Goal: Complete application form

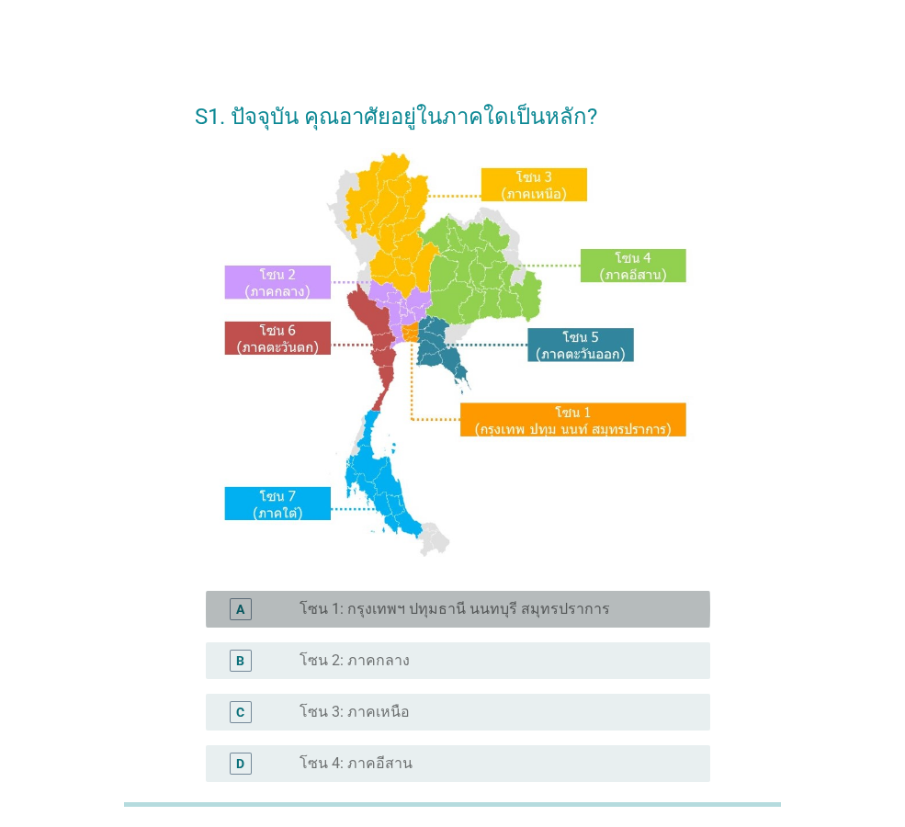
click at [443, 608] on label "โซน 1: กรุงเทพฯ ปทุมธานี นนทบุรี สมุทรปราการ" at bounding box center [455, 609] width 311 height 18
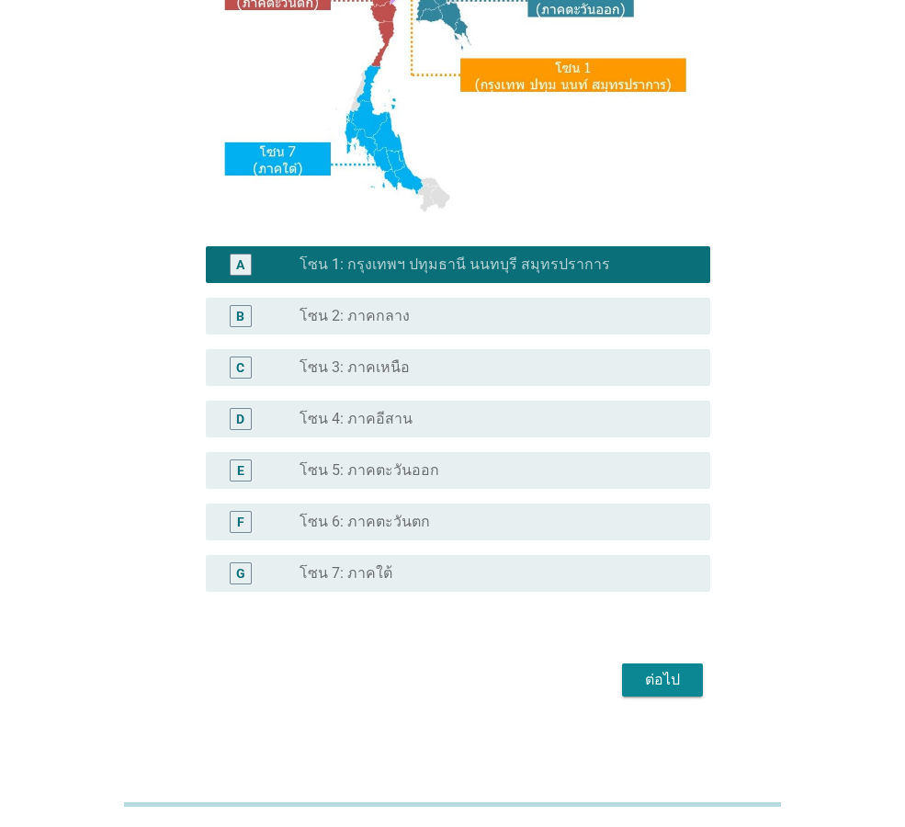
scroll to position [345, 0]
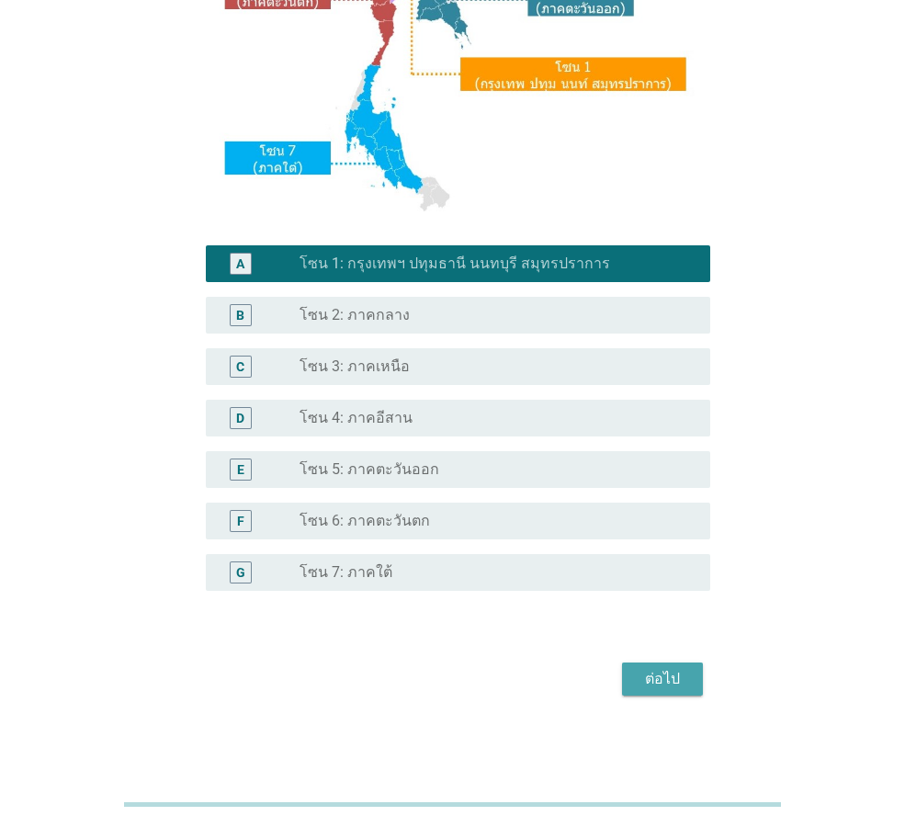
click at [675, 684] on div "ต่อไป" at bounding box center [662, 679] width 51 height 22
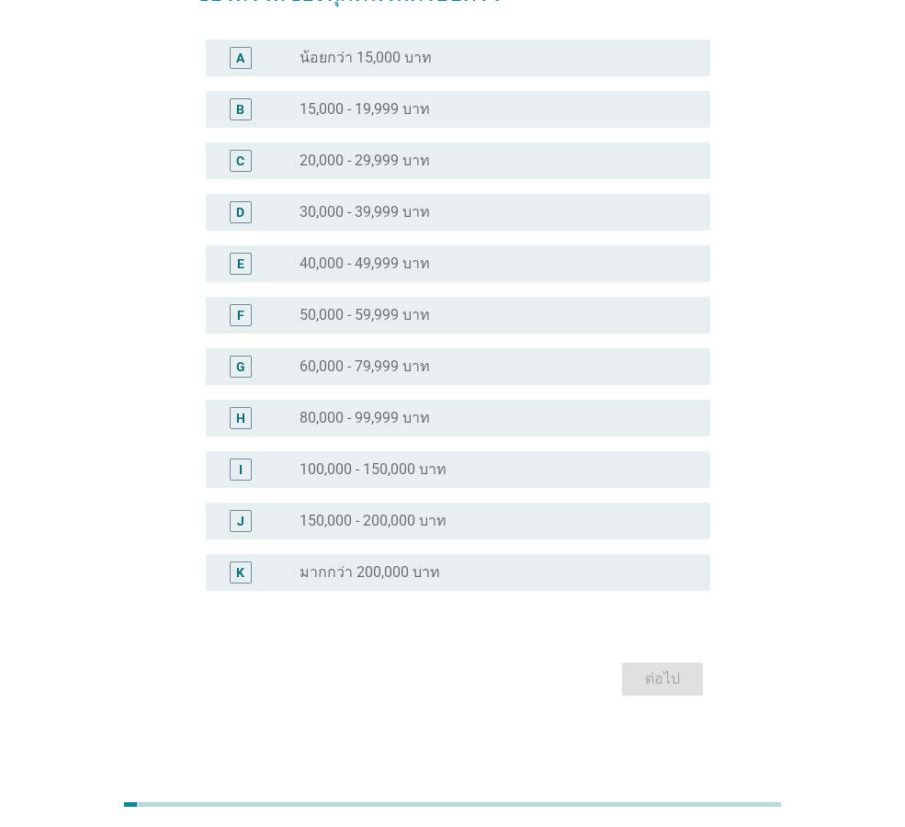
scroll to position [0, 0]
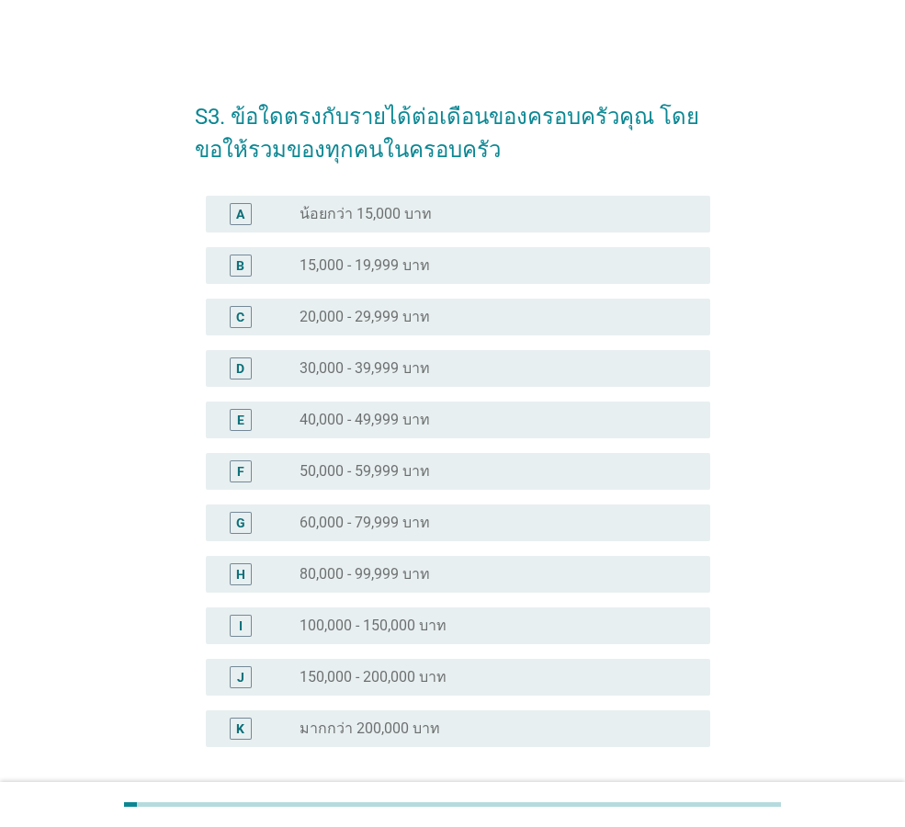
click at [432, 316] on div "radio_button_unchecked 20,000 - 29,999 บาท" at bounding box center [490, 317] width 381 height 18
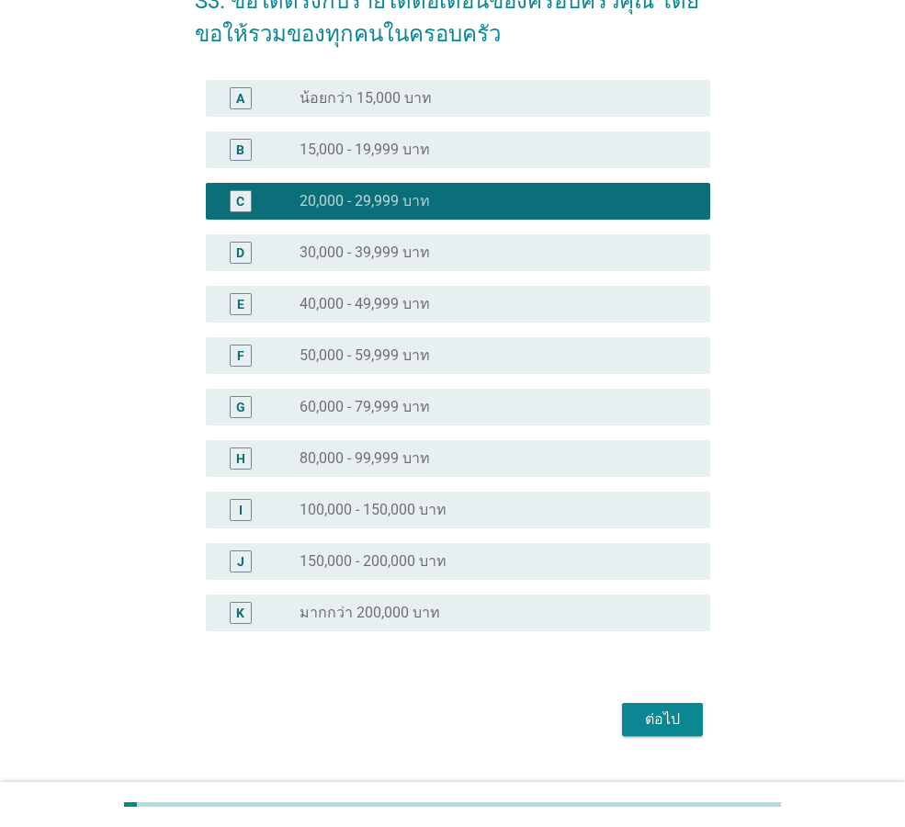
scroll to position [156, 0]
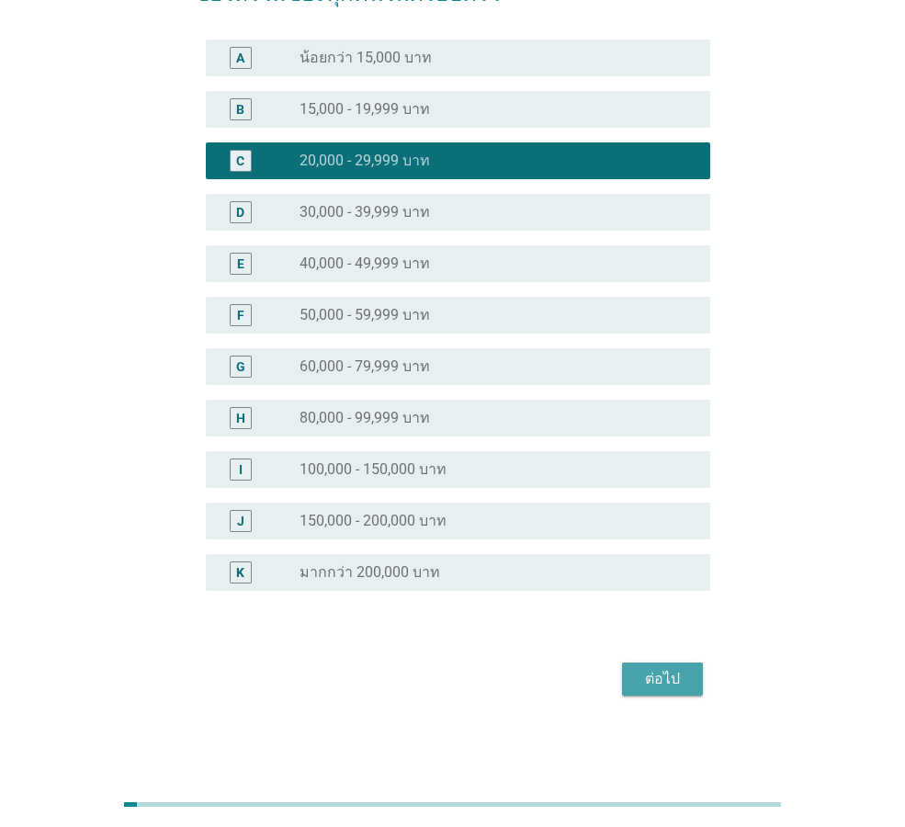
click at [672, 688] on div "ต่อไป" at bounding box center [662, 679] width 51 height 22
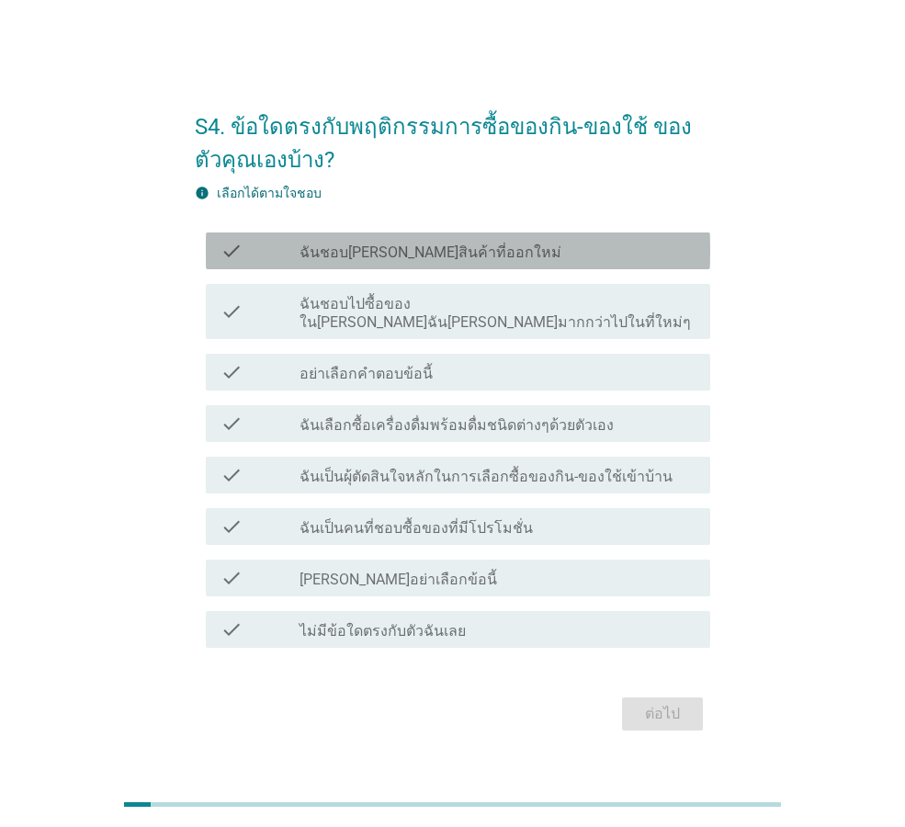
click at [600, 256] on div "check_box_outline_blank ฉันชอบ[PERSON_NAME]สินค้าที่ออกใหม่" at bounding box center [498, 251] width 396 height 22
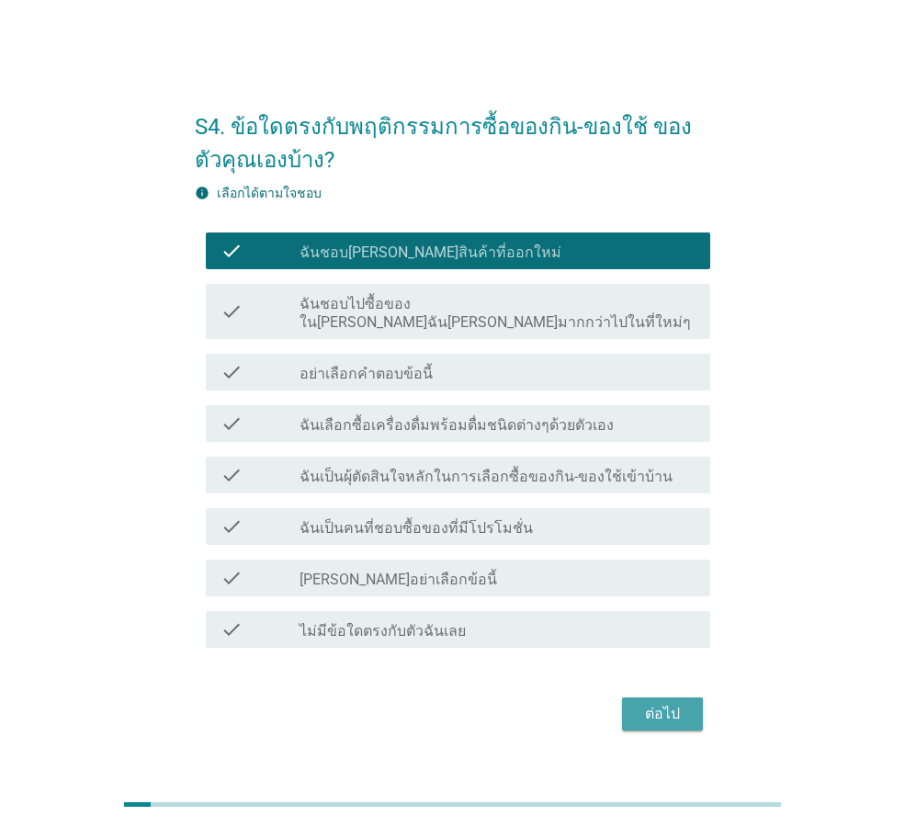
click at [645, 703] on div "ต่อไป" at bounding box center [662, 714] width 51 height 22
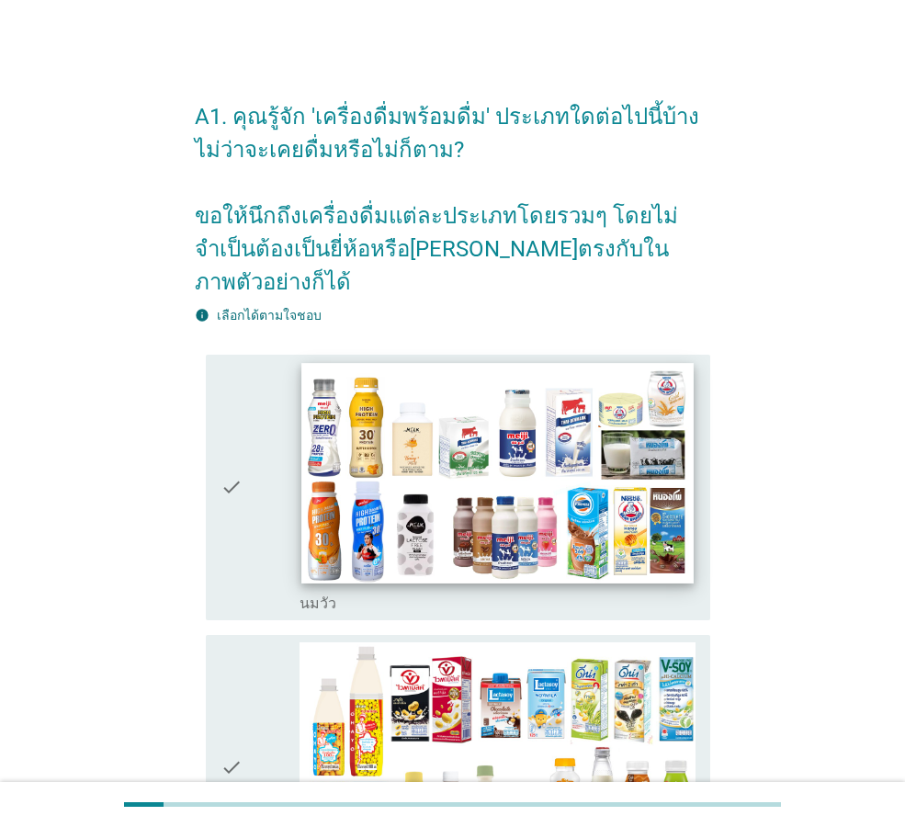
click at [472, 506] on img at bounding box center [496, 473] width 391 height 221
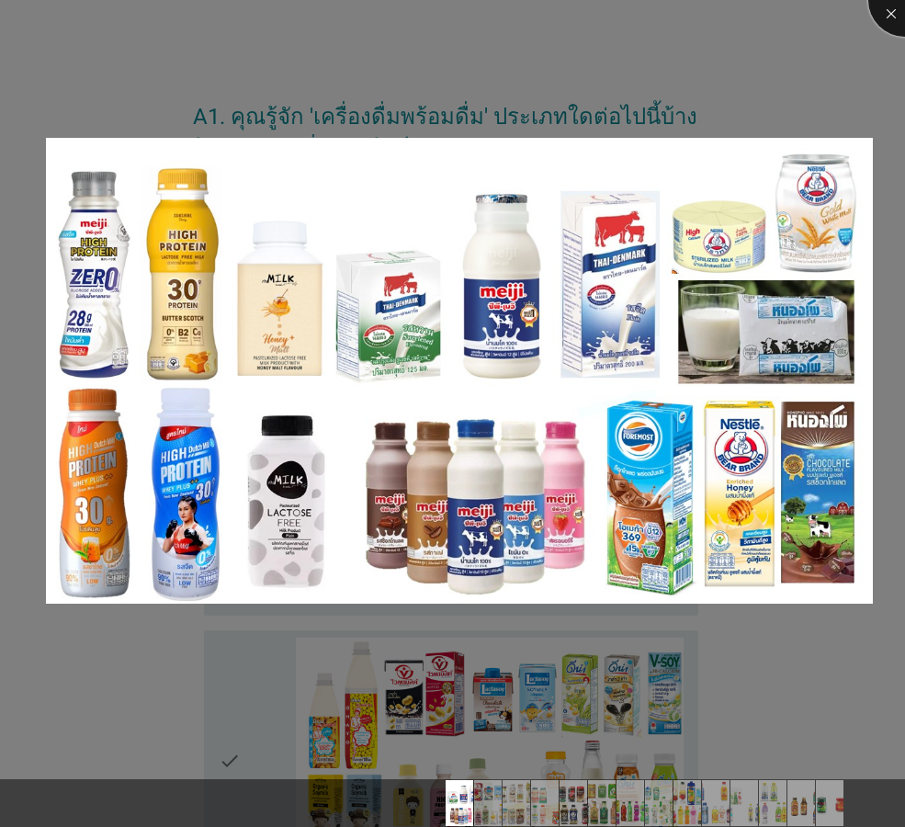
click at [894, 9] on div at bounding box center [905, 0] width 74 height 74
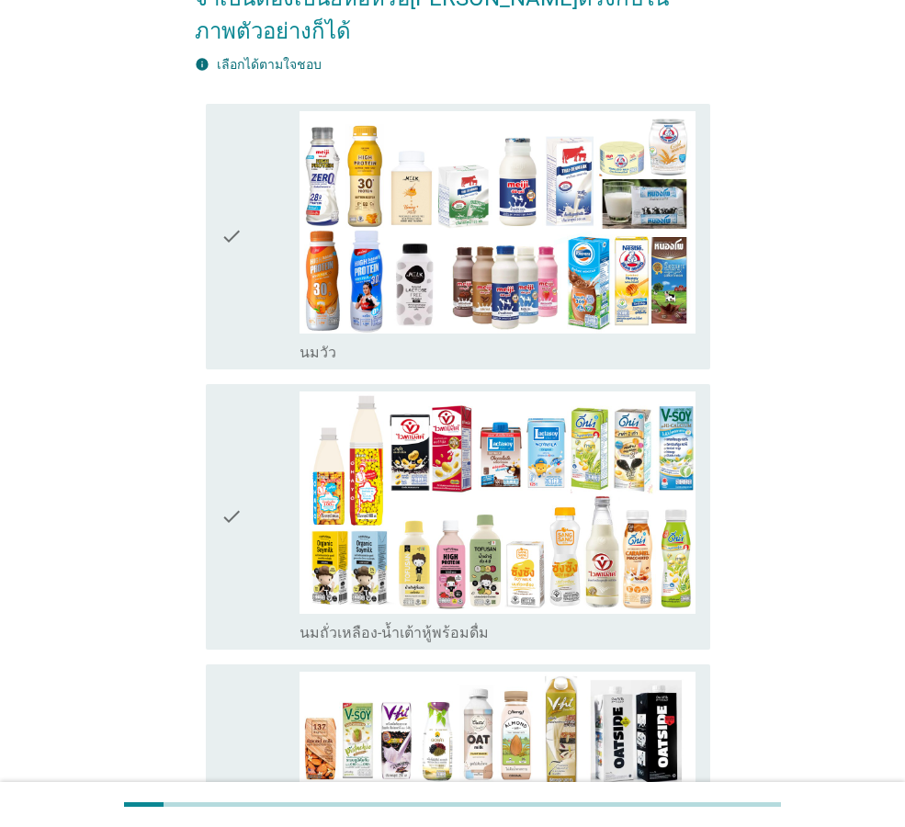
scroll to position [368, 0]
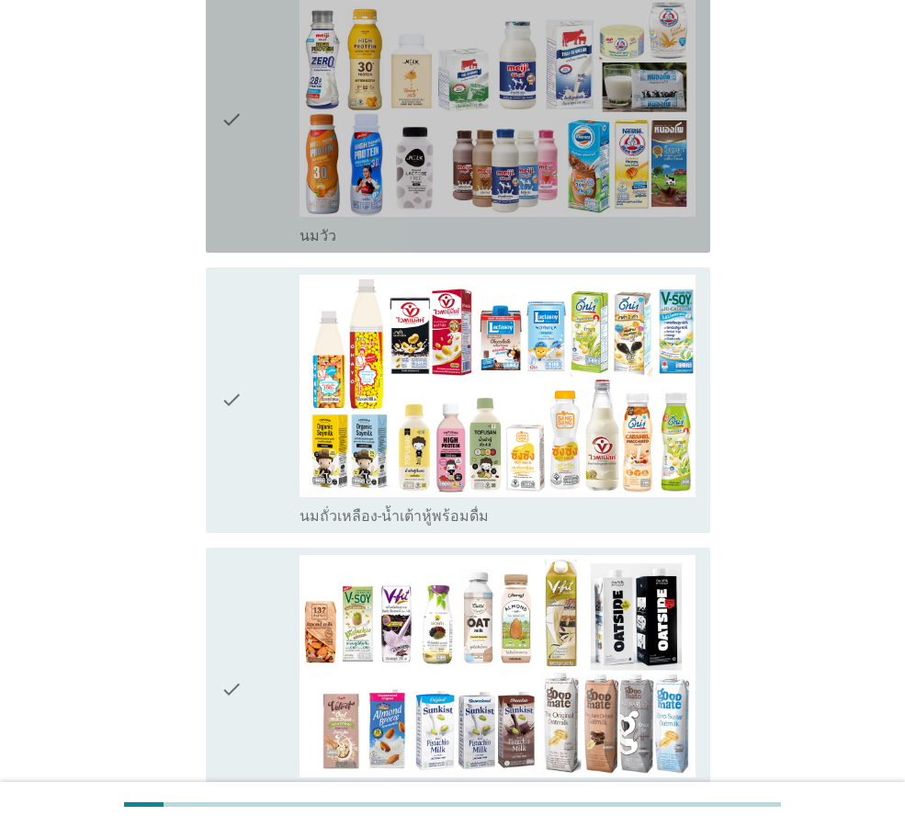
click at [524, 223] on div "check_box_outline_blank [PERSON_NAME]" at bounding box center [498, 234] width 396 height 22
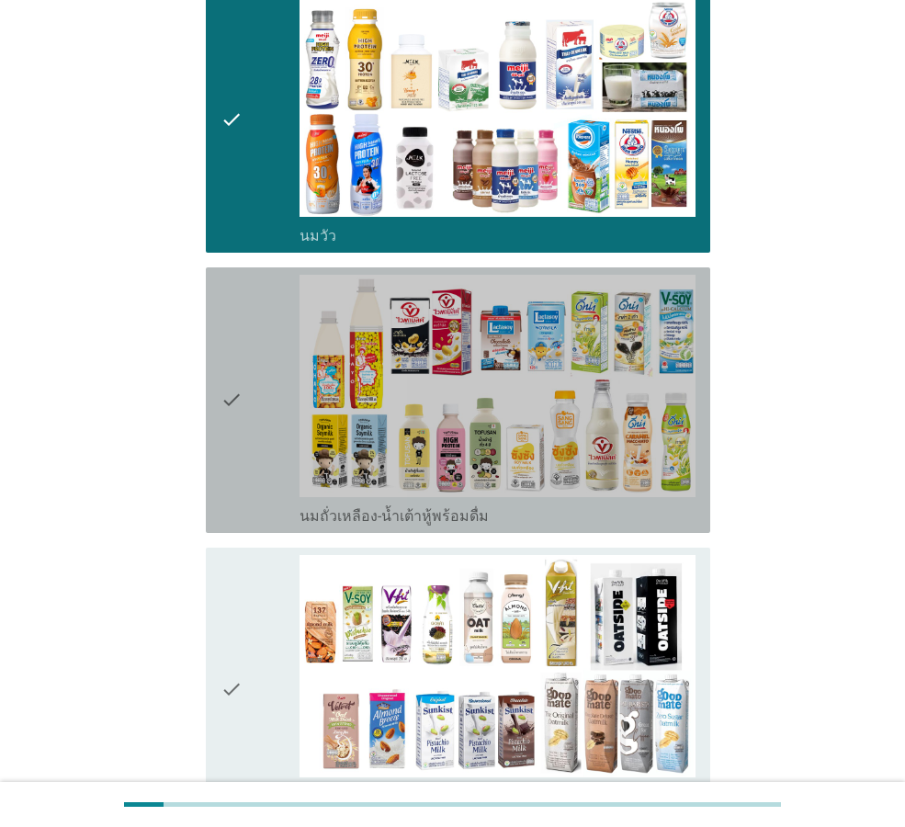
click at [582, 504] on div "check_box_outline_blank นมถั่วเหลือง-น้ำเต้าหู้พร้อมดื่ม" at bounding box center [498, 515] width 396 height 22
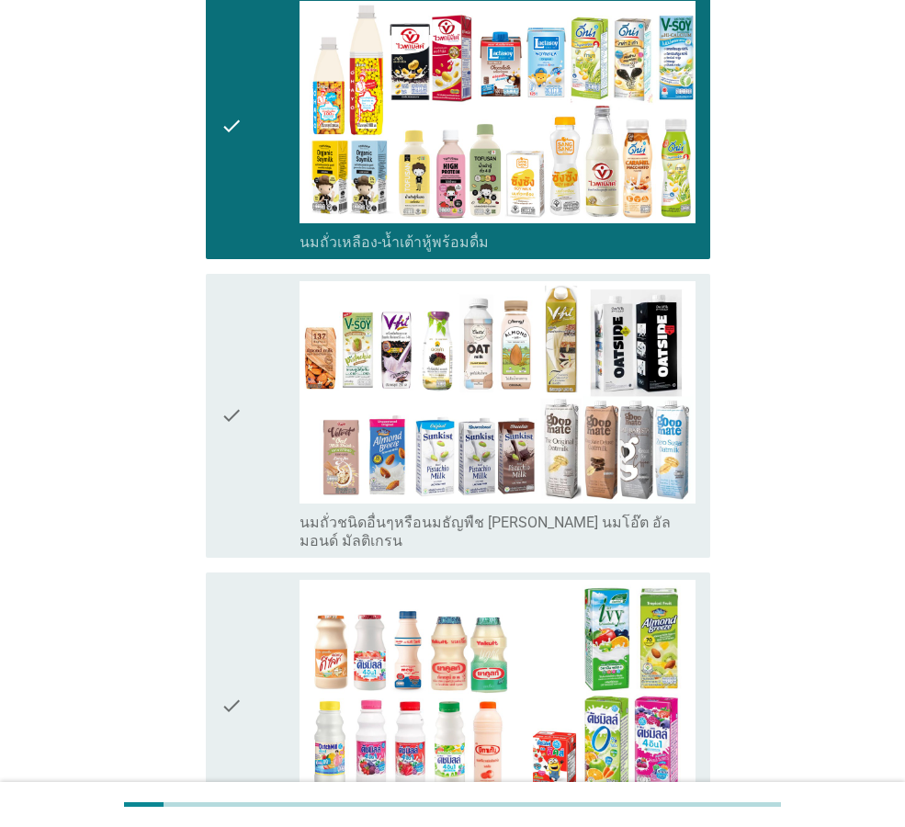
scroll to position [643, 0]
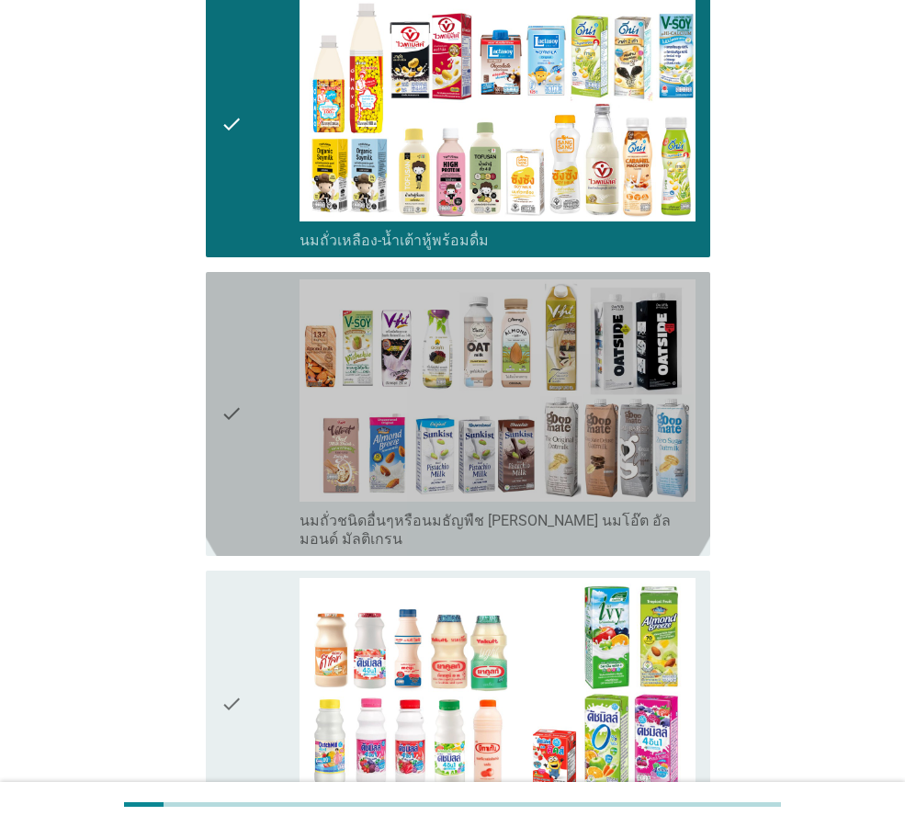
click at [579, 512] on label "นมถั่วชนิดอื่นๆหรือนมธัญพืช [PERSON_NAME] นมโอ๊ต อัลมอนด์ มัลติเกรน" at bounding box center [498, 530] width 396 height 37
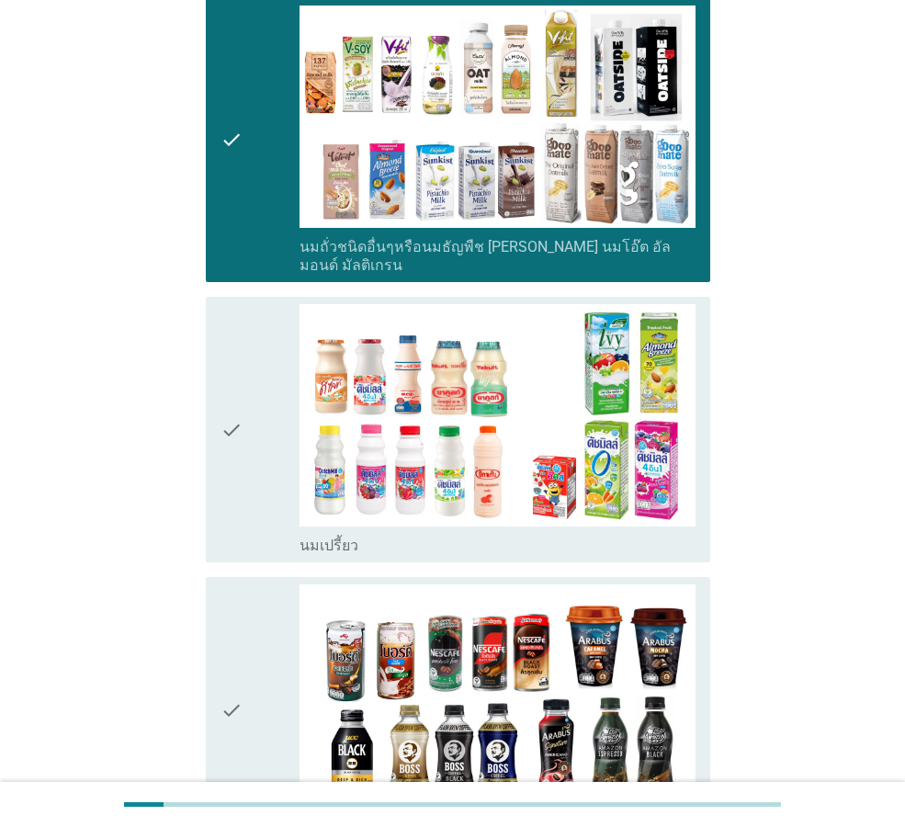
scroll to position [919, 0]
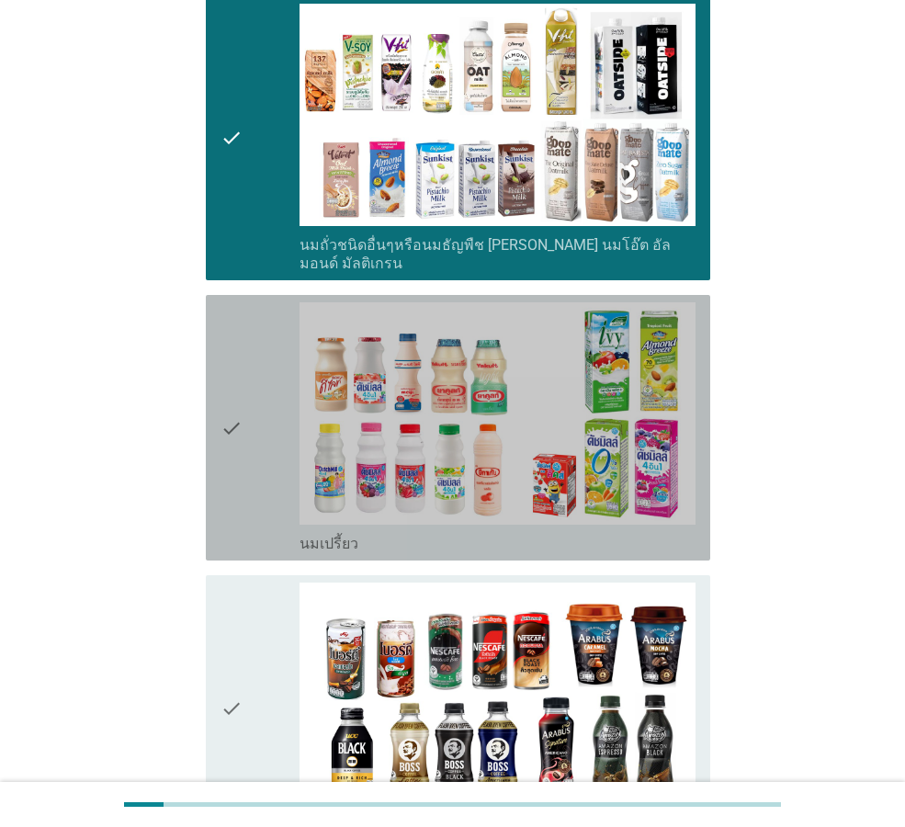
click at [585, 474] on div "check_box_outline_blank นมเปรี้ยว" at bounding box center [498, 427] width 396 height 251
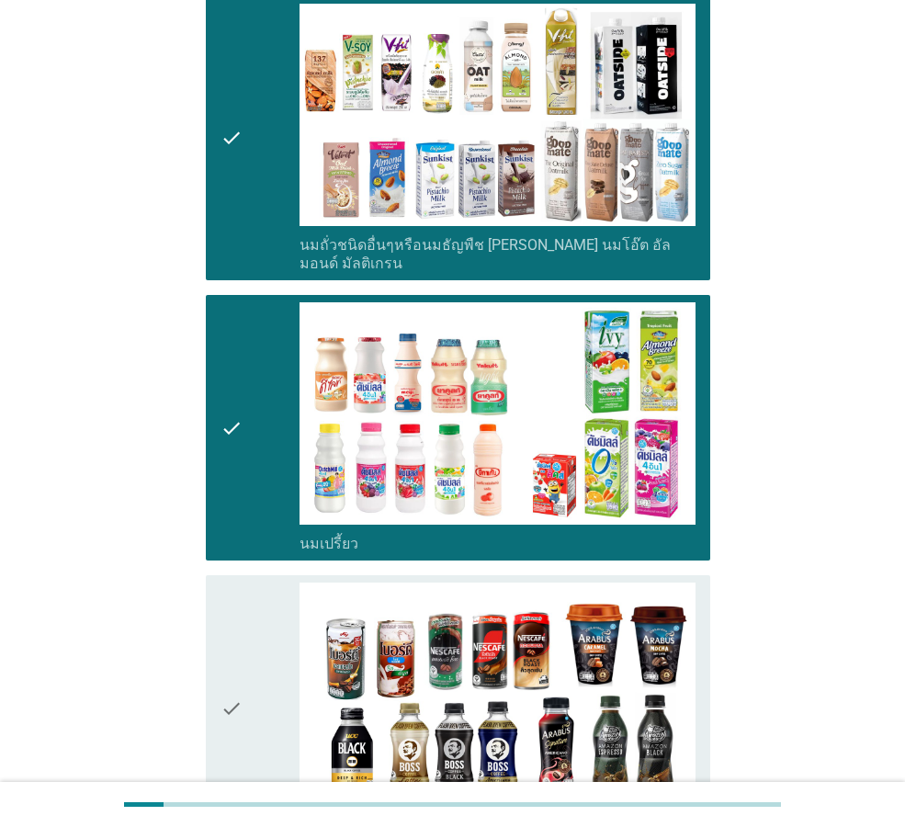
click at [587, 811] on div "check_box_outline_blank กาแฟพร้อมดื่ม" at bounding box center [498, 822] width 396 height 22
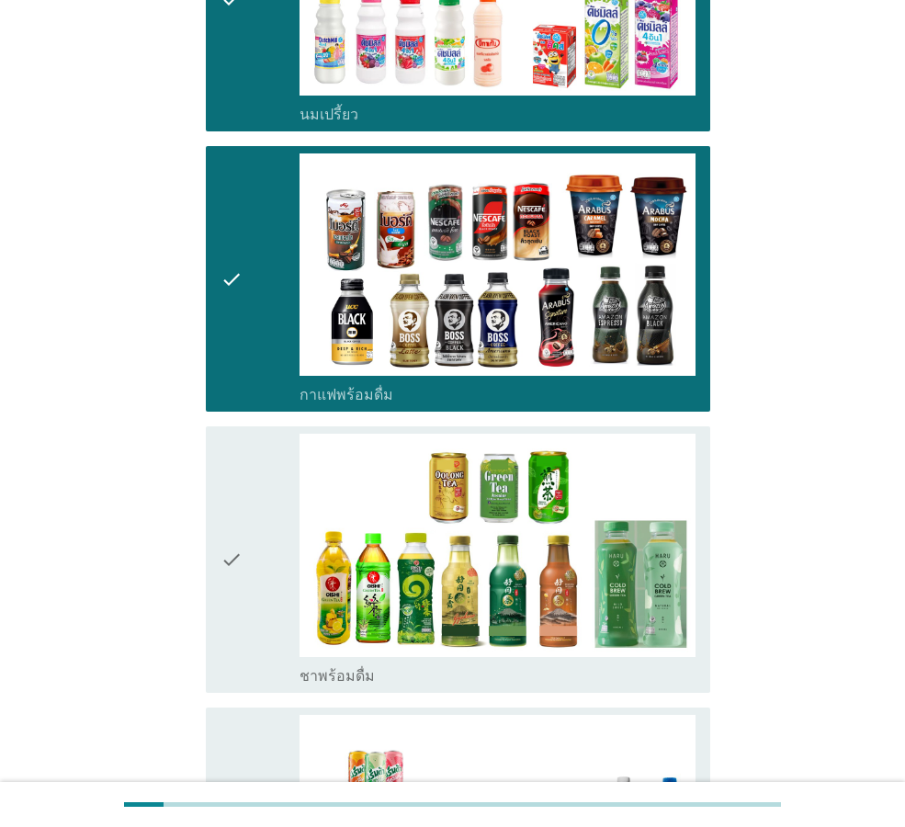
scroll to position [1378, 0]
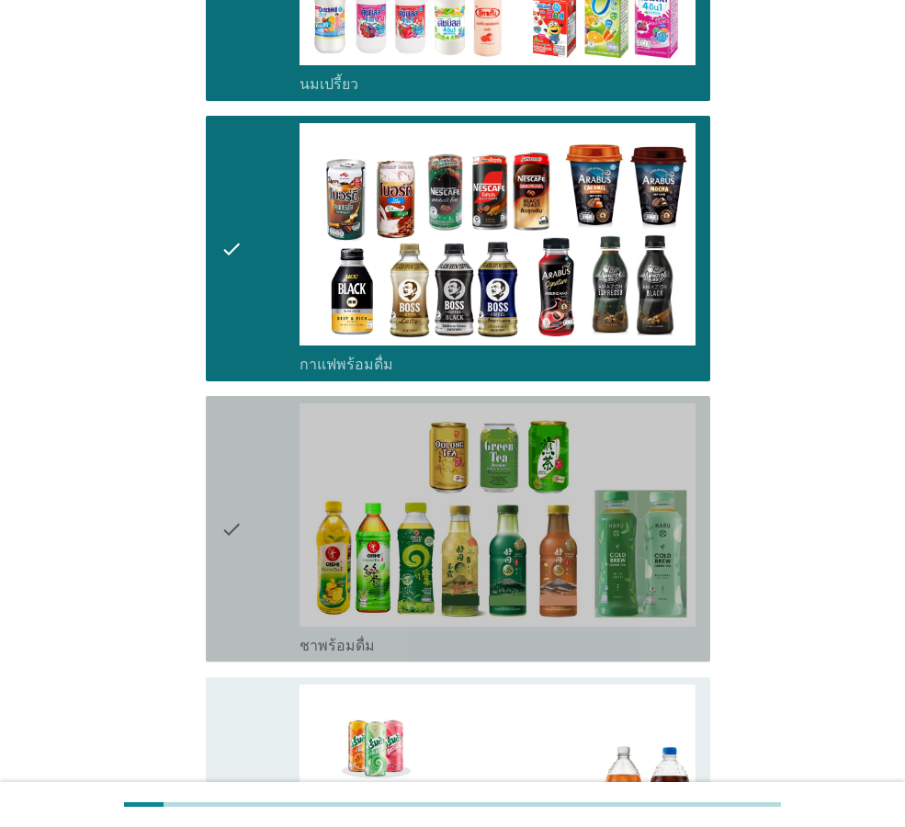
click at [601, 633] on div "check_box_outline_blank ชาพร้อมดื่ม" at bounding box center [498, 644] width 396 height 22
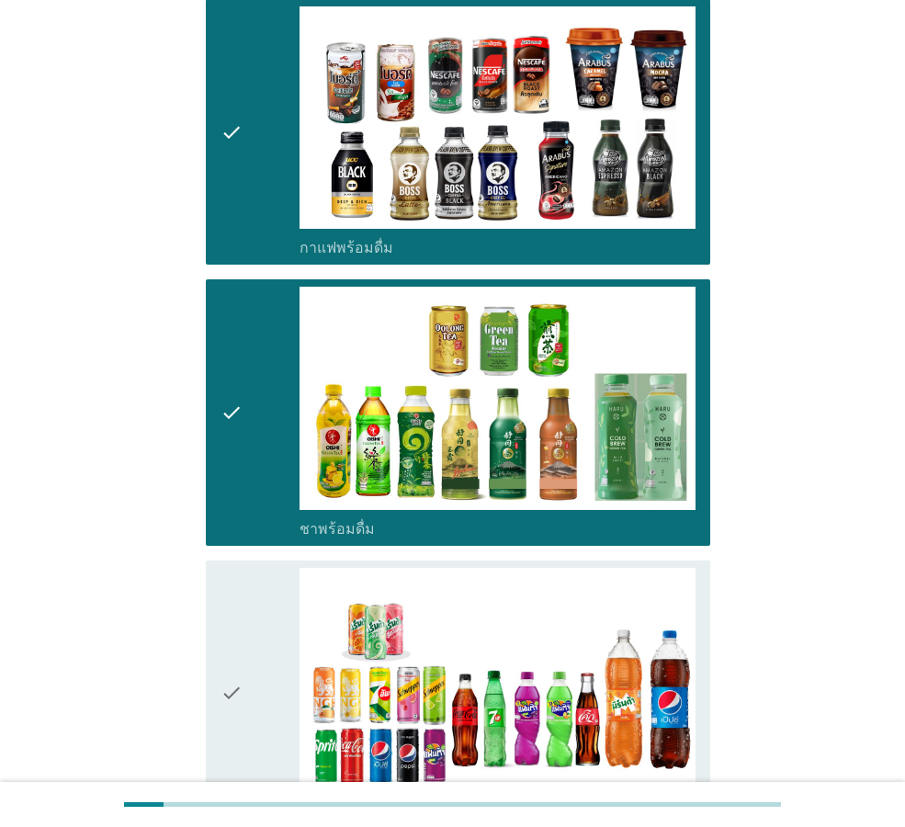
scroll to position [1654, 0]
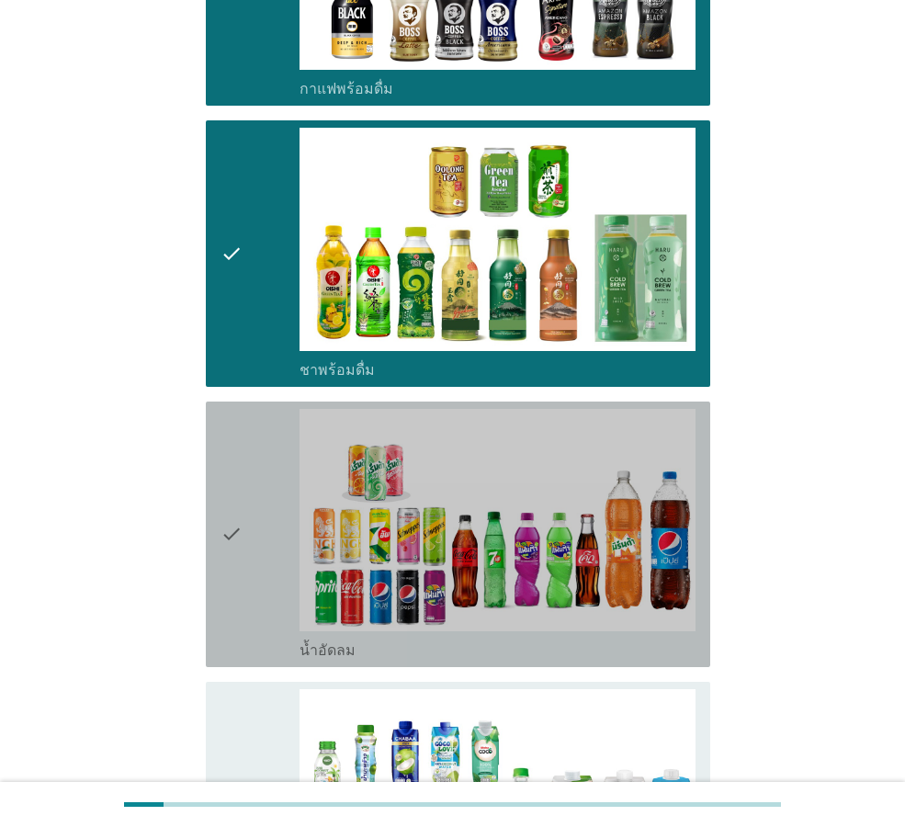
click at [595, 638] on div "check_box_outline_blank น้ำอัดลม" at bounding box center [498, 649] width 396 height 22
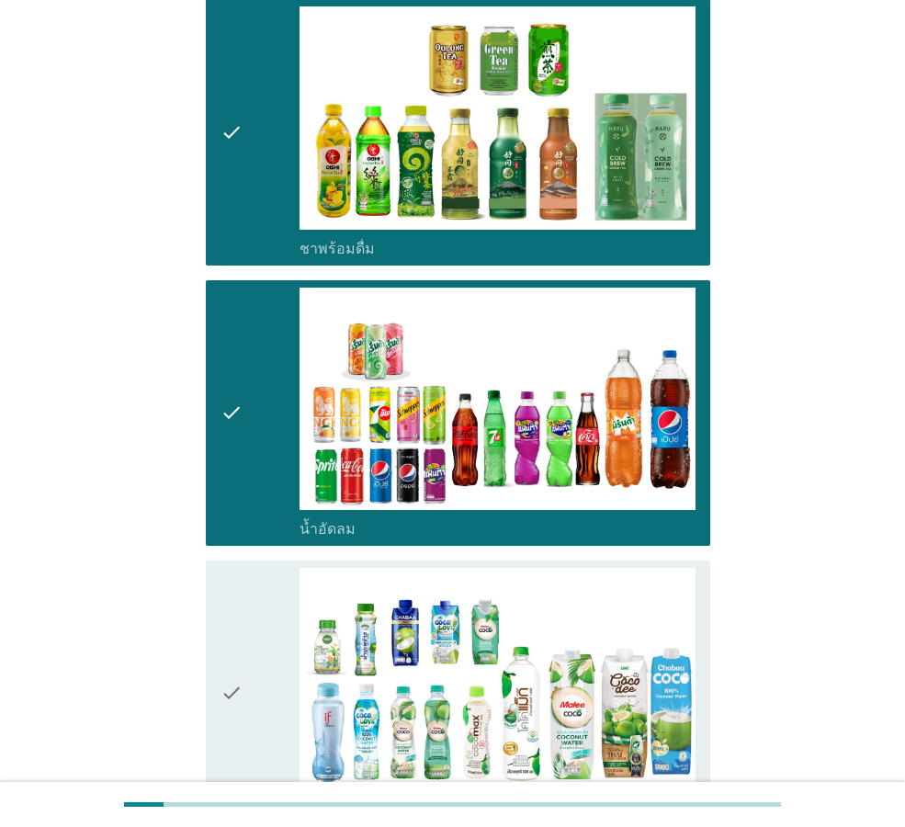
scroll to position [1929, 0]
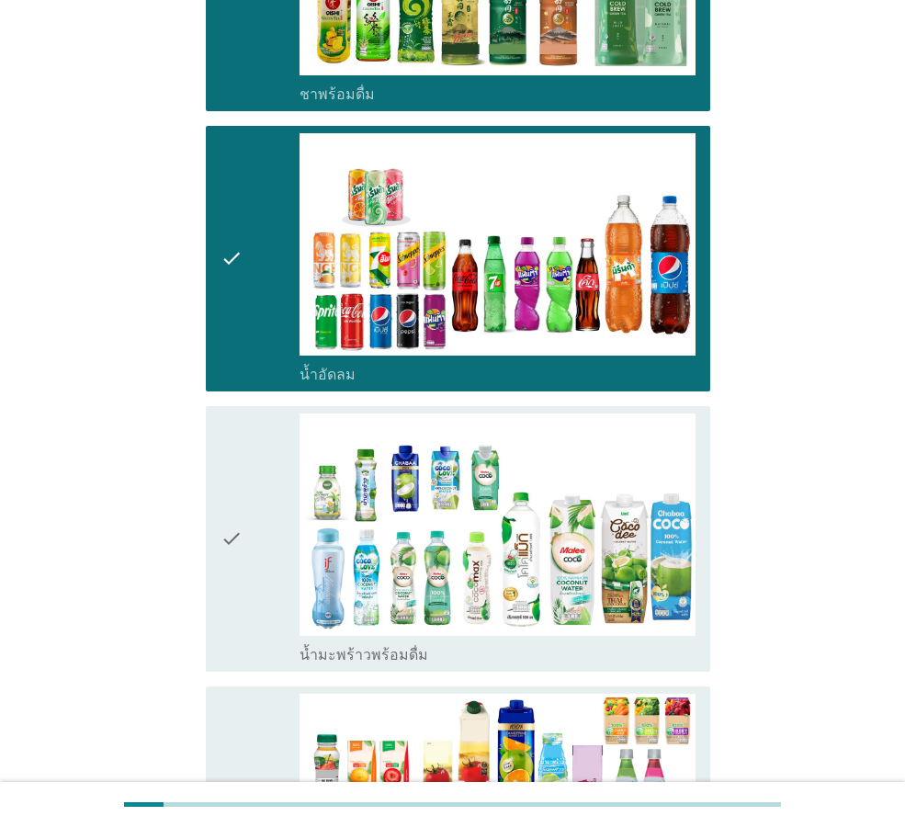
click at [595, 588] on div "check_box_outline_blank น้ำมะพร้าวพร้อมดื่ม" at bounding box center [498, 538] width 396 height 251
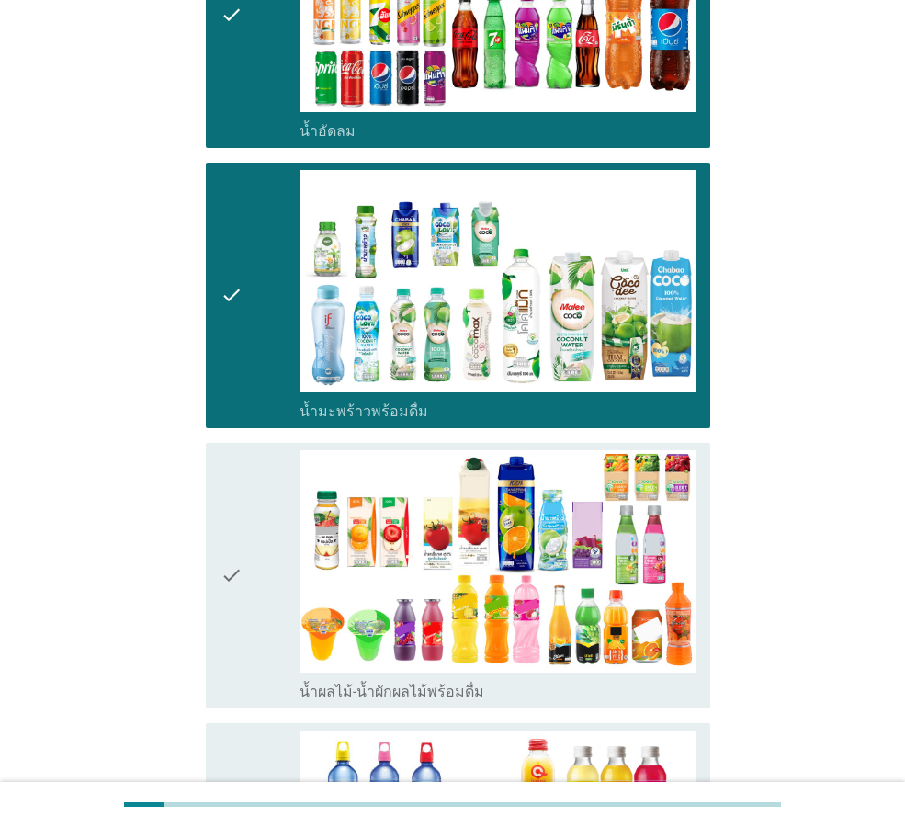
scroll to position [2205, 0]
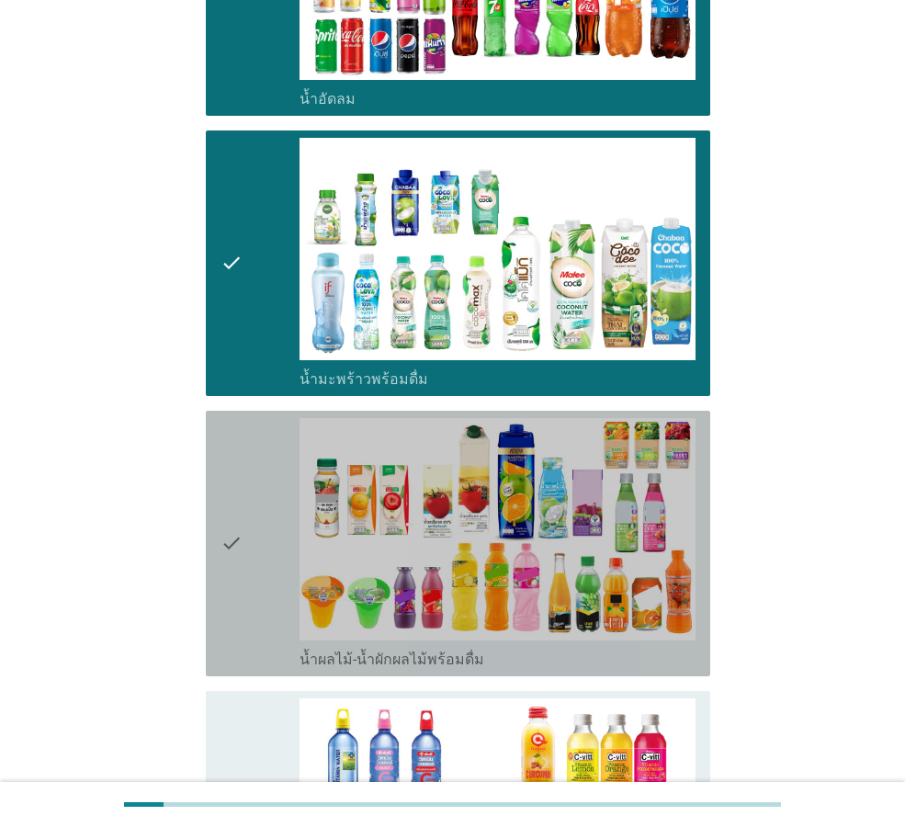
click at [610, 620] on div "check check_box_outline_blank น้ำผลไม้-น้ำผักผลไม้พร้อมดื่ม" at bounding box center [458, 544] width 504 height 266
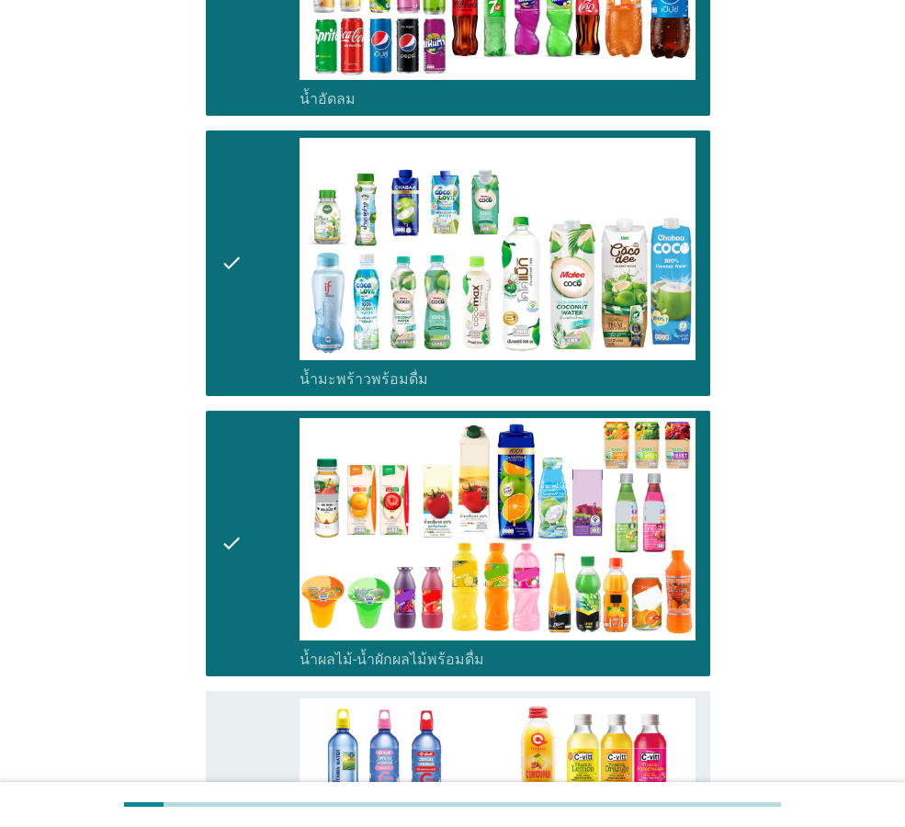
scroll to position [2481, 0]
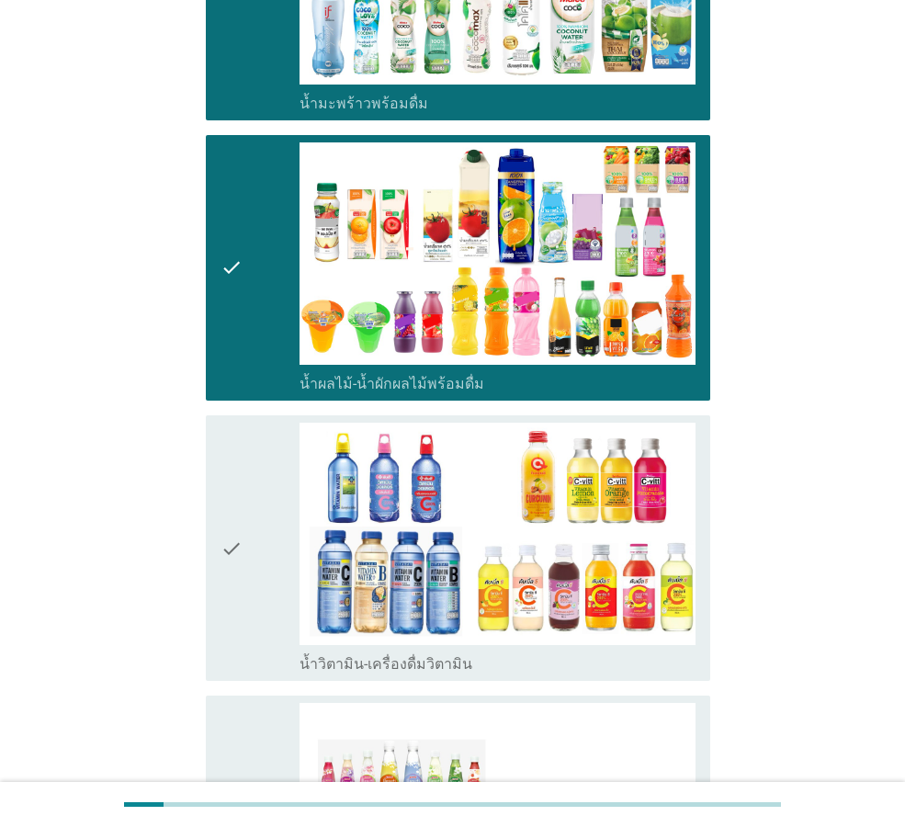
click at [609, 651] on div "check_box_outline_blank น้ำวิตามิน-เครื่องดื่มวิตามิน" at bounding box center [498, 662] width 396 height 22
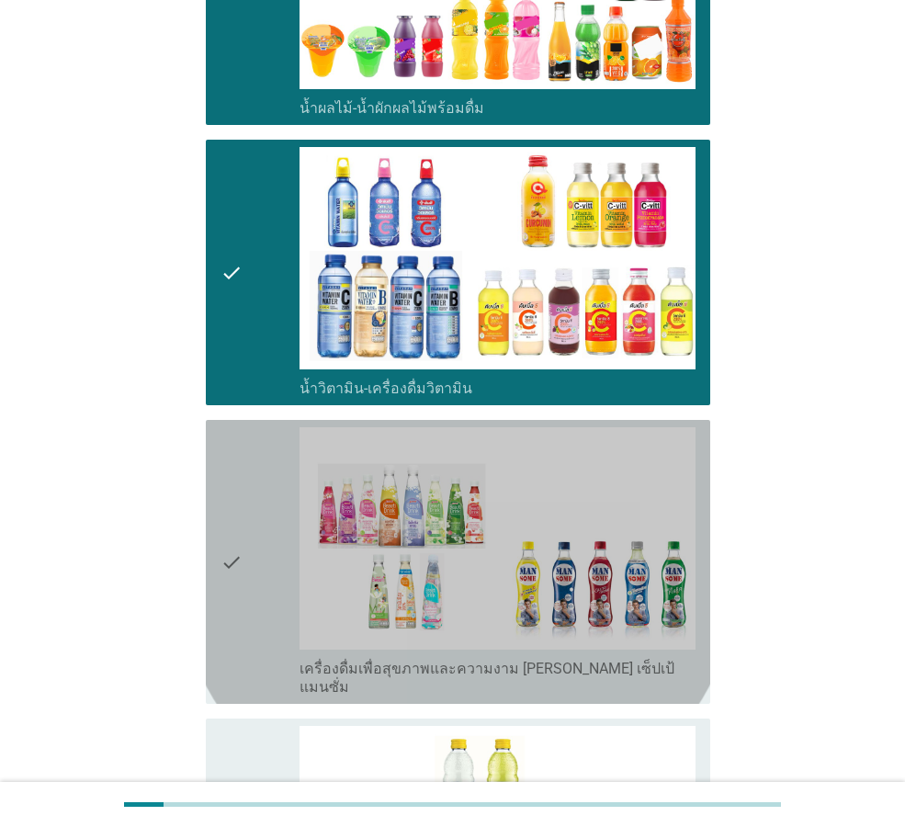
click at [609, 660] on label "เครื่องดื่มเพื่อสุขภาพและความงาม [PERSON_NAME] เซ็ปเป้ แมนซั่ม" at bounding box center [498, 678] width 396 height 37
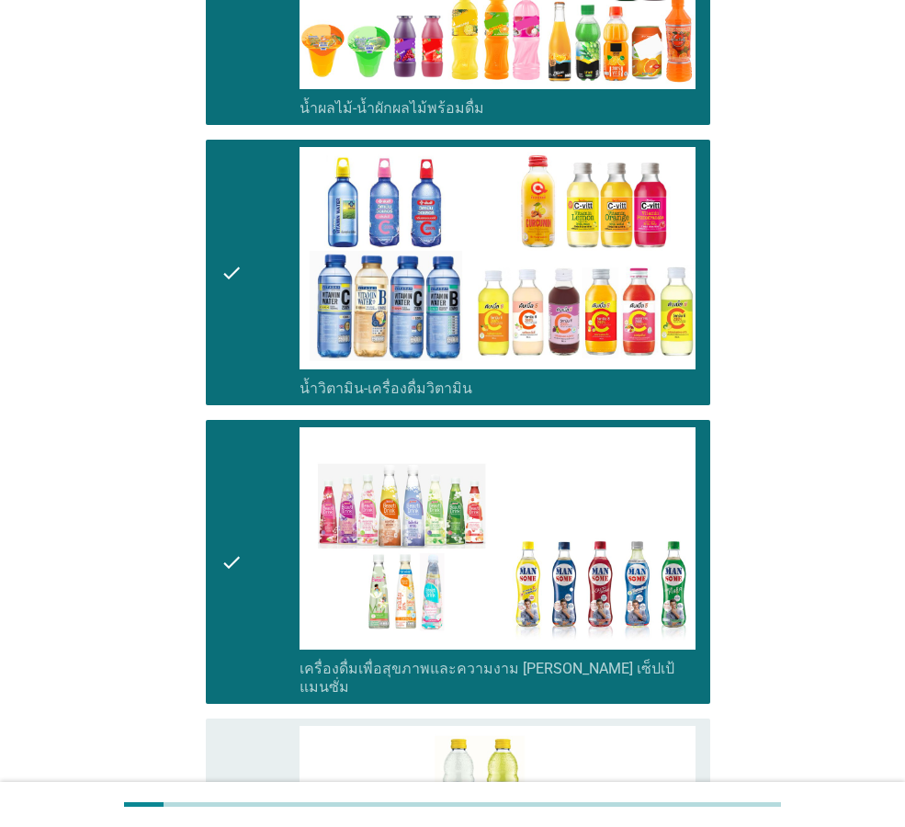
scroll to position [3032, 0]
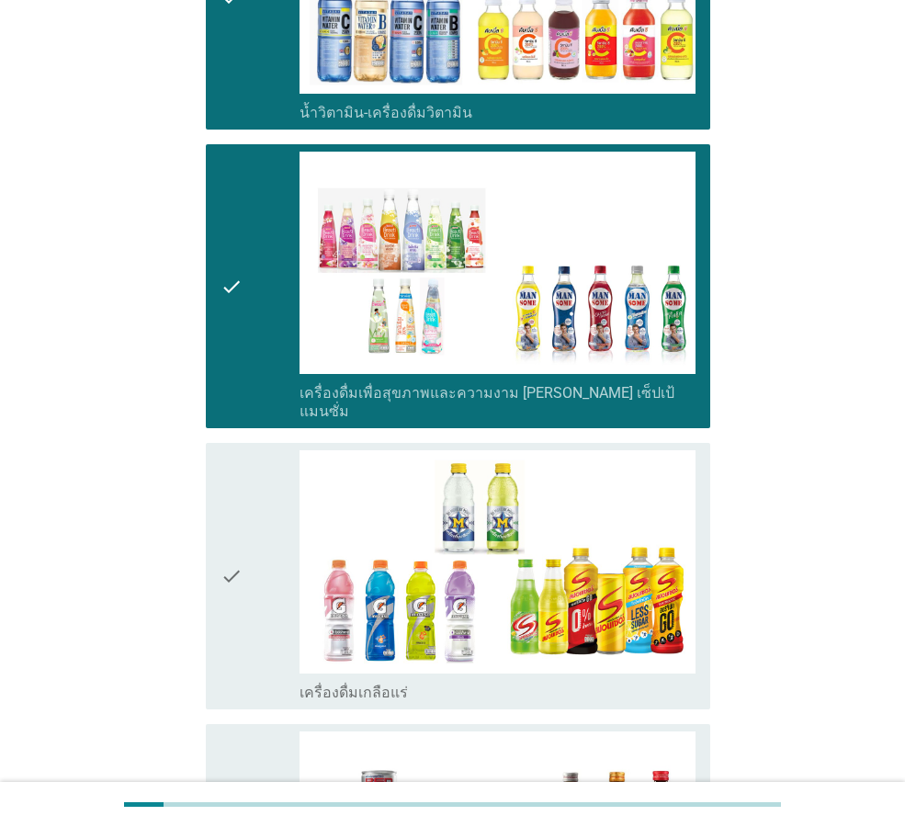
click at [609, 680] on div "check_box_outline_blank เครื่องดื่มเกลือแร่" at bounding box center [498, 691] width 396 height 22
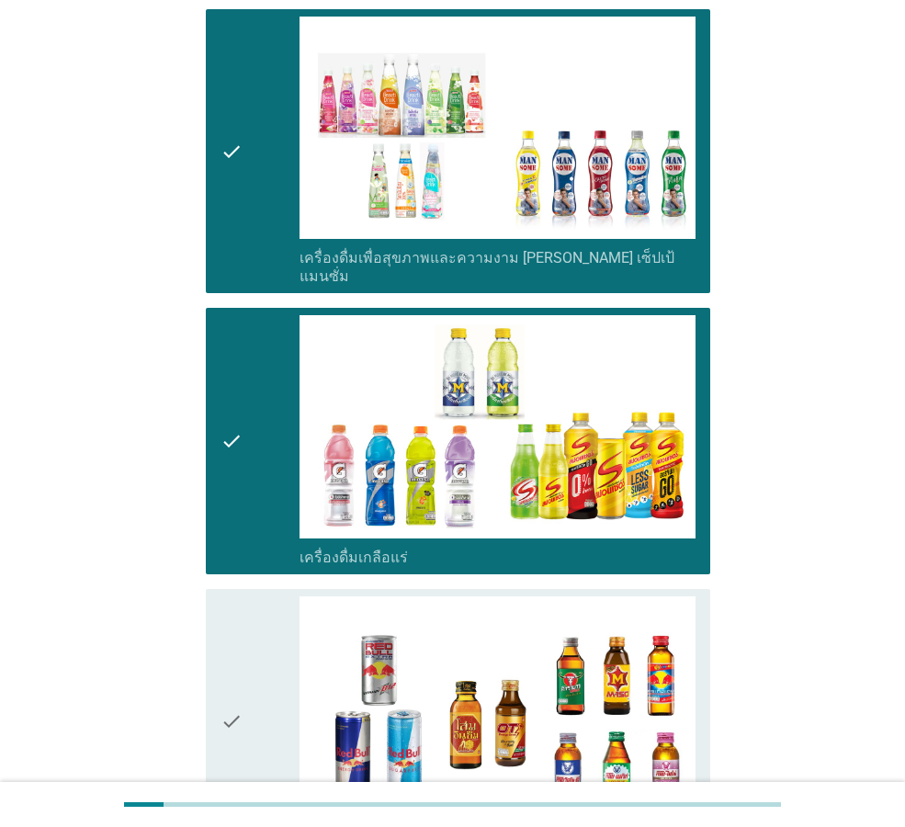
scroll to position [3308, 0]
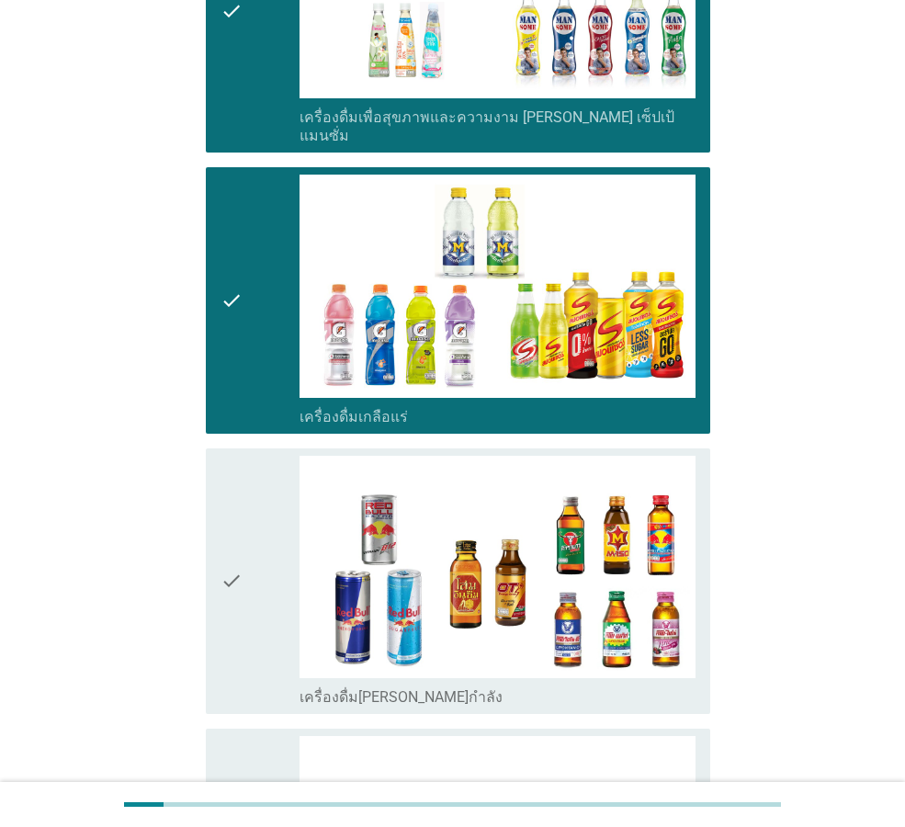
click at [592, 643] on div "check check_box_outline_blank เครื่องดื่ม[PERSON_NAME]กำลัง" at bounding box center [458, 581] width 504 height 266
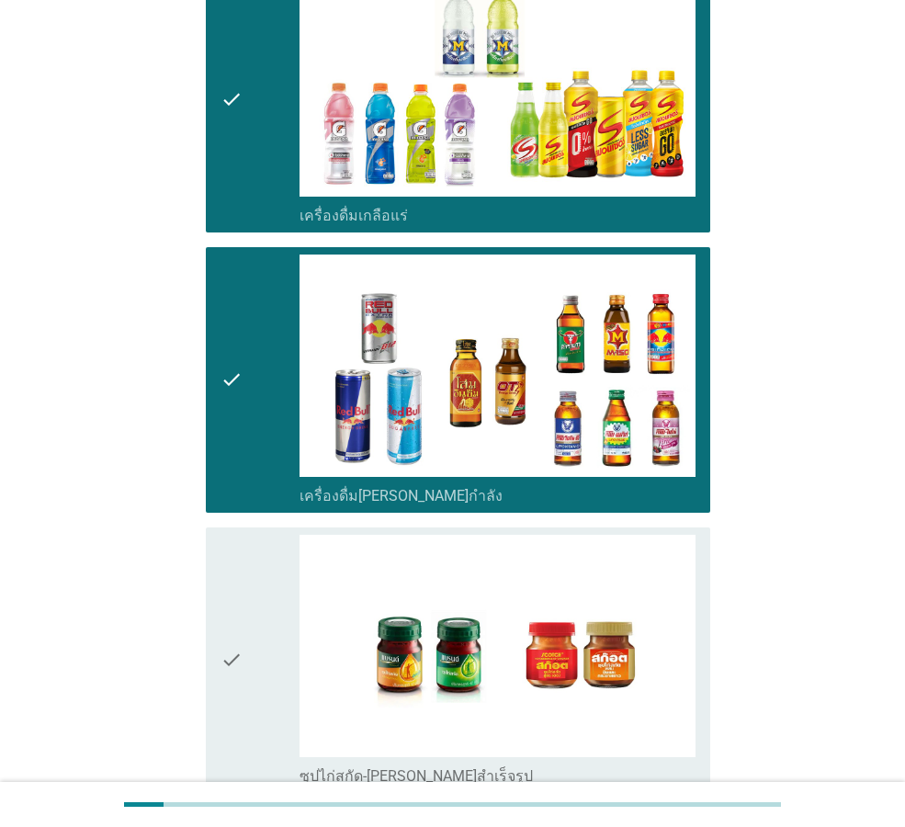
scroll to position [3671, 0]
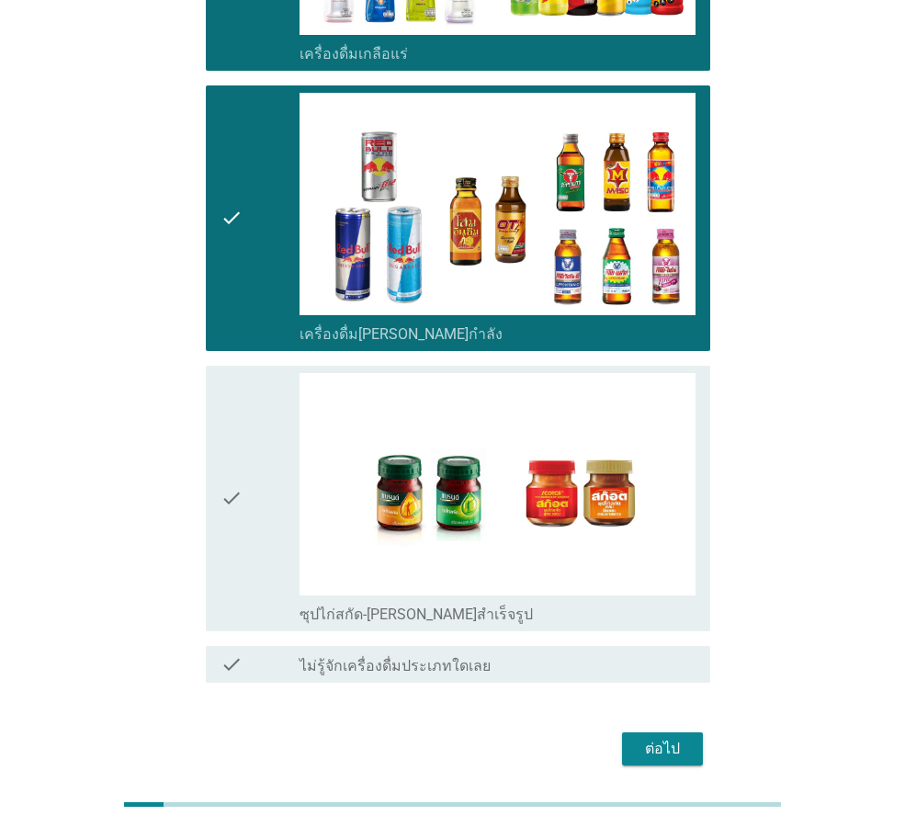
click at [608, 602] on div "check_box_outline_blank ซุปไก่สกัด-[PERSON_NAME]สำเร็จรูป" at bounding box center [498, 613] width 396 height 22
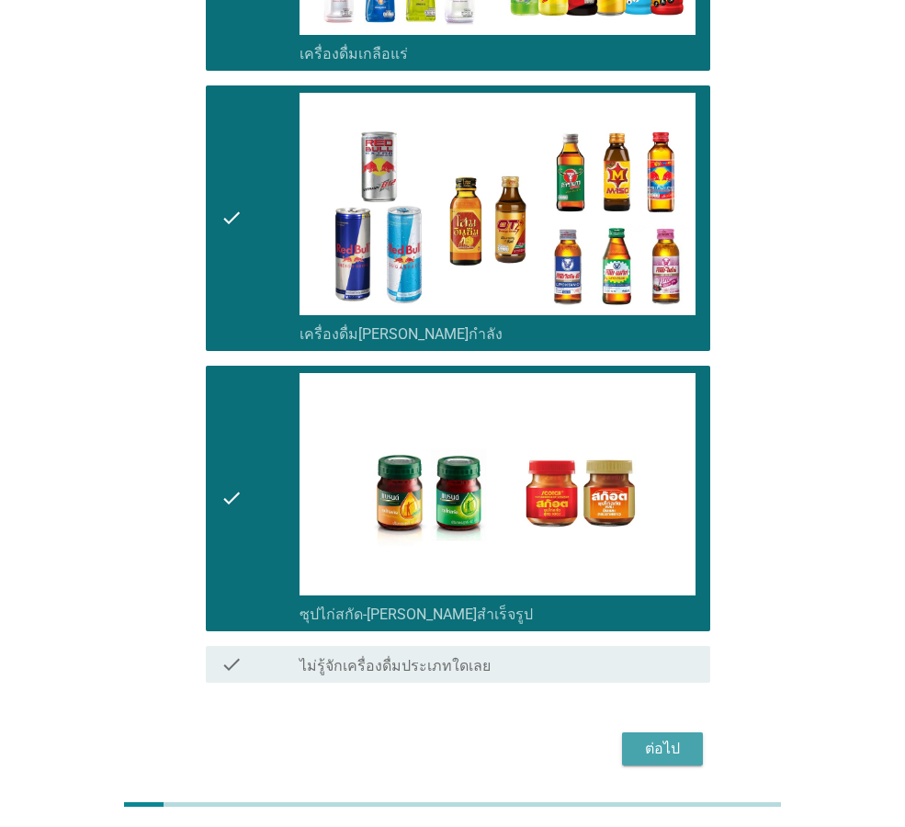
click at [637, 732] on button "ต่อไป" at bounding box center [662, 748] width 81 height 33
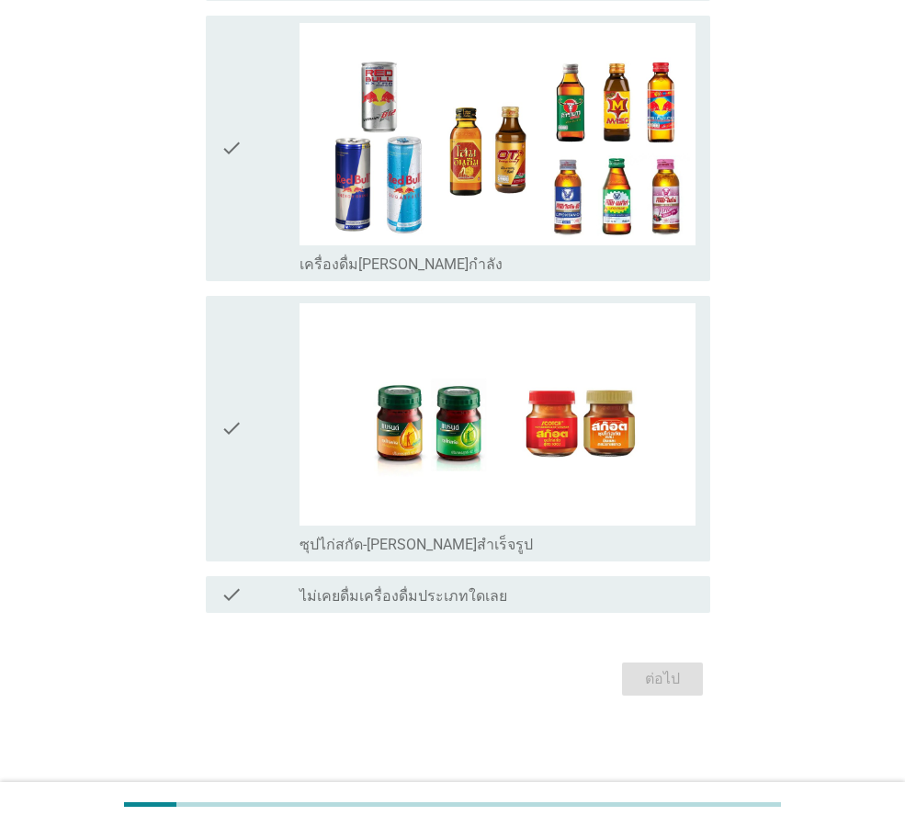
scroll to position [0, 0]
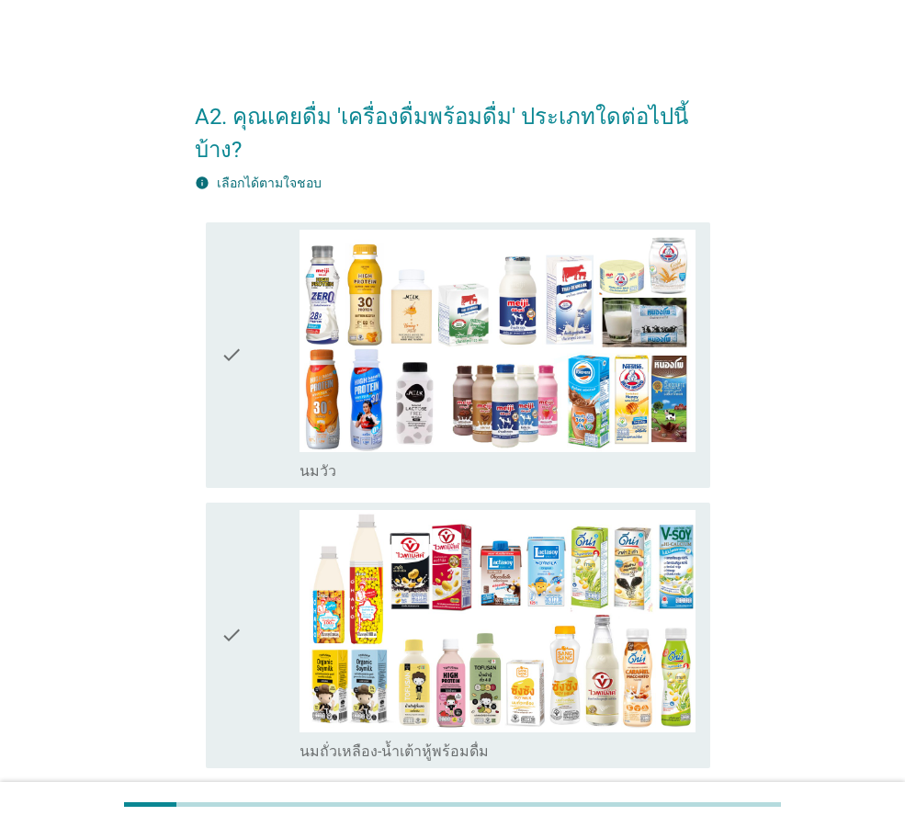
click at [539, 458] on div "check_box_outline_blank [PERSON_NAME]" at bounding box center [498, 469] width 396 height 22
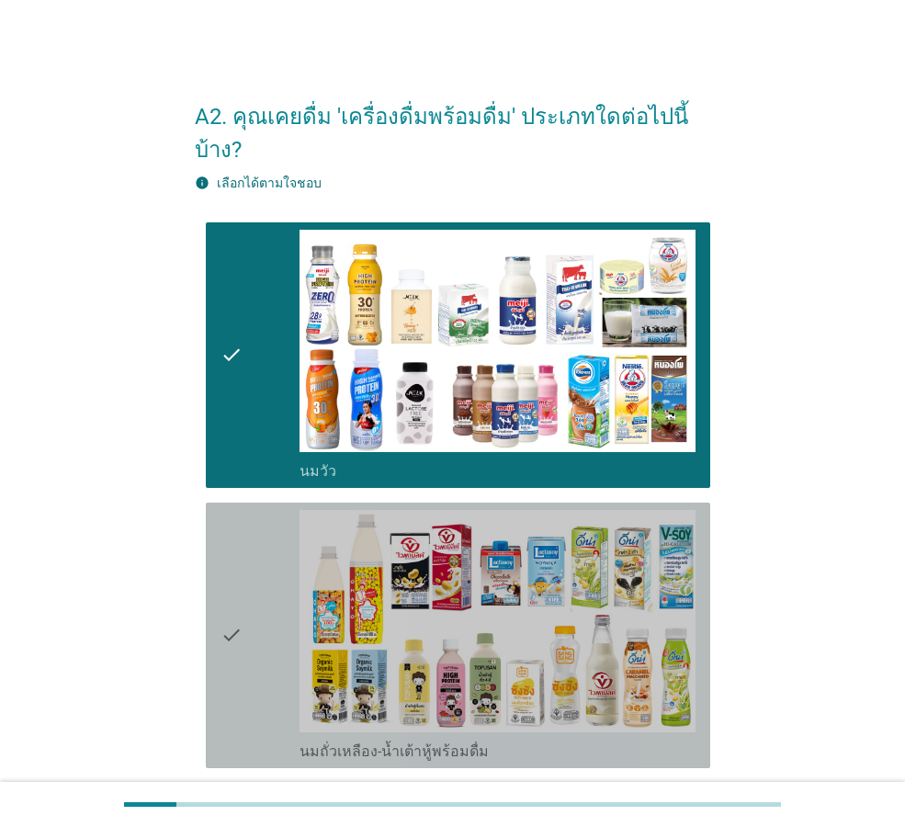
click at [604, 702] on div "check_box_outline_blank นมถั่วเหลือง-น้ำเต้าหู้พร้อมดื่ม" at bounding box center [498, 635] width 396 height 251
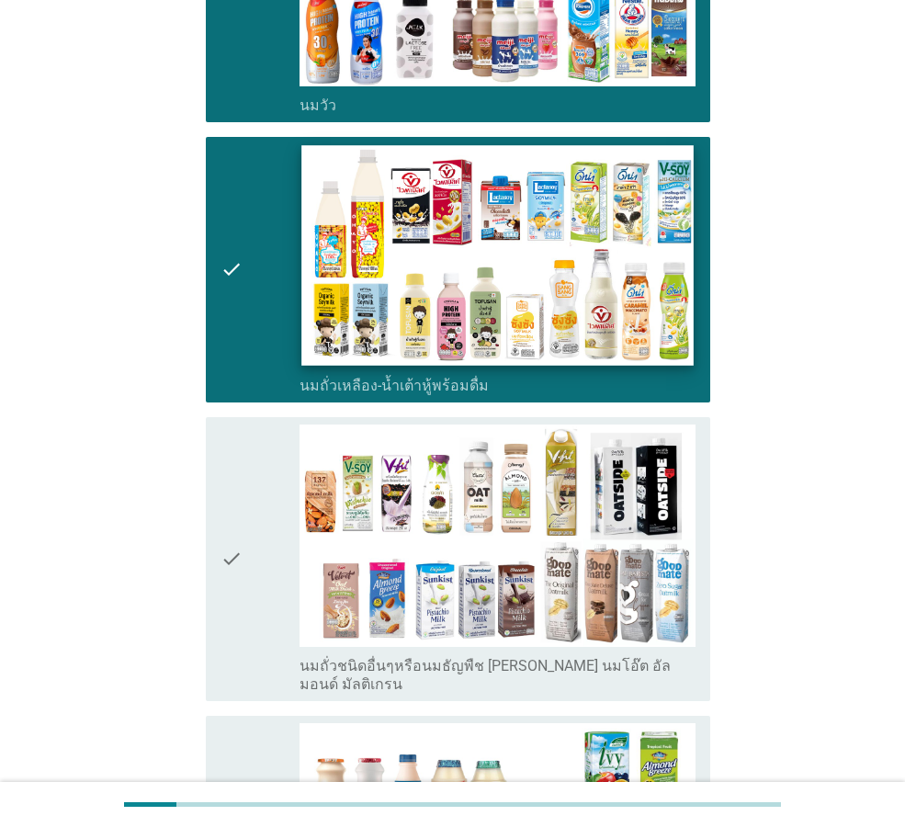
scroll to position [368, 0]
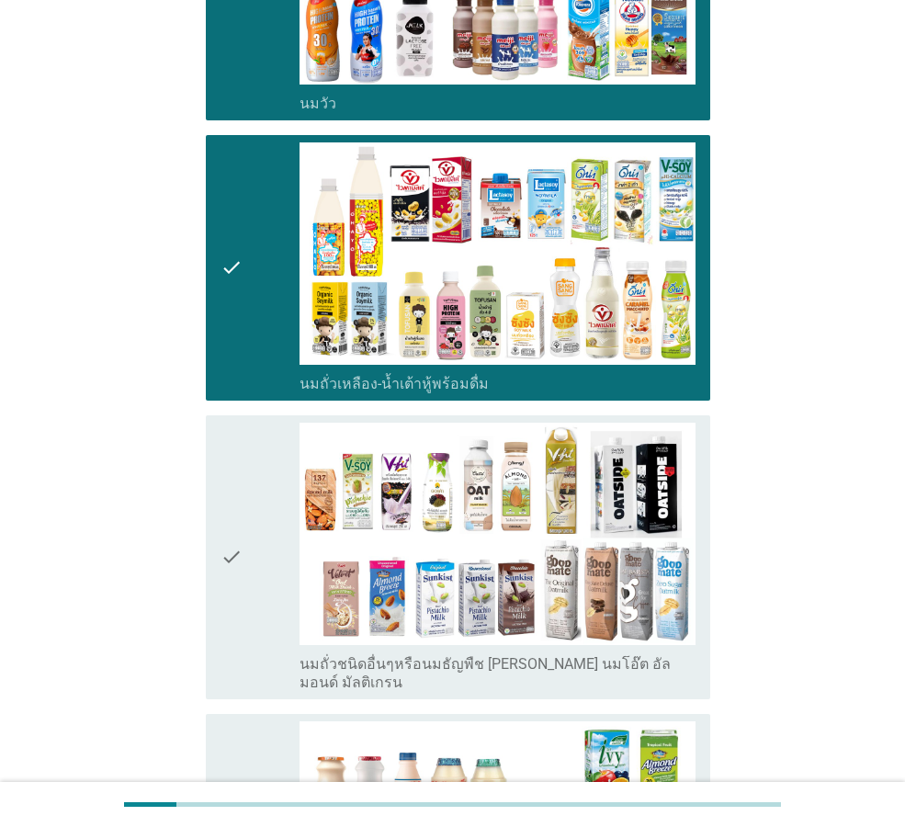
click at [601, 655] on label "นมถั่วชนิดอื่นๆหรือนมธัญพืช [PERSON_NAME] นมโอ๊ต อัลมอนด์ มัลติเกรน" at bounding box center [498, 673] width 396 height 37
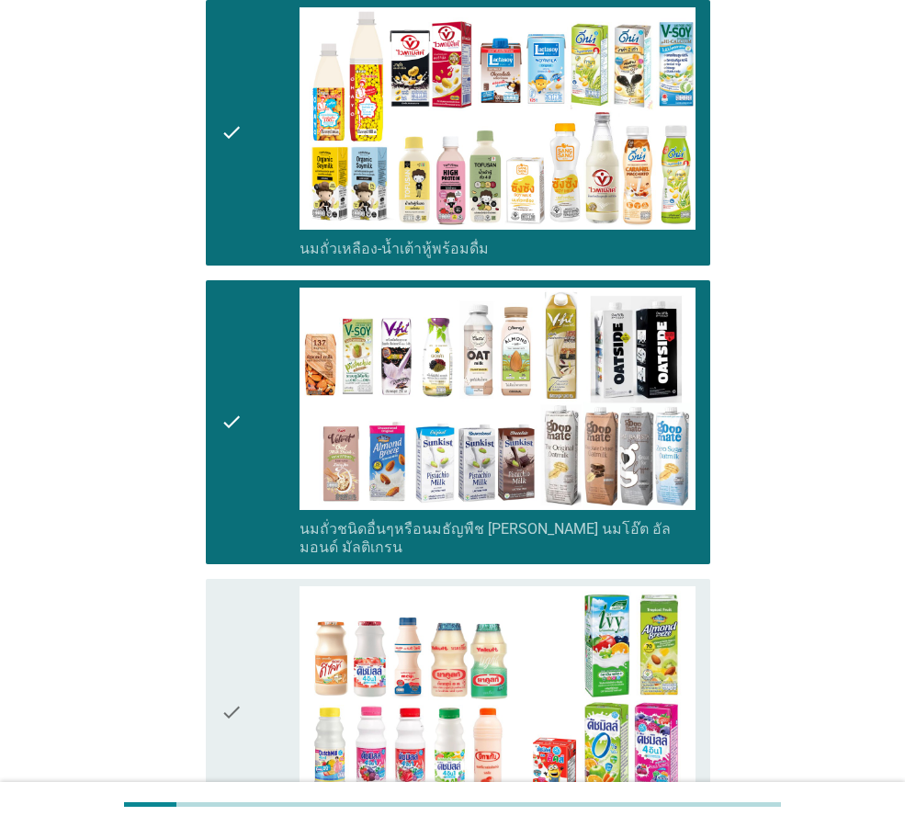
scroll to position [643, 0]
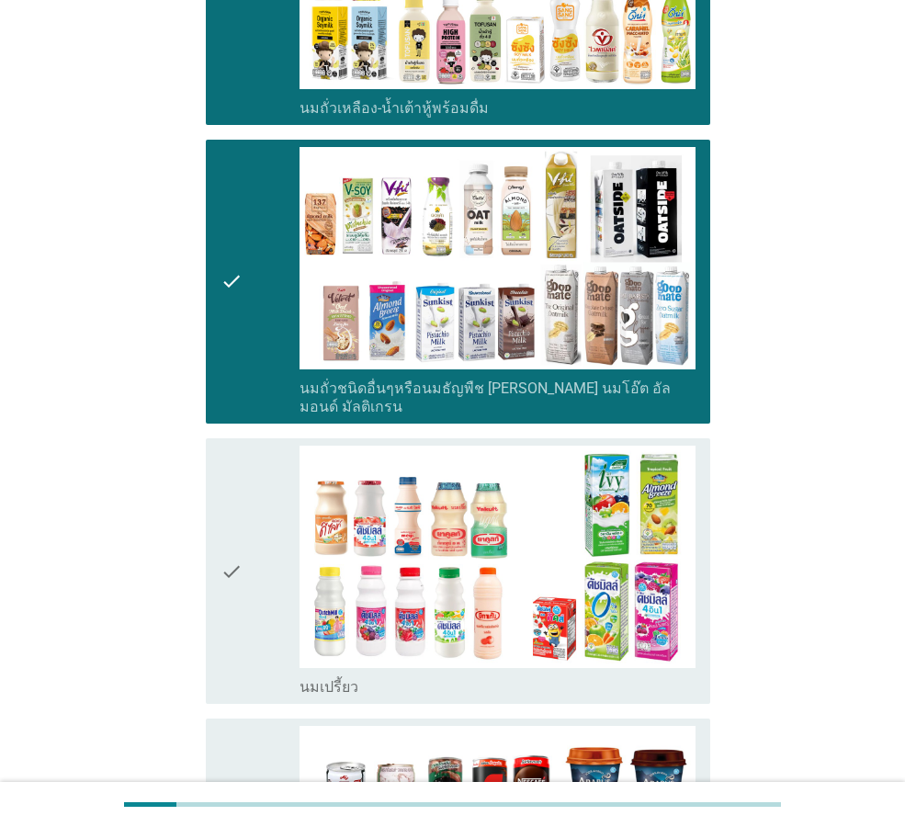
click at [600, 674] on div "check_box_outline_blank นมเปรี้ยว" at bounding box center [498, 685] width 396 height 22
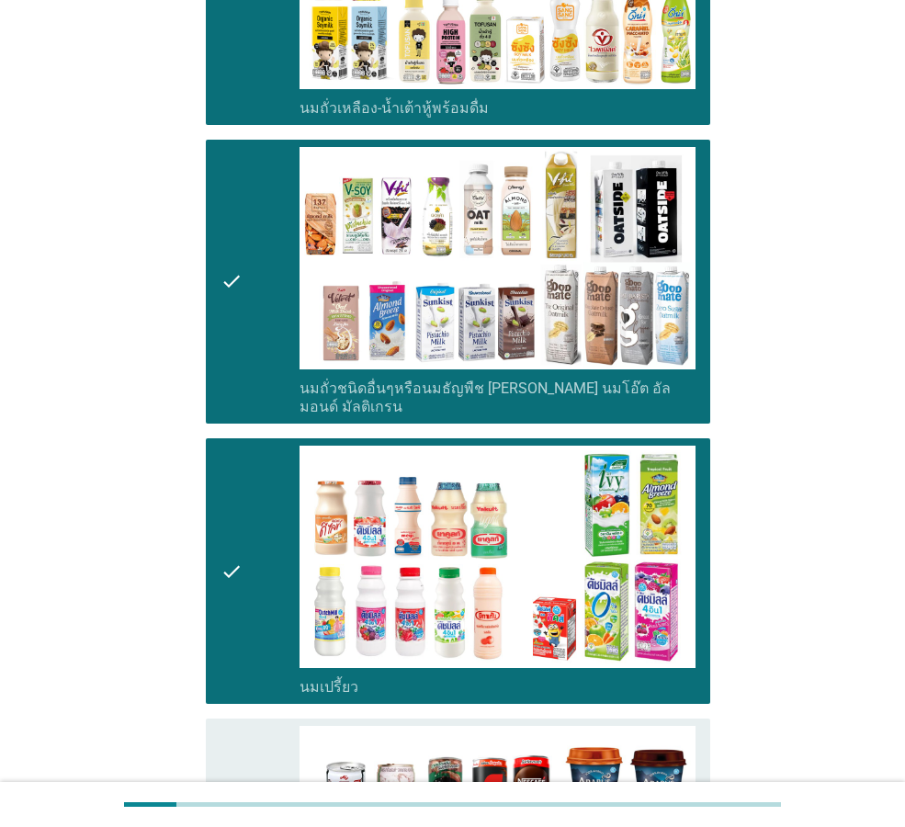
scroll to position [919, 0]
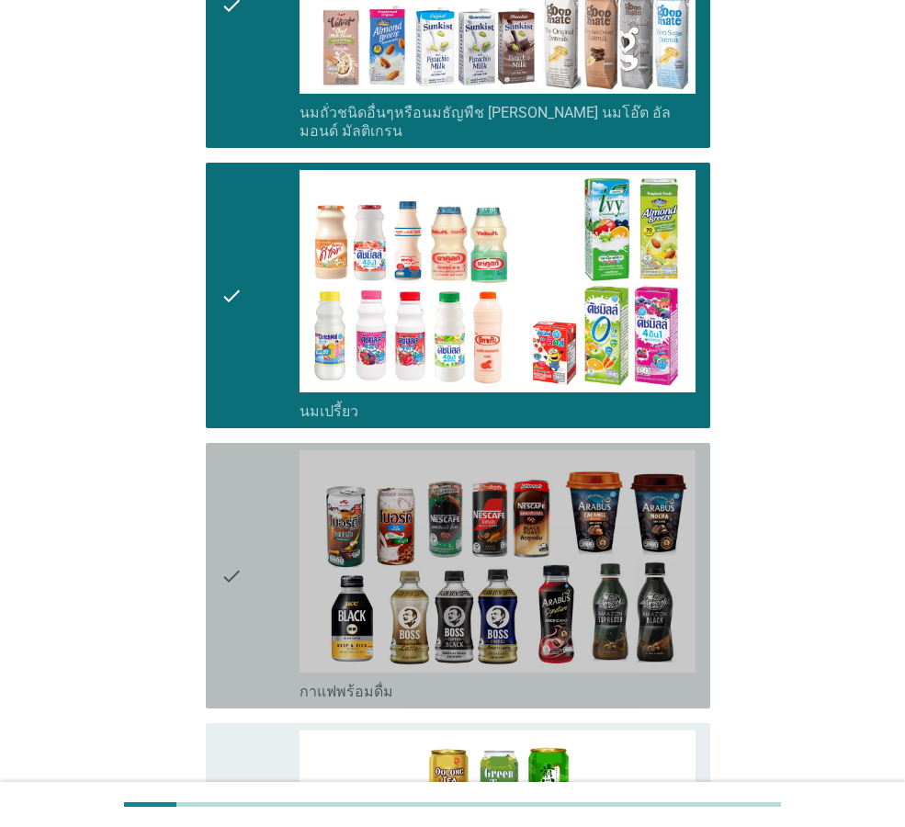
click at [600, 679] on div "check_box_outline_blank กาแฟพร้อมดื่ม" at bounding box center [498, 690] width 396 height 22
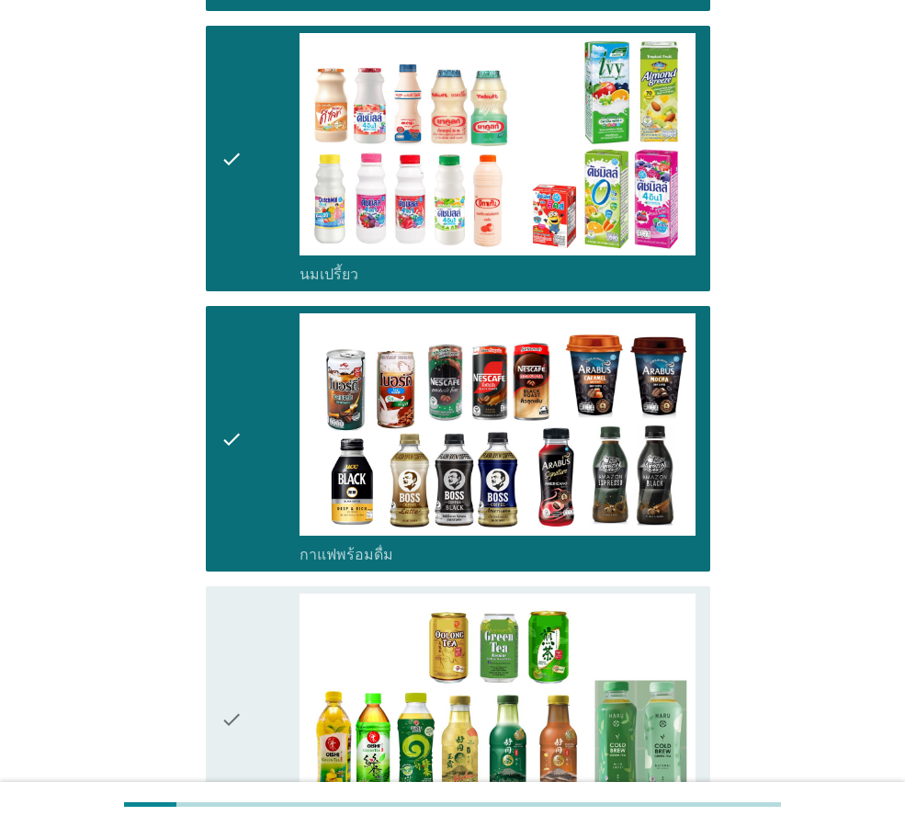
scroll to position [1194, 0]
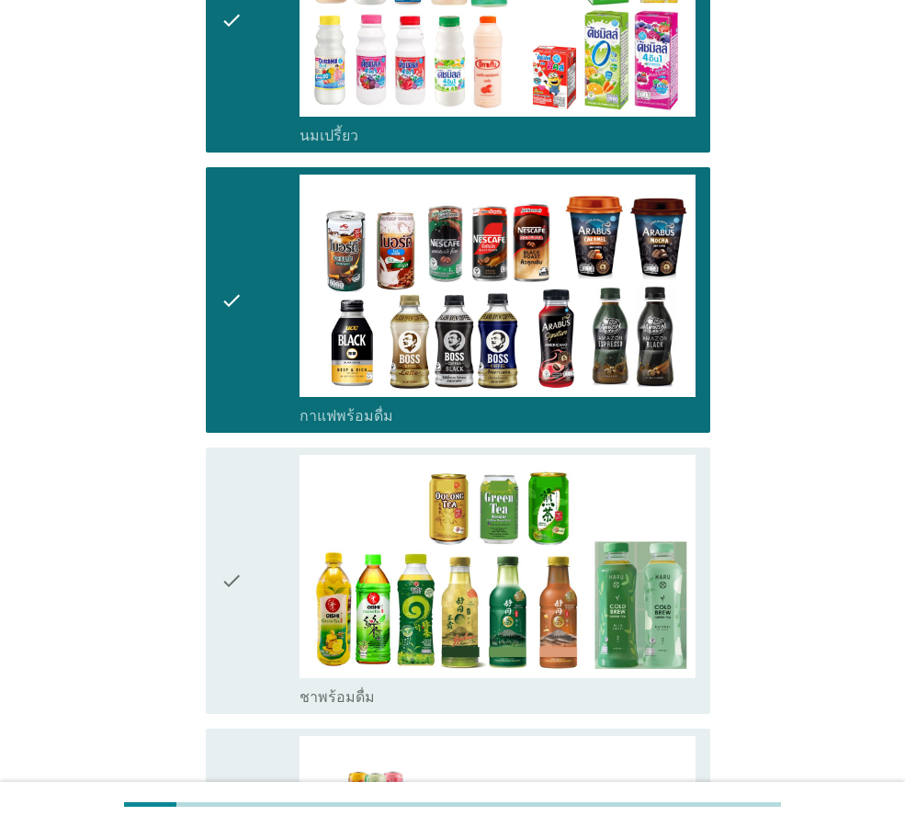
click at [598, 685] on div "check_box_outline_blank ชาพร้อมดื่ม" at bounding box center [498, 696] width 396 height 22
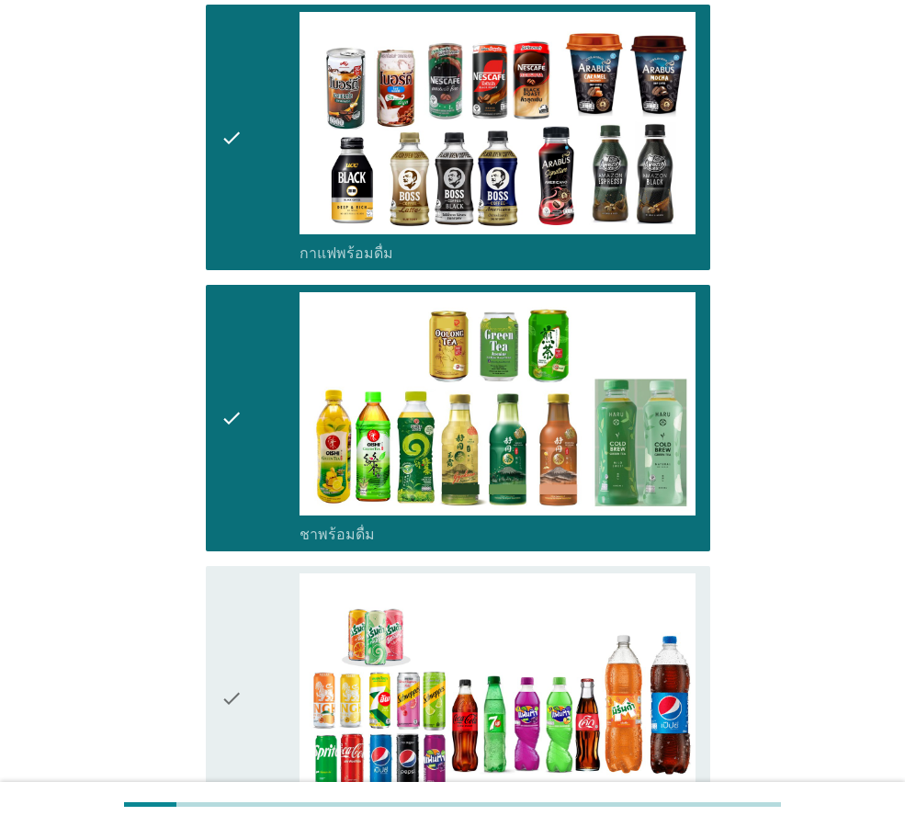
scroll to position [1470, 0]
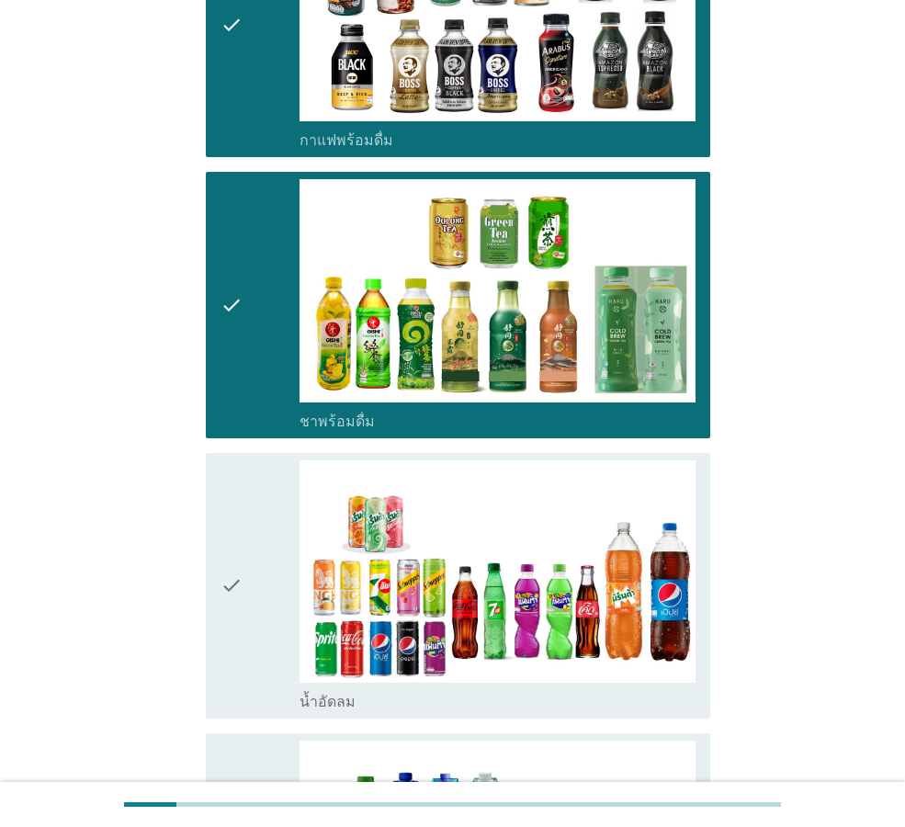
click at [598, 689] on div "check_box_outline_blank น้ำอัดลม" at bounding box center [498, 700] width 396 height 22
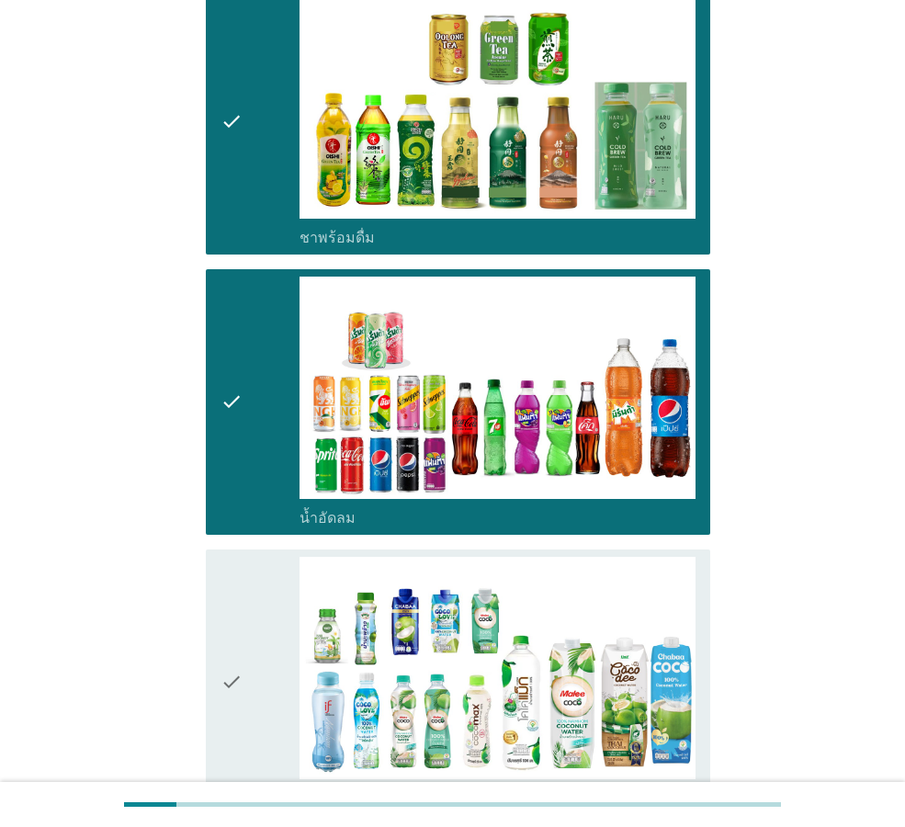
scroll to position [1929, 0]
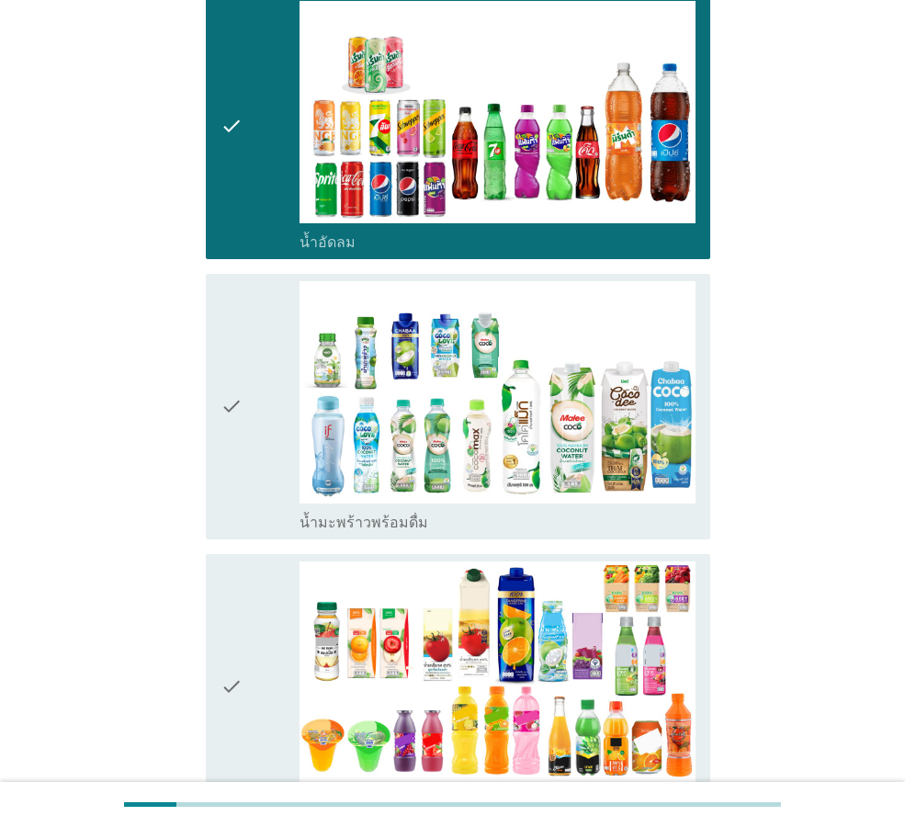
click at [608, 510] on div "check_box_outline_blank น้ำมะพร้าวพร้อมดื่ม" at bounding box center [498, 521] width 396 height 22
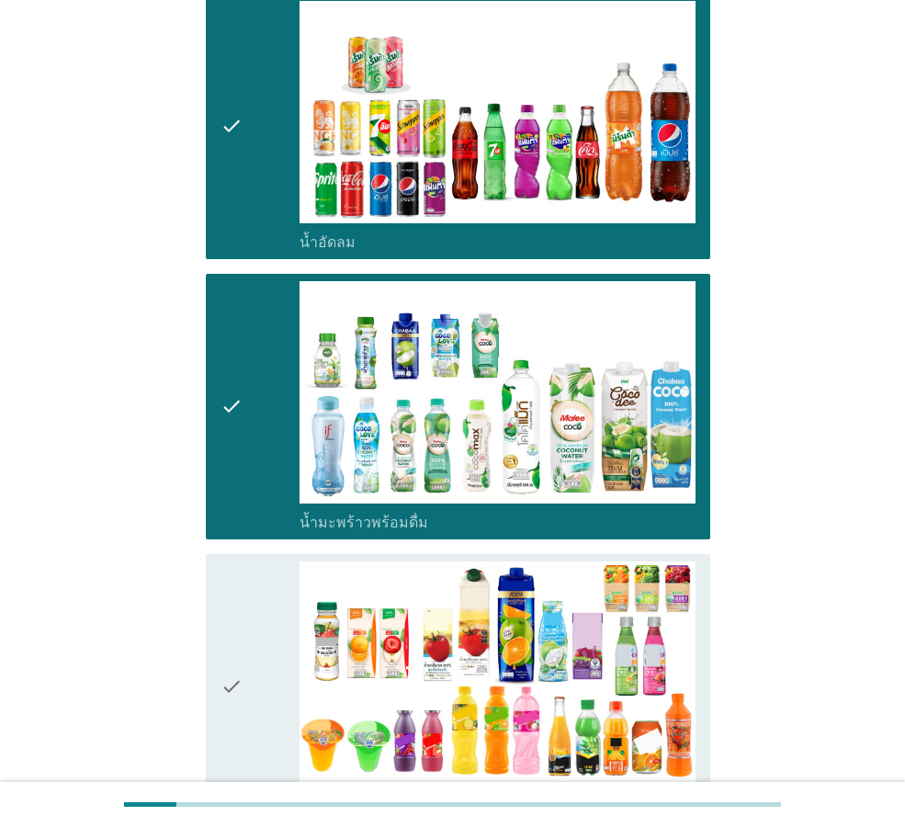
click at [608, 790] on div "check_box_outline_blank น้ำผลไม้-น้ำผักผลไม้พร้อมดื่ม" at bounding box center [498, 801] width 396 height 22
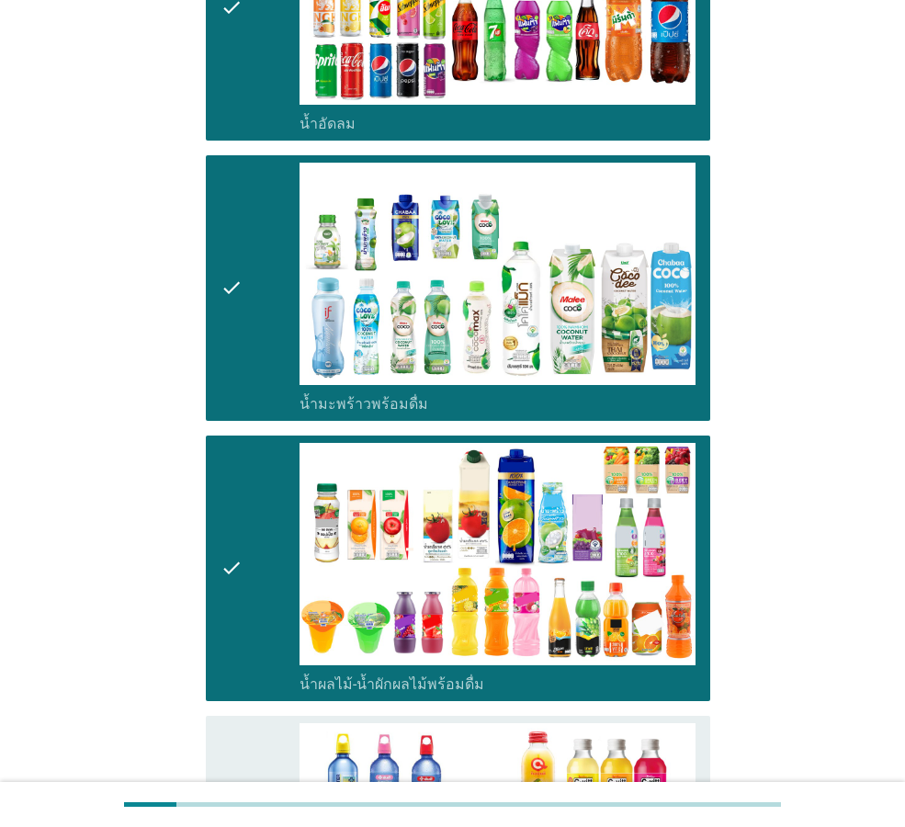
scroll to position [2205, 0]
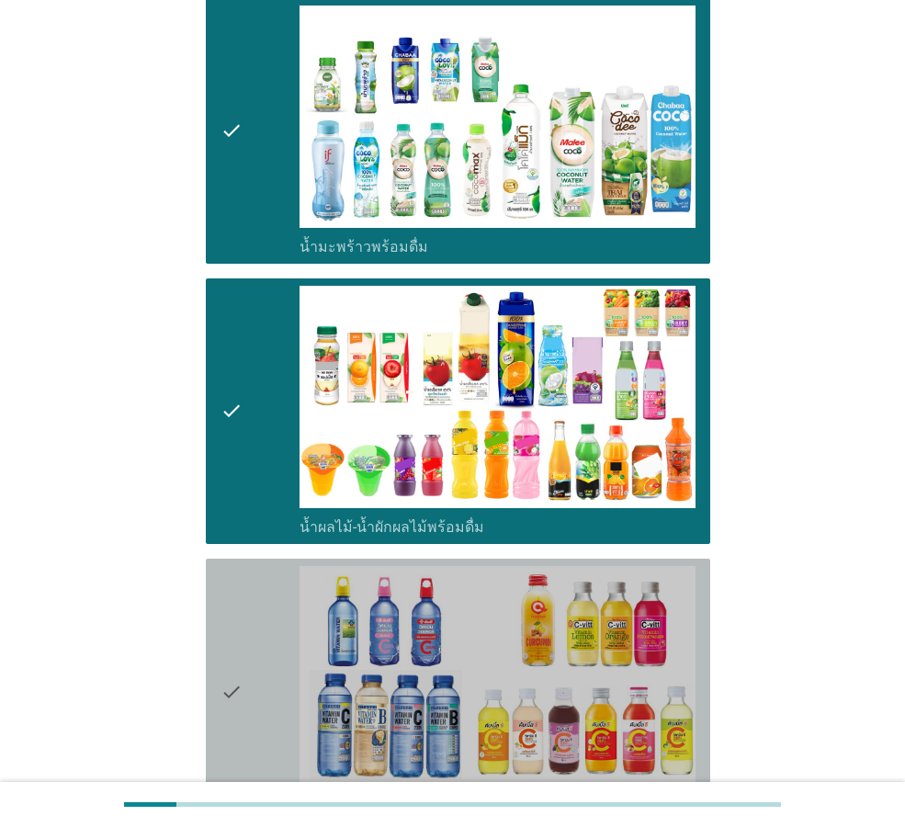
click at [611, 795] on div "check_box_outline_blank น้ำวิตามิน-เครื่องดื่มวิตามิน" at bounding box center [498, 806] width 396 height 22
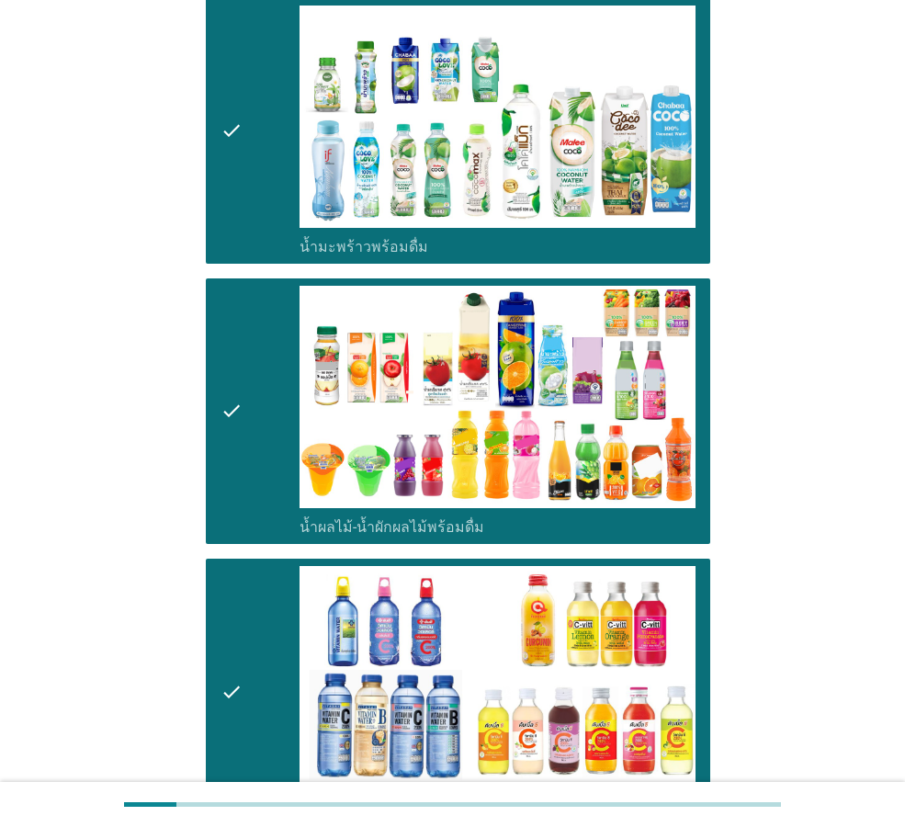
scroll to position [2481, 0]
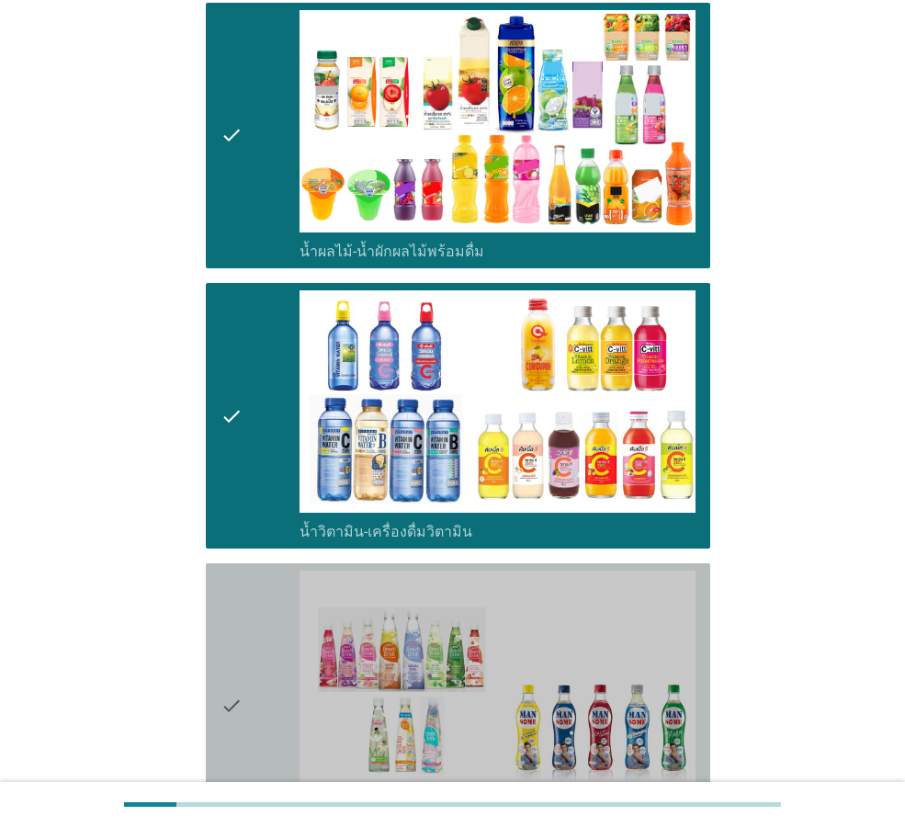
click at [617, 803] on label "เครื่องดื่มเพื่อสุขภาพและความงาม [PERSON_NAME] เซ็ปเป้ แมนซั่ม" at bounding box center [498, 821] width 396 height 37
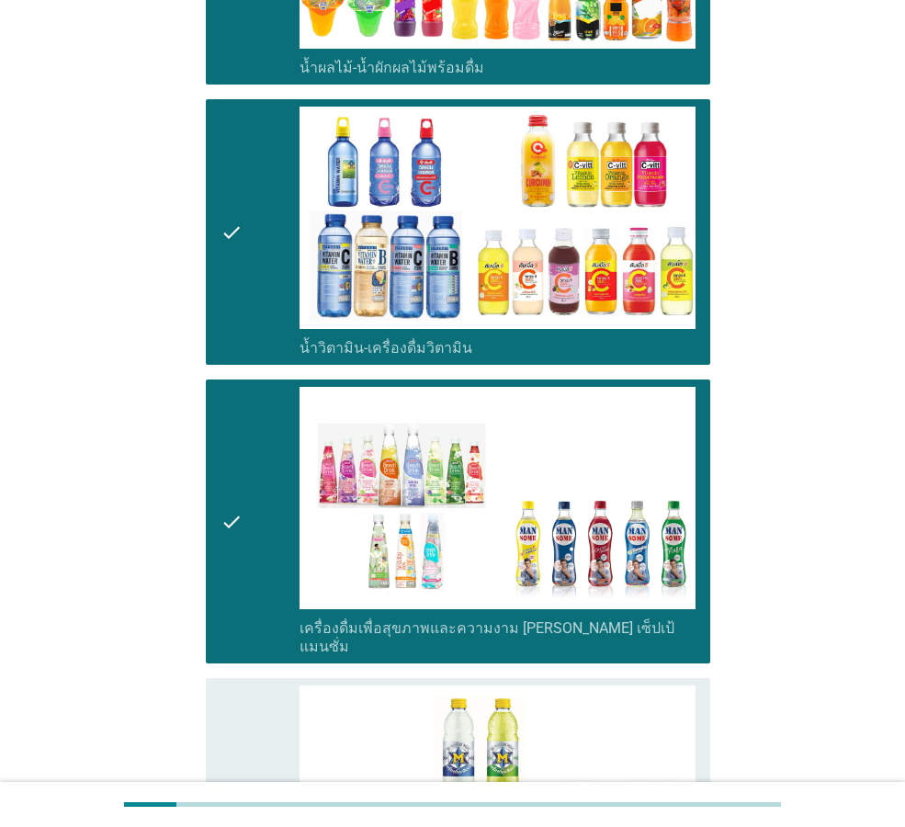
scroll to position [2848, 0]
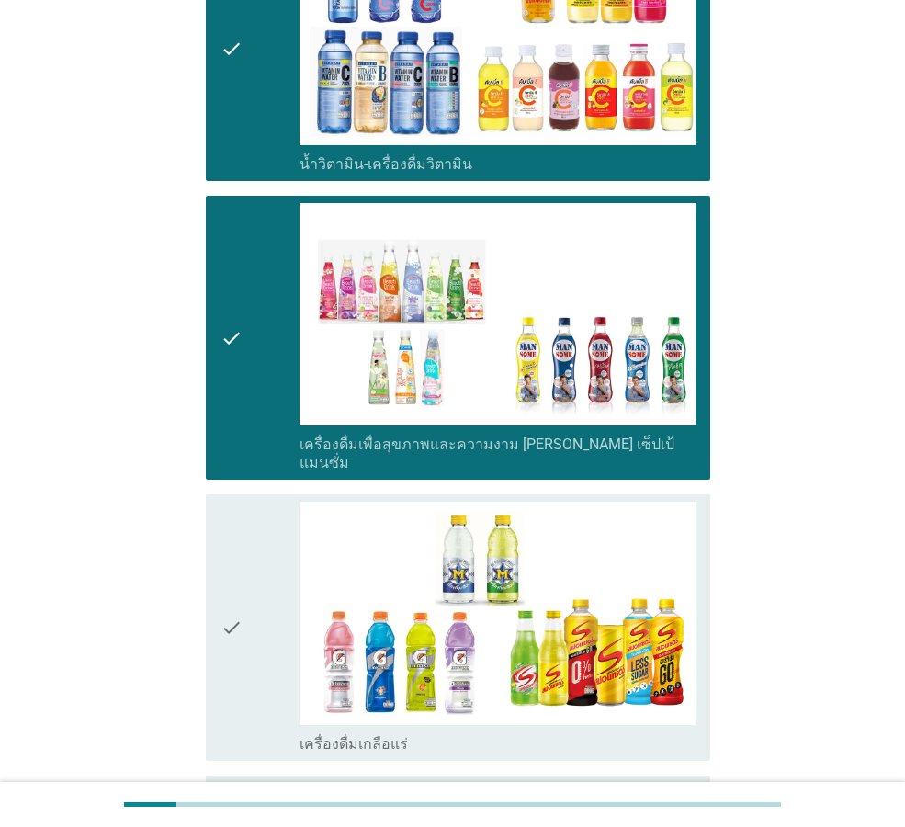
click at [625, 731] on div "check_box_outline_blank เครื่องดื่มเกลือแร่" at bounding box center [498, 742] width 396 height 22
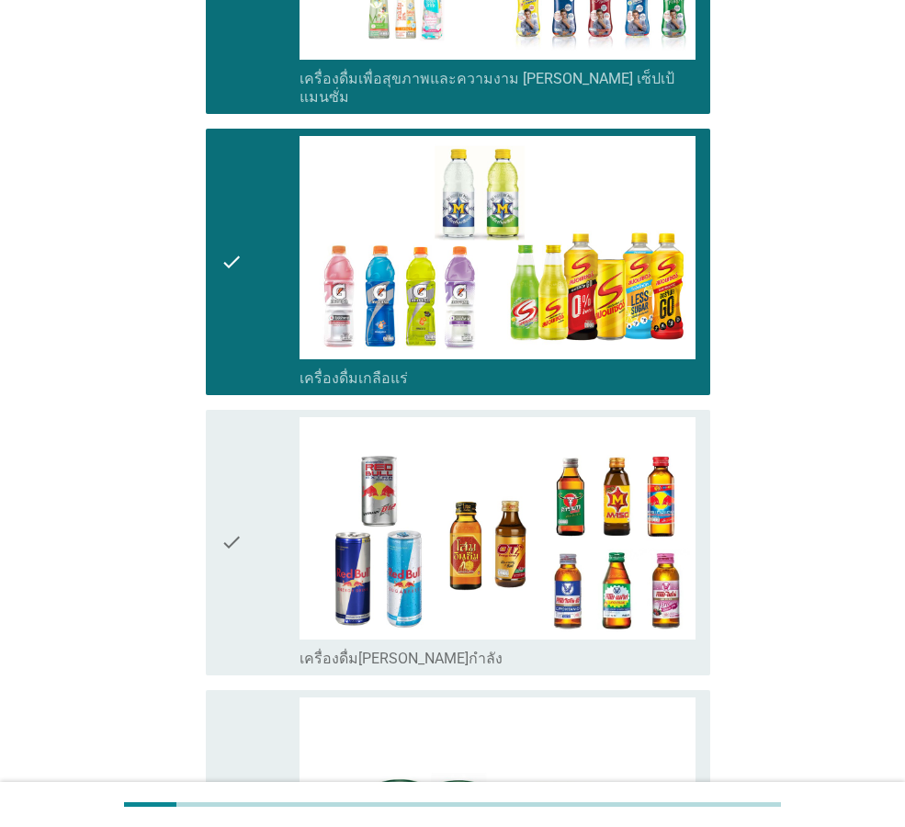
scroll to position [3216, 0]
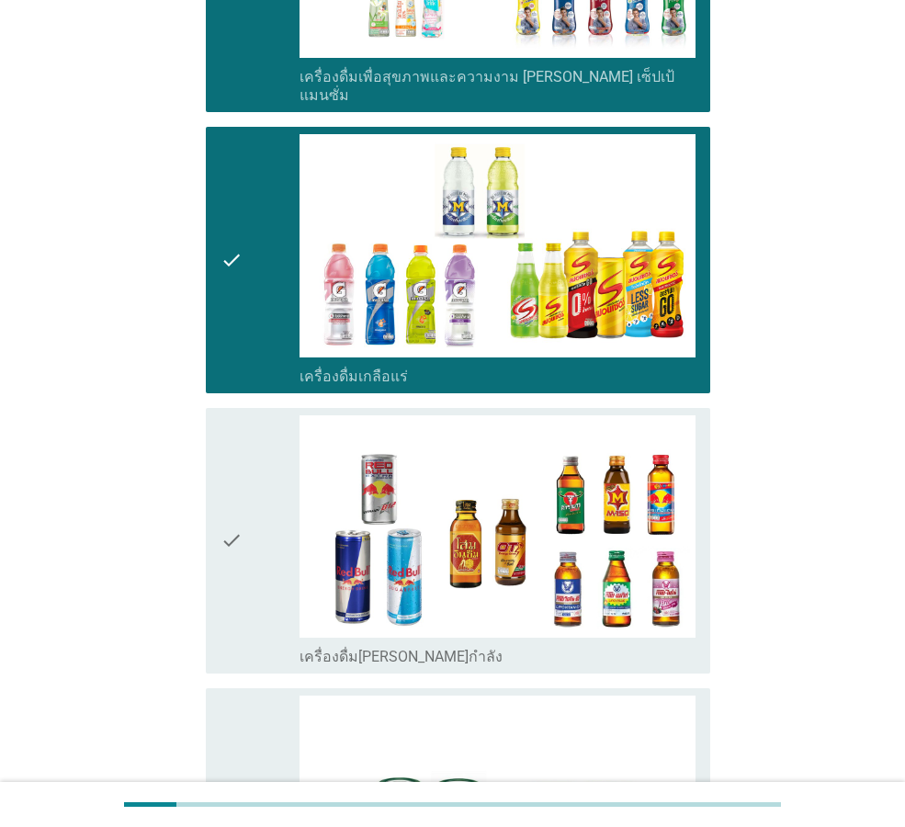
click at [642, 644] on div "check_box_outline_blank เครื่องดื่ม[PERSON_NAME]กำลัง" at bounding box center [498, 655] width 396 height 22
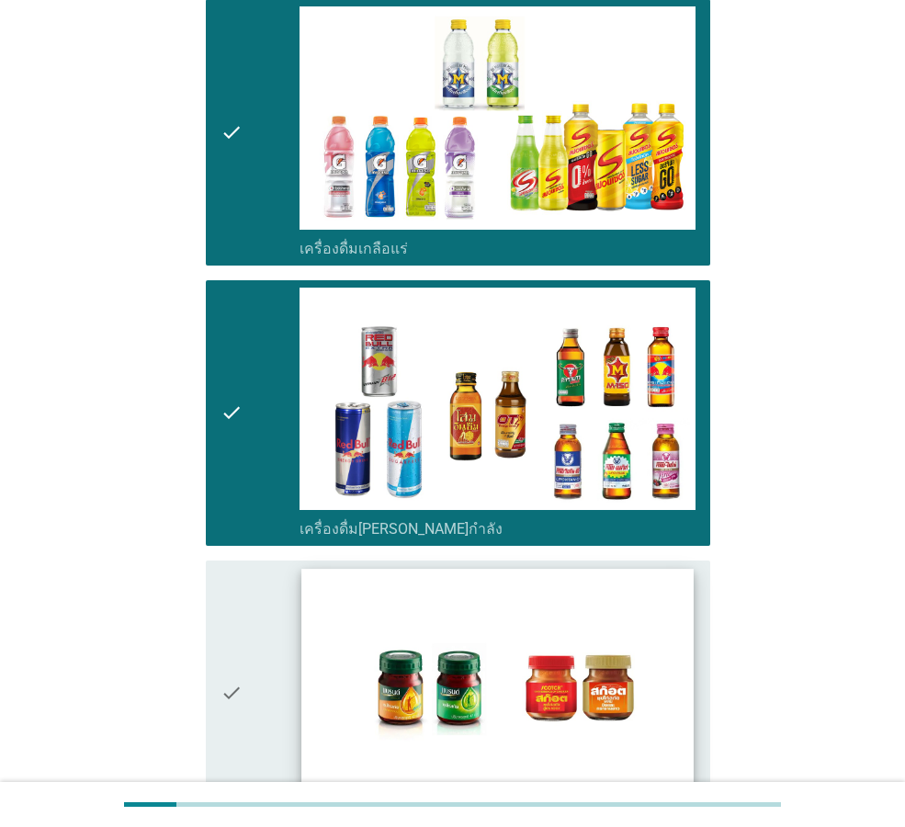
scroll to position [3491, 0]
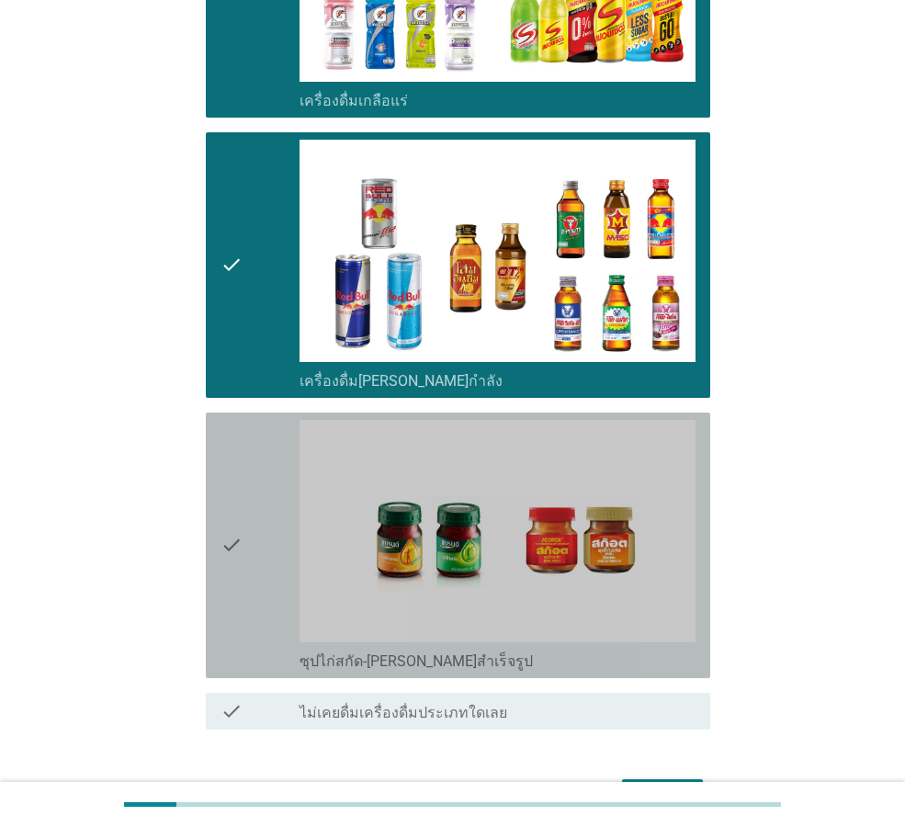
click at [638, 604] on div "check check_box_outline_blank ซุปไก่สกัด-[PERSON_NAME]สำเร็จรูป" at bounding box center [458, 546] width 504 height 266
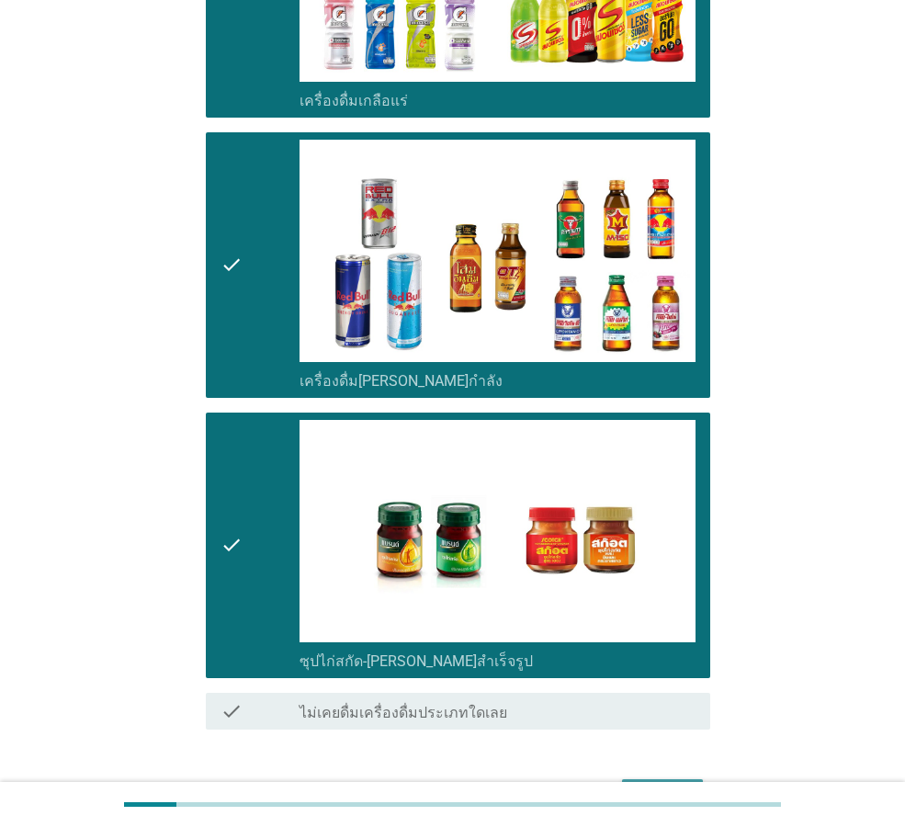
click at [681, 785] on div "ต่อไป" at bounding box center [662, 796] width 51 height 22
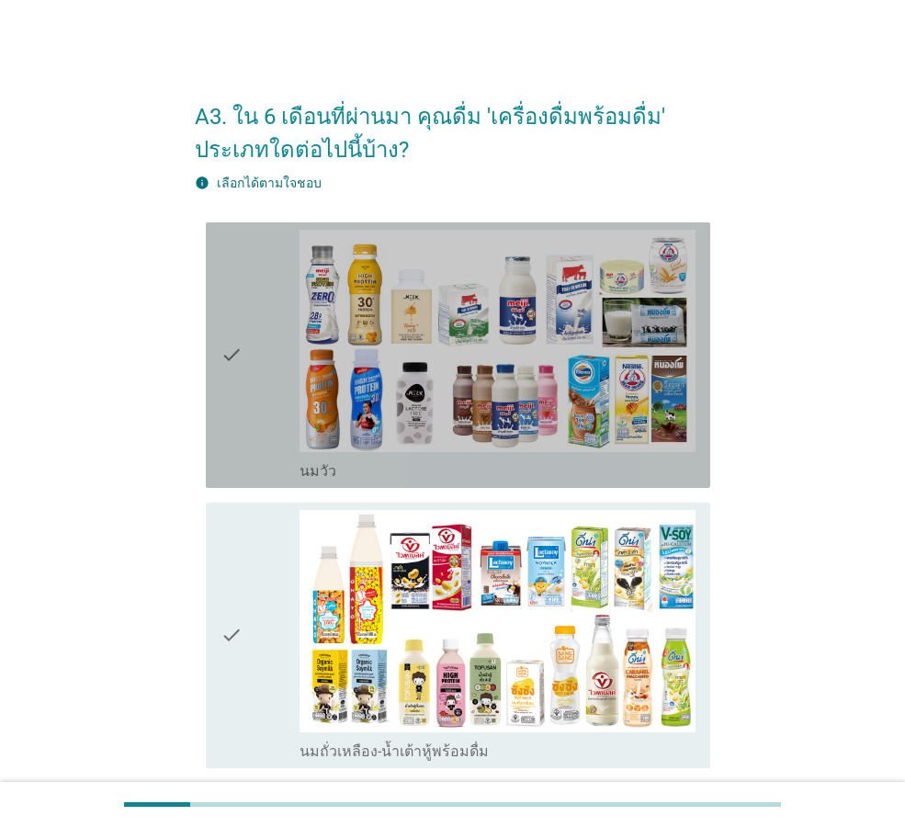
click at [572, 470] on div "check_box_outline_blank [PERSON_NAME]" at bounding box center [498, 469] width 396 height 22
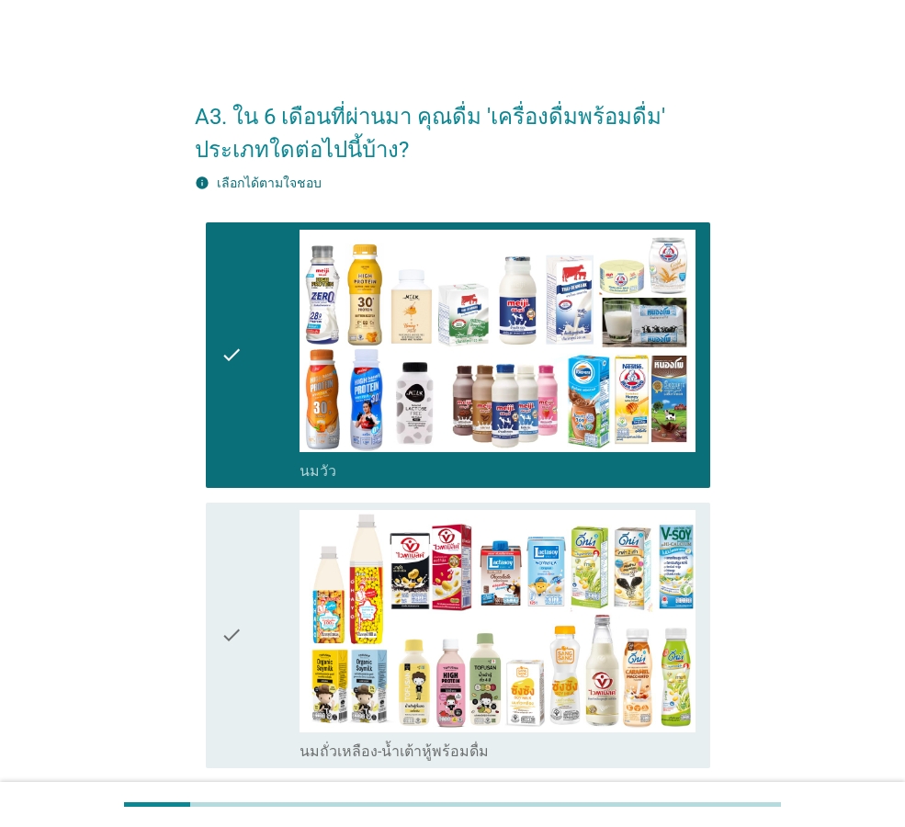
click at [594, 747] on div "check_box_outline_blank นมถั่วเหลือง-น้ำเต้าหู้พร้อมดื่ม" at bounding box center [498, 750] width 396 height 22
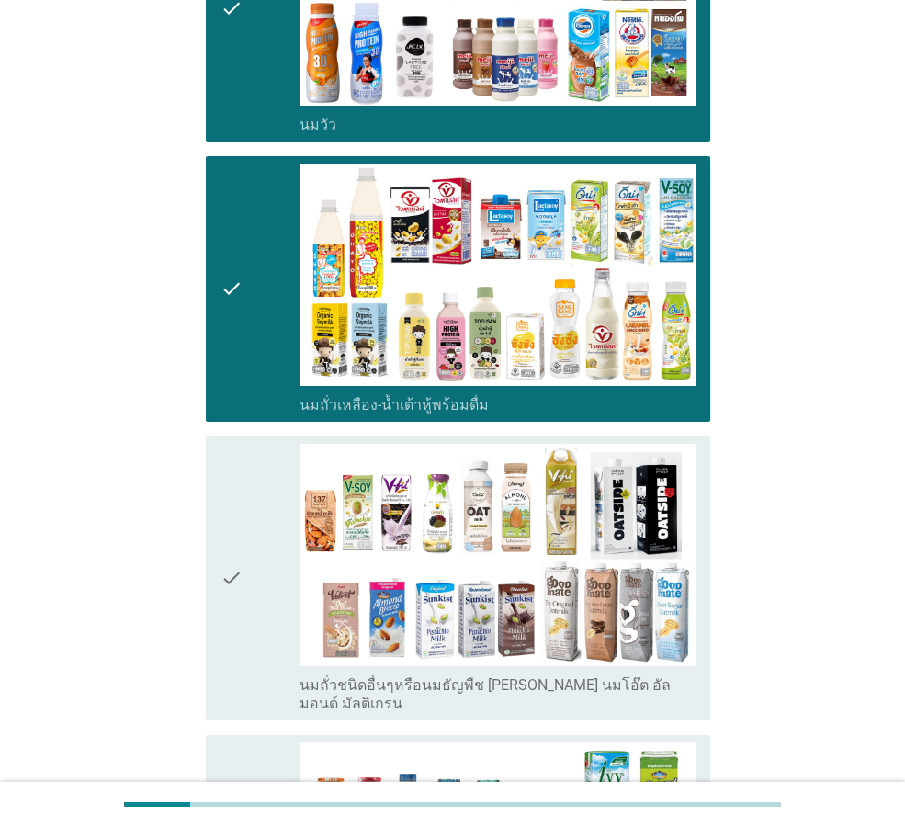
scroll to position [368, 0]
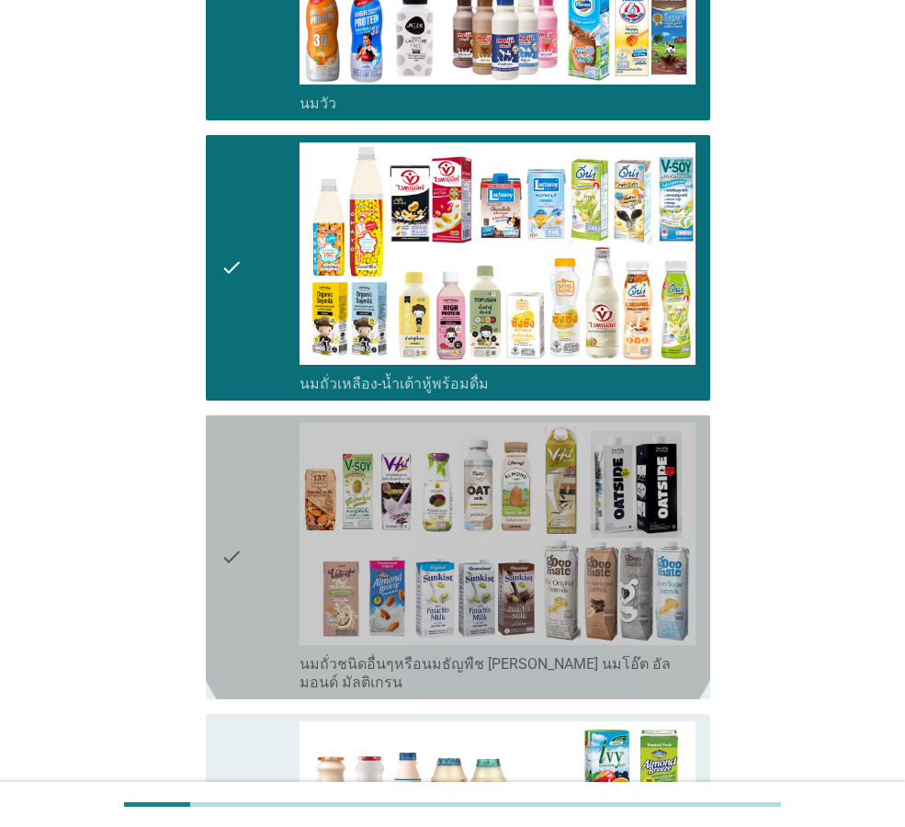
click at [595, 665] on label "นมถั่วชนิดอื่นๆหรือนมธัญพืช [PERSON_NAME] นมโอ๊ต อัลมอนด์ มัลติเกรน" at bounding box center [498, 673] width 396 height 37
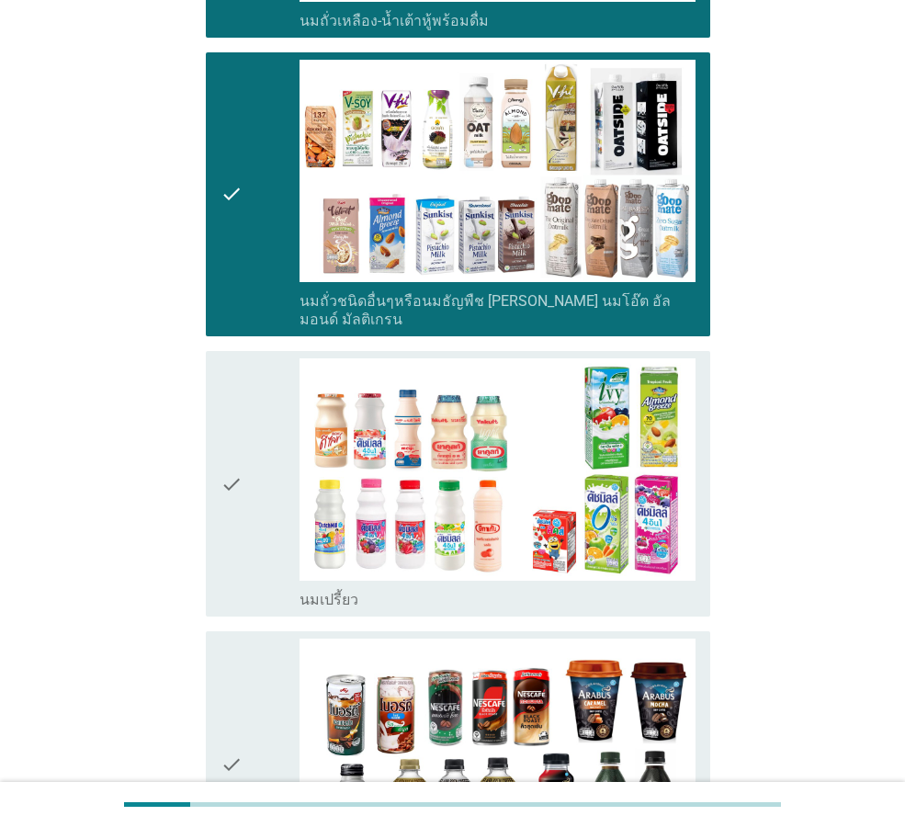
scroll to position [735, 0]
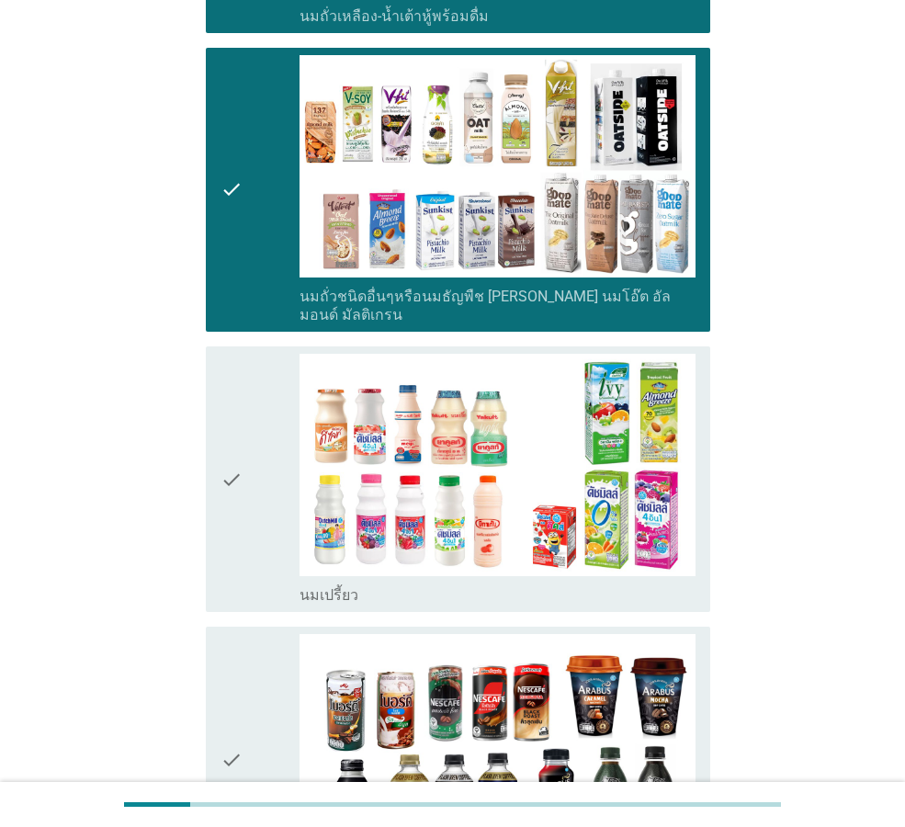
click at [584, 560] on div "check_box_outline_blank นมเปรี้ยว" at bounding box center [498, 479] width 396 height 251
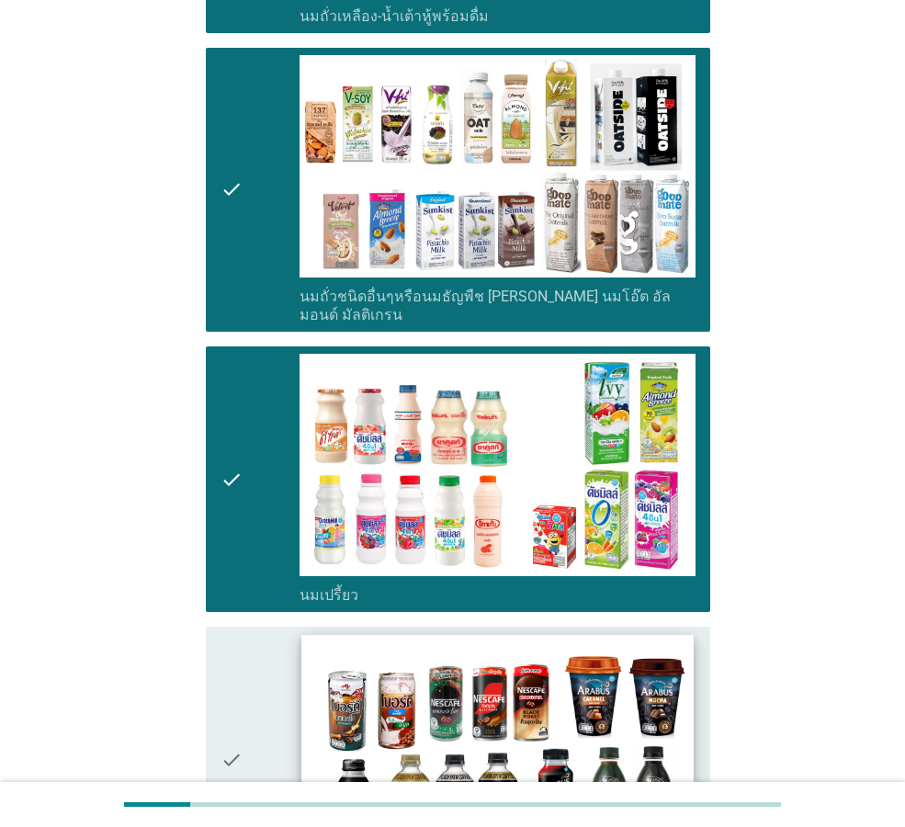
scroll to position [1011, 0]
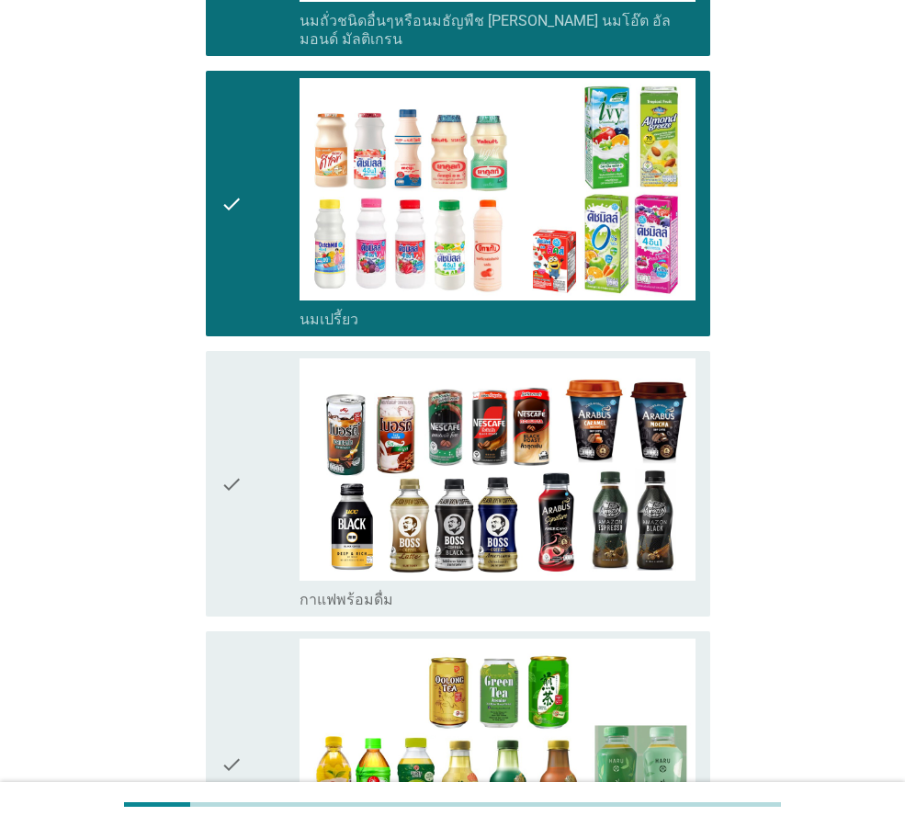
click at [605, 587] on div "check_box_outline_blank กาแฟพร้อมดื่ม" at bounding box center [498, 598] width 396 height 22
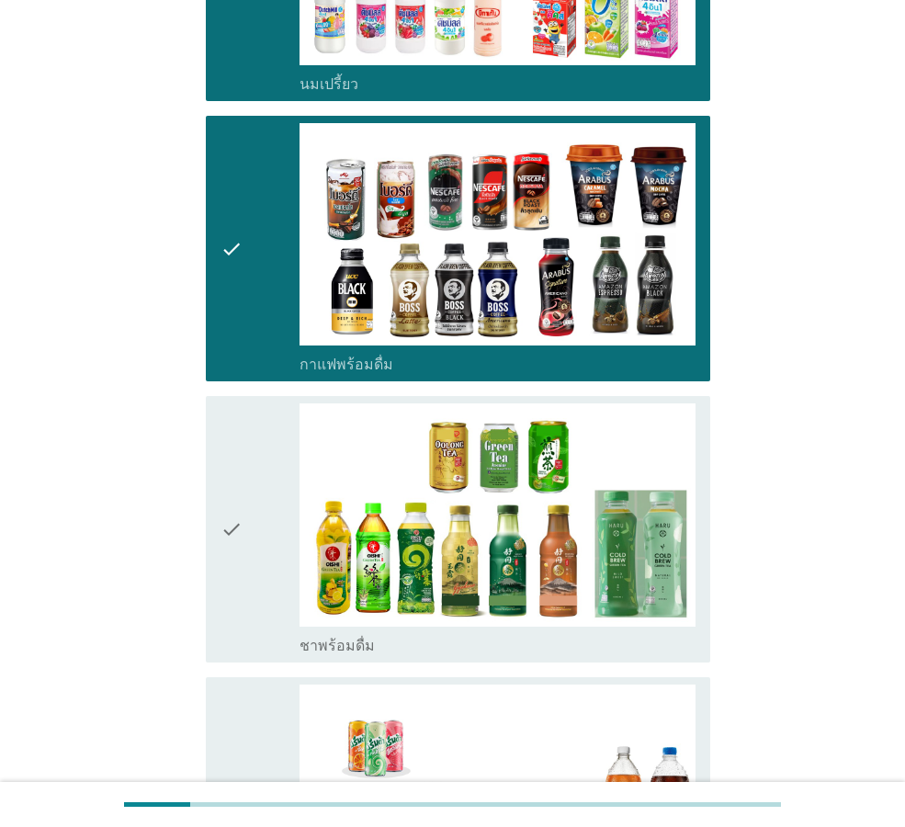
scroll to position [1286, 0]
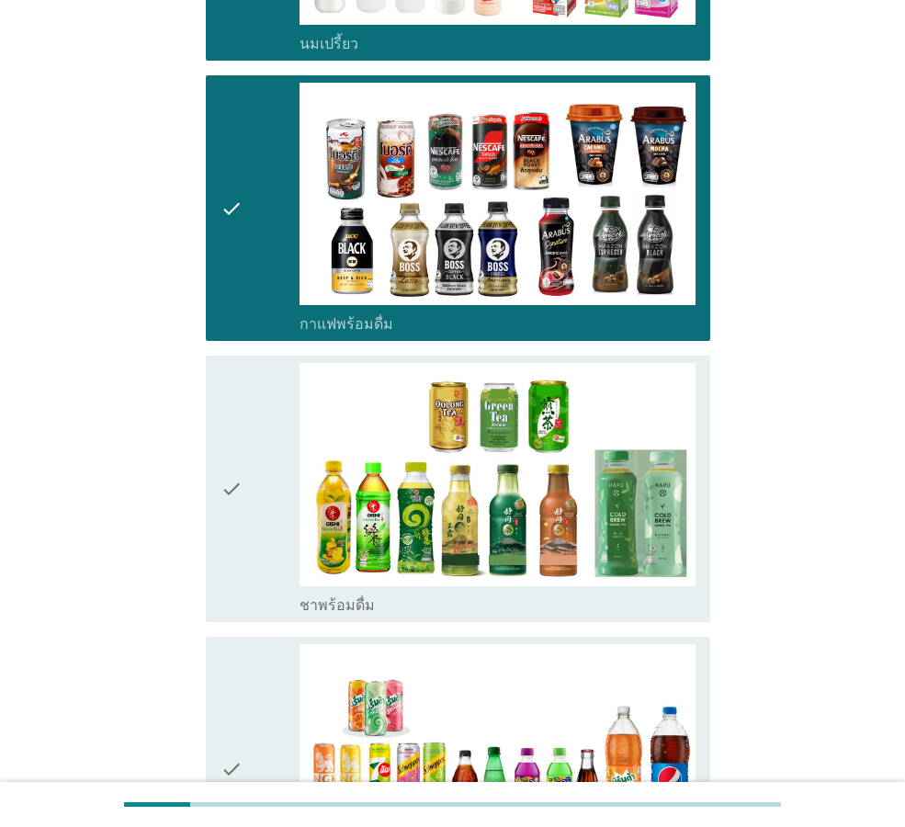
click at [605, 593] on div "check_box_outline_blank ชาพร้อมดื่ม" at bounding box center [498, 604] width 396 height 22
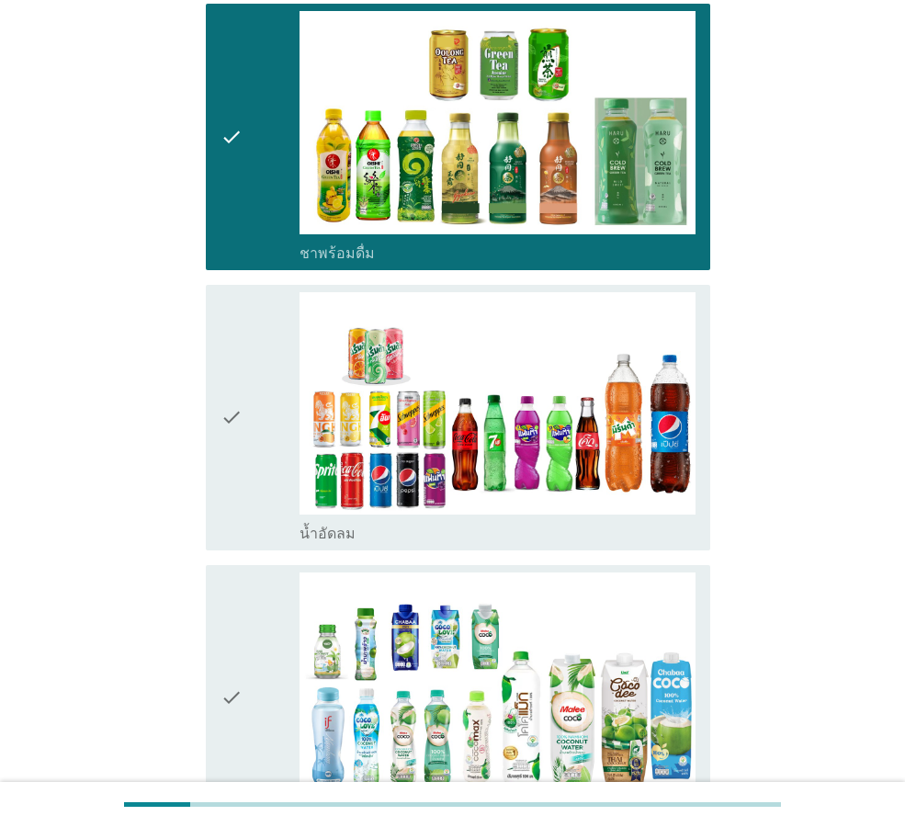
scroll to position [1654, 0]
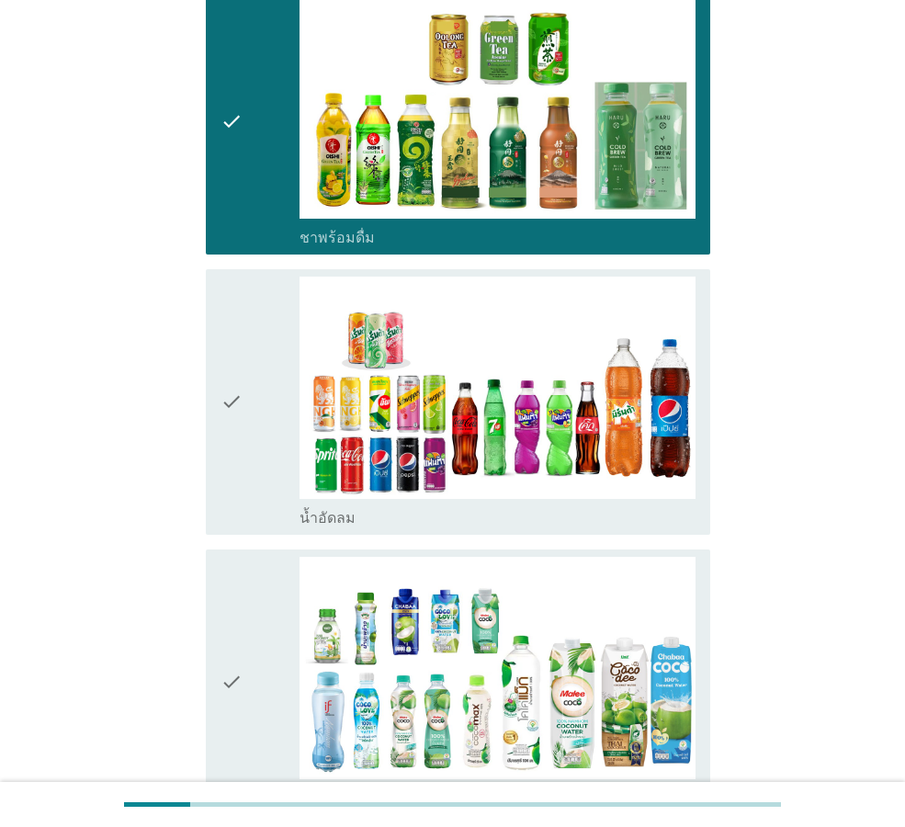
click at [615, 506] on div "check_box_outline_blank น้ำอัดลม" at bounding box center [498, 516] width 396 height 22
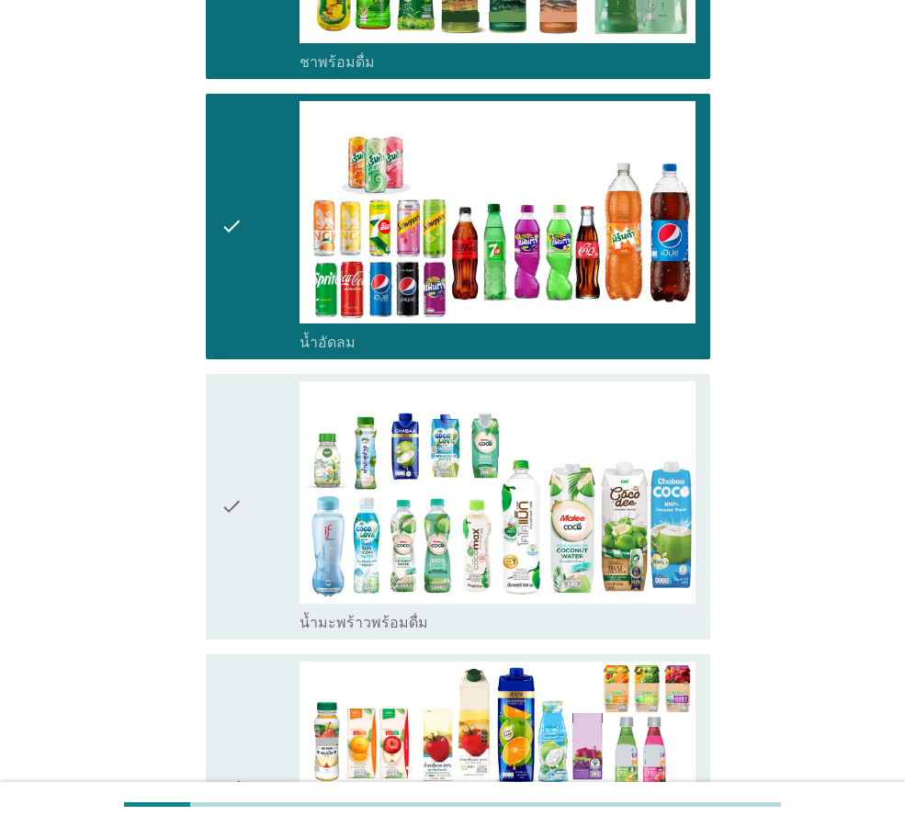
scroll to position [1838, 0]
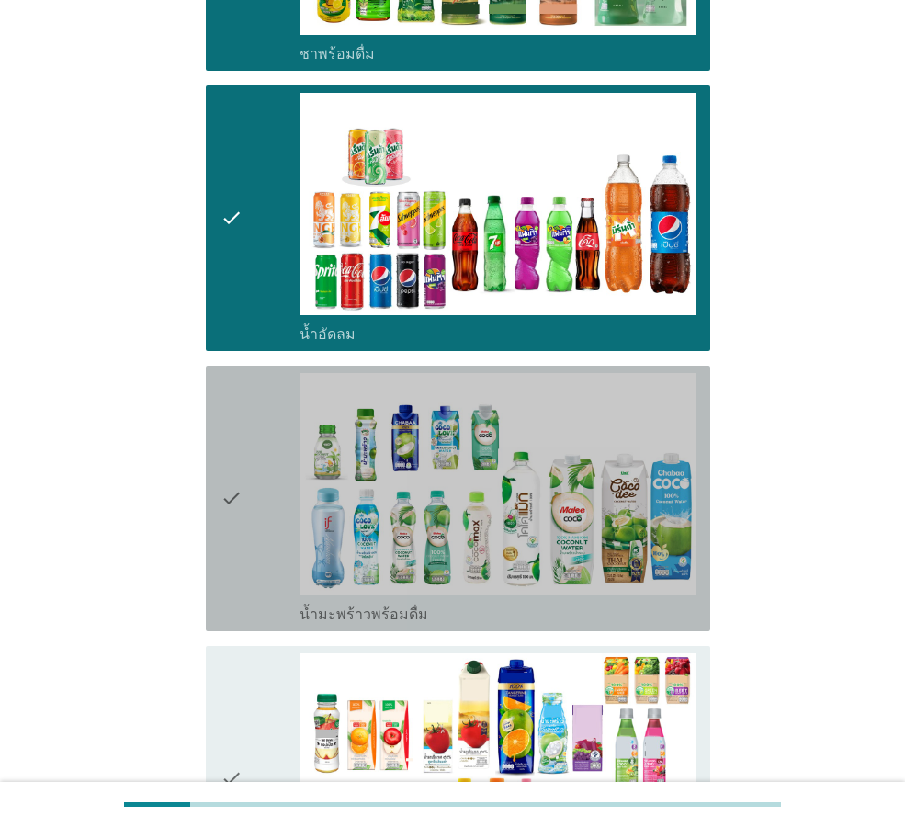
click at [640, 602] on div "check_box_outline_blank น้ำมะพร้าวพร้อมดื่ม" at bounding box center [498, 613] width 396 height 22
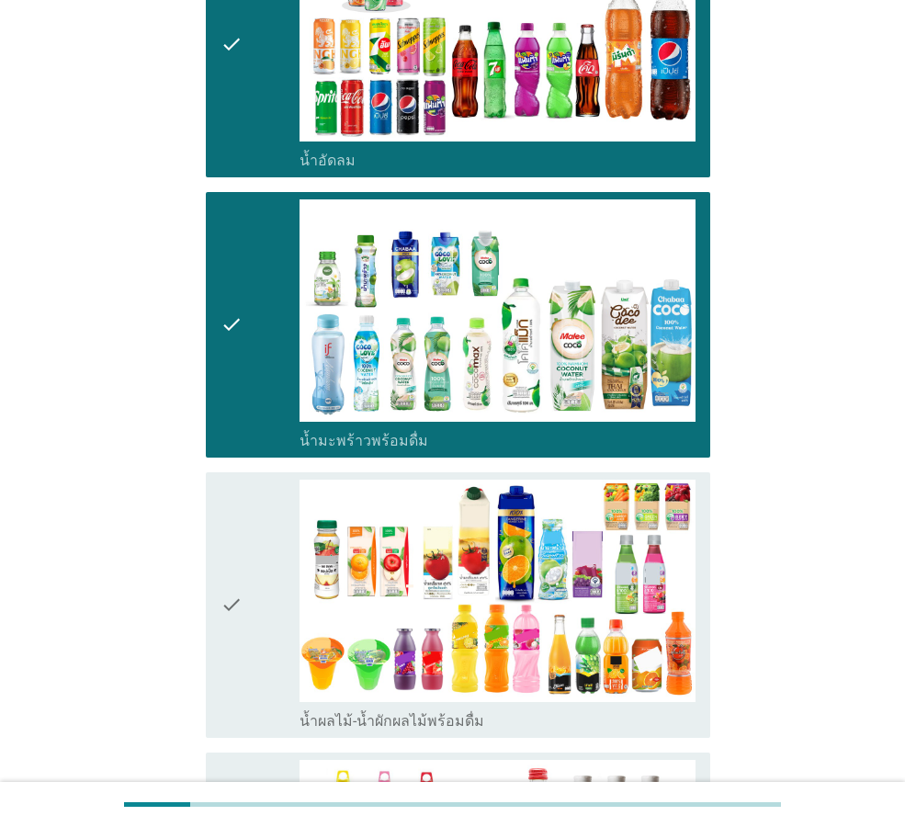
scroll to position [2205, 0]
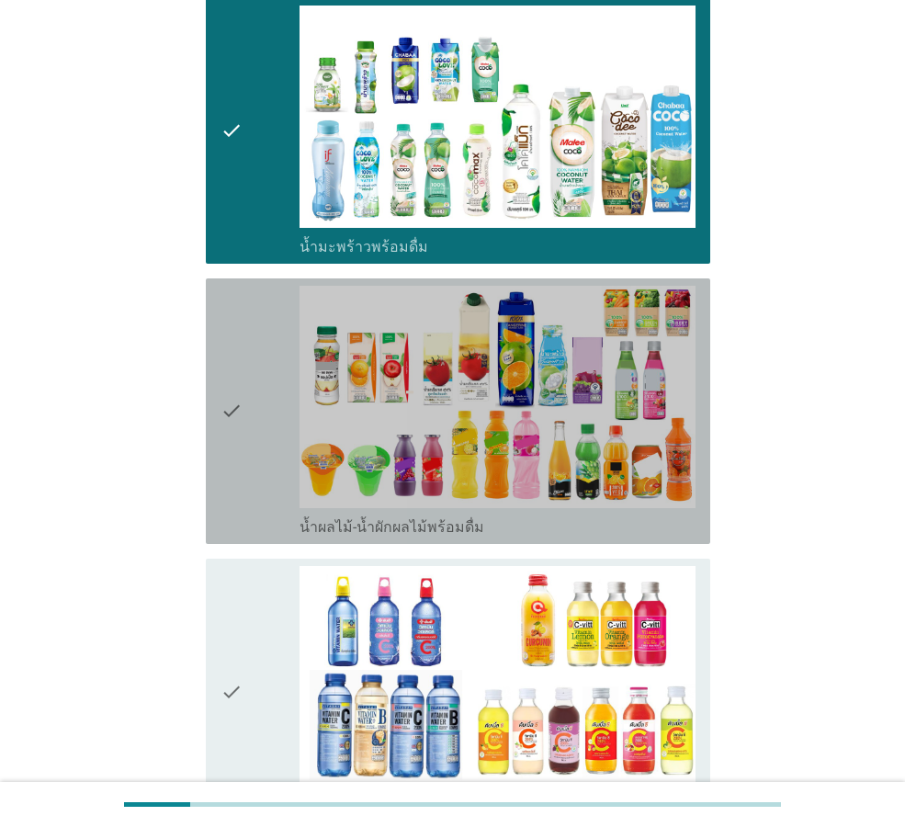
click at [640, 521] on div "check check_box_outline_blank น้ำผลไม้-น้ำผักผลไม้พร้อมดื่ม" at bounding box center [458, 411] width 504 height 266
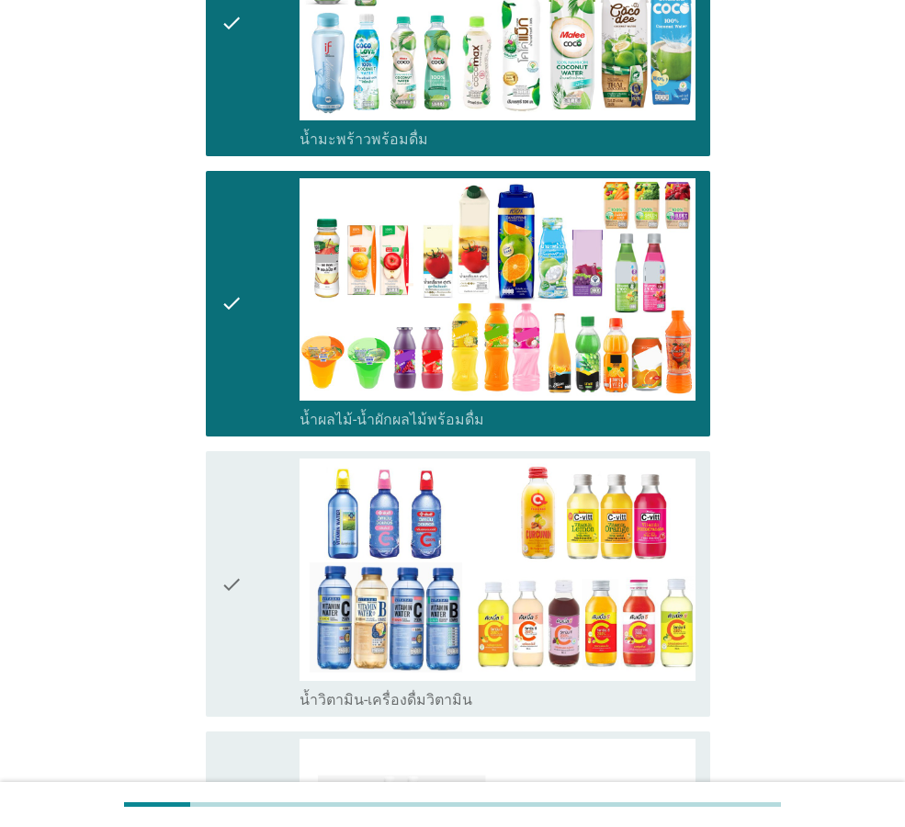
scroll to position [2389, 0]
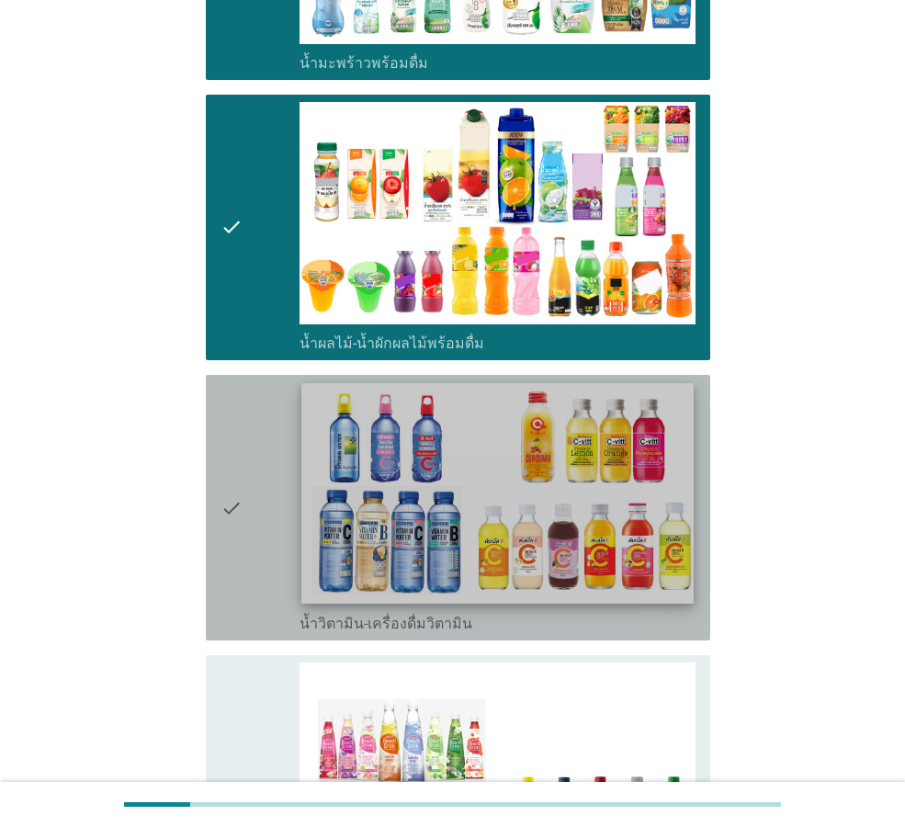
click at [608, 576] on img at bounding box center [496, 493] width 391 height 221
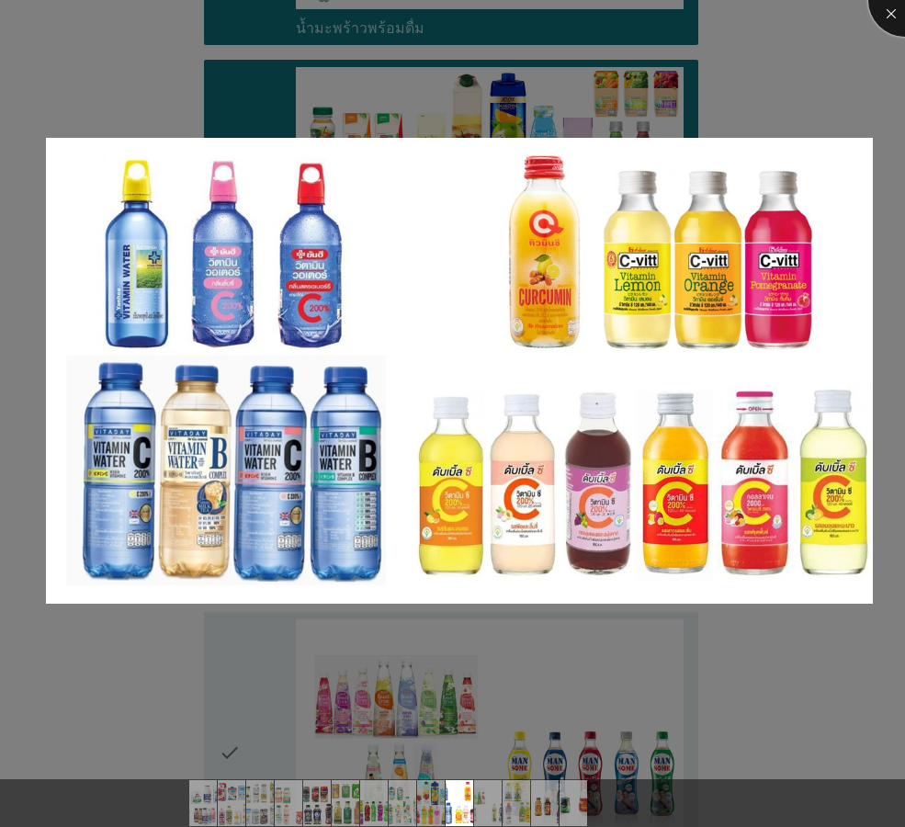
click at [891, 9] on div at bounding box center [905, 0] width 74 height 74
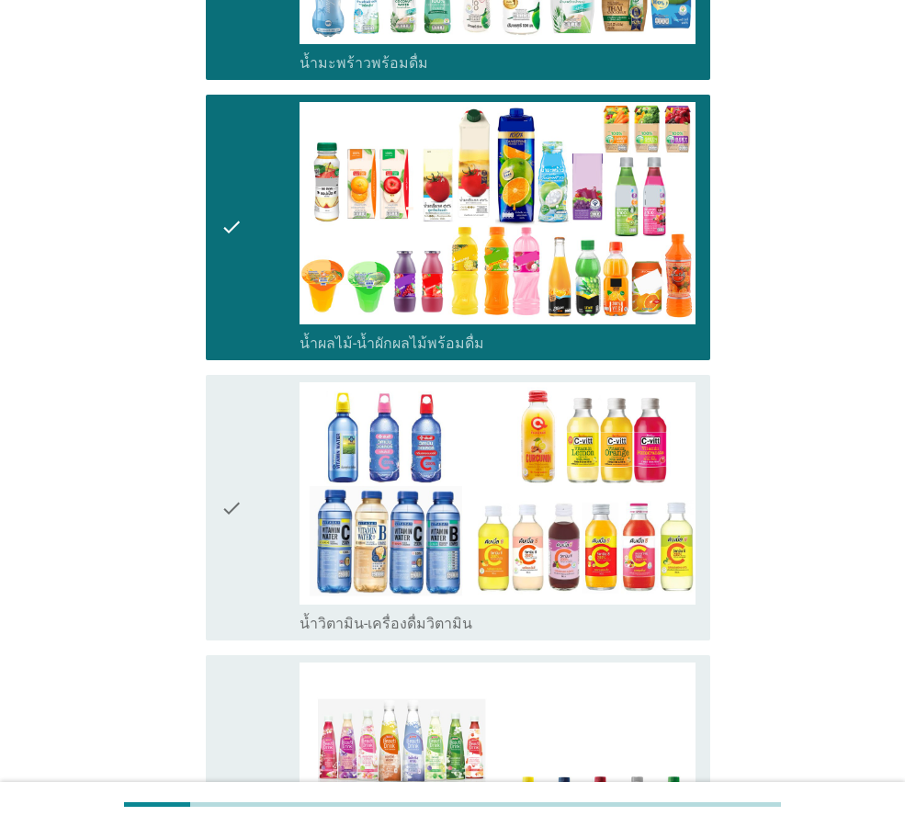
click at [534, 611] on div "check_box_outline_blank น้ำวิตามิน-เครื่องดื่มวิตามิน" at bounding box center [498, 622] width 396 height 22
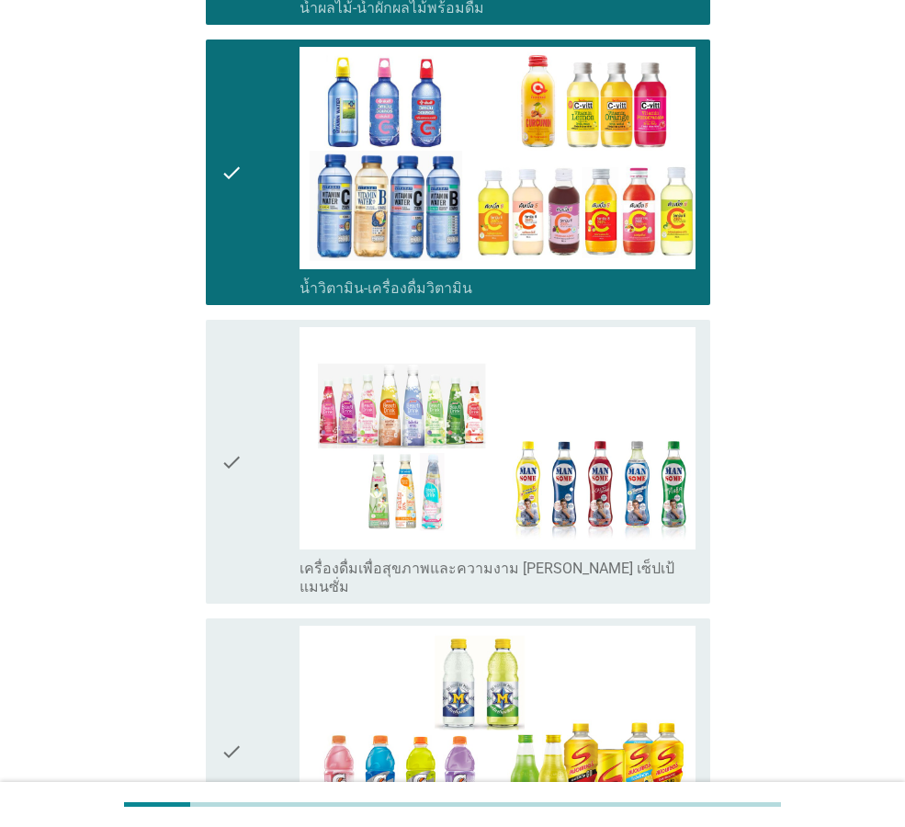
scroll to position [2756, 0]
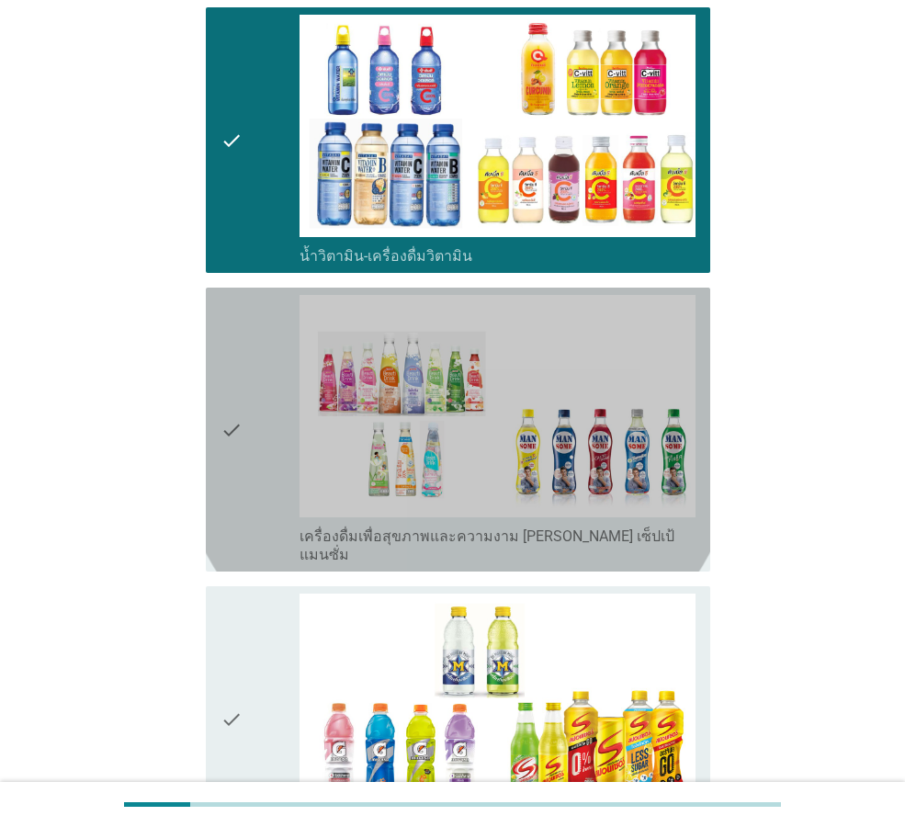
click at [558, 527] on label "เครื่องดื่มเพื่อสุขภาพและความงาม [PERSON_NAME] เซ็ปเป้ แมนซั่ม" at bounding box center [498, 545] width 396 height 37
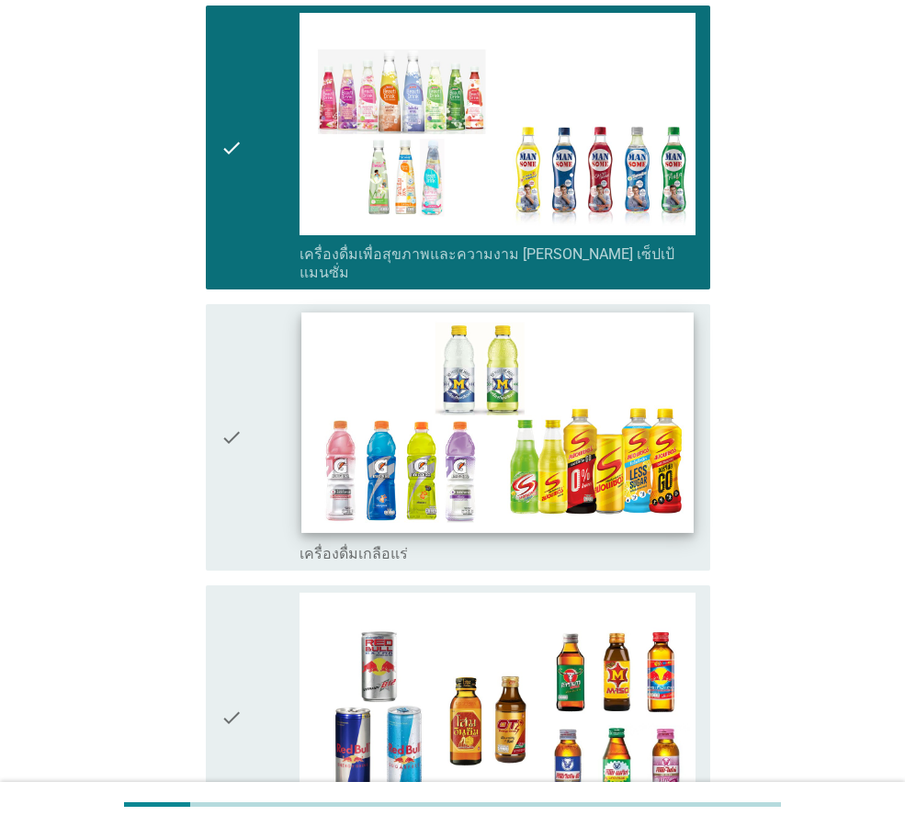
scroll to position [3124, 0]
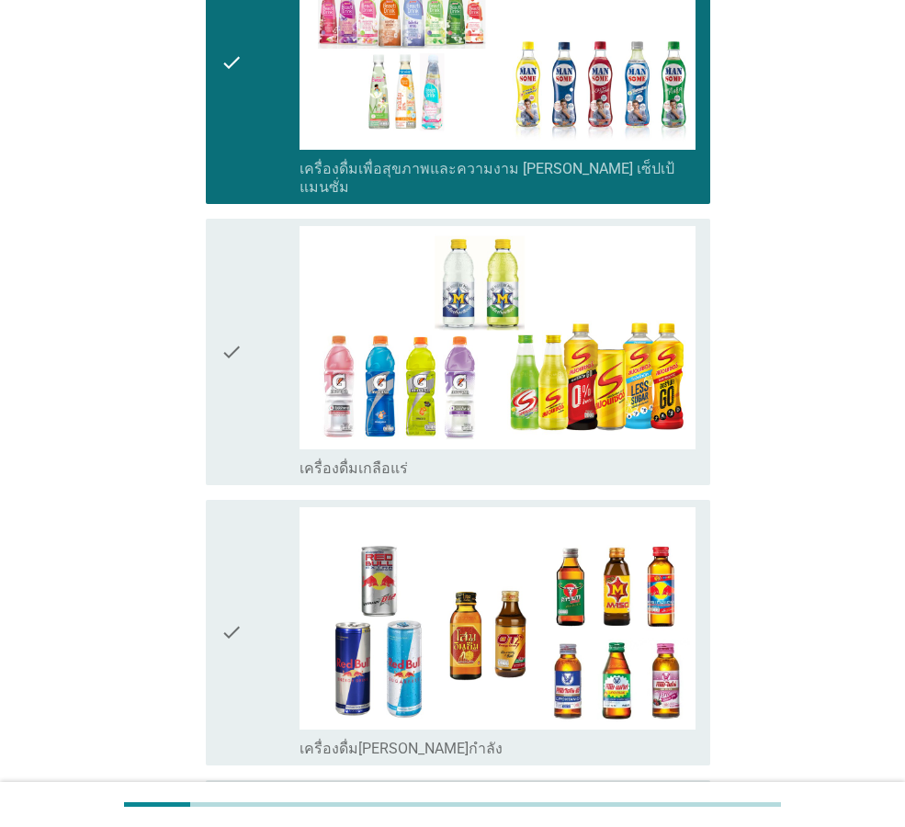
click at [593, 456] on div "check_box_outline_blank เครื่องดื่มเกลือแร่" at bounding box center [498, 467] width 396 height 22
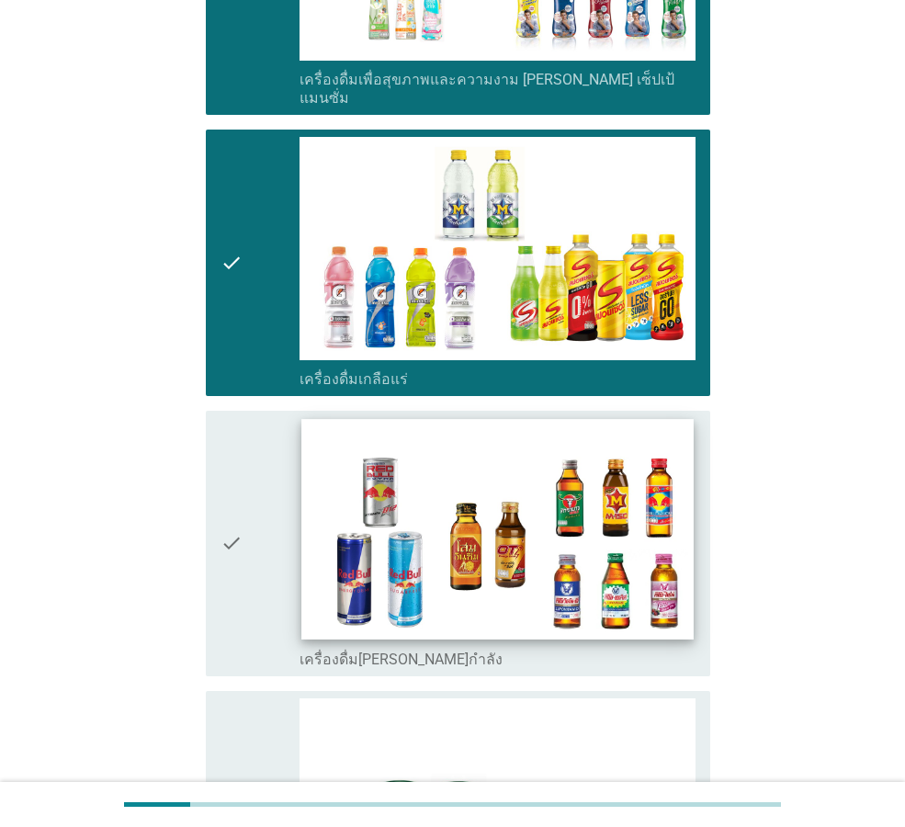
scroll to position [3400, 0]
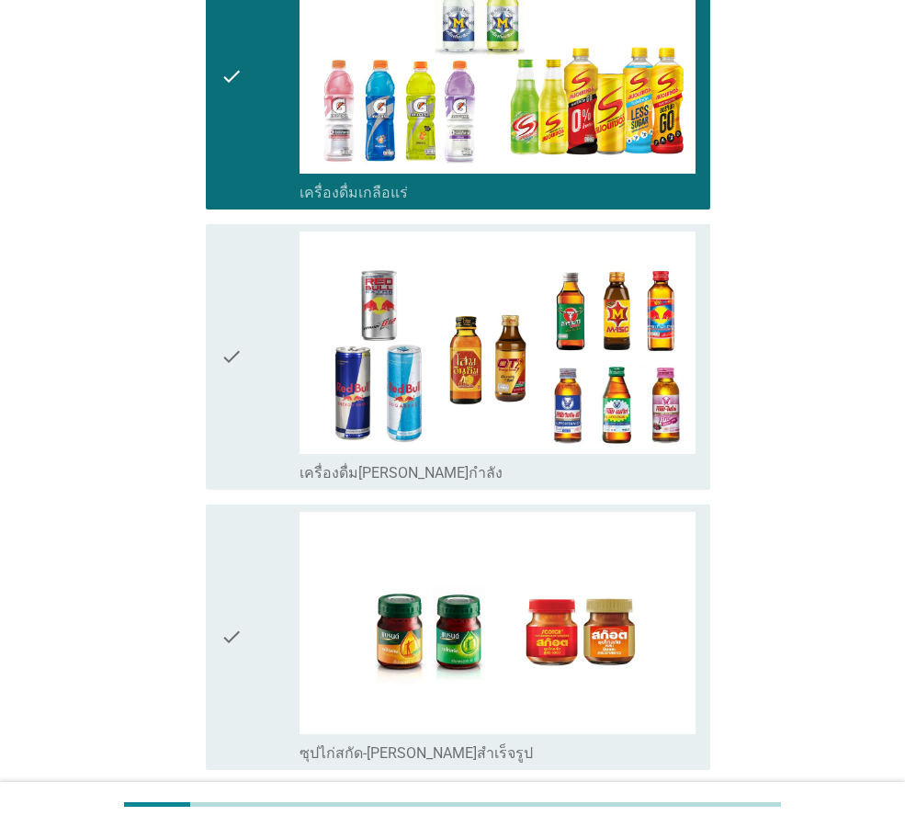
click at [600, 460] on div "check_box_outline_blank เครื่องดื่ม[PERSON_NAME]กำลัง" at bounding box center [498, 471] width 396 height 22
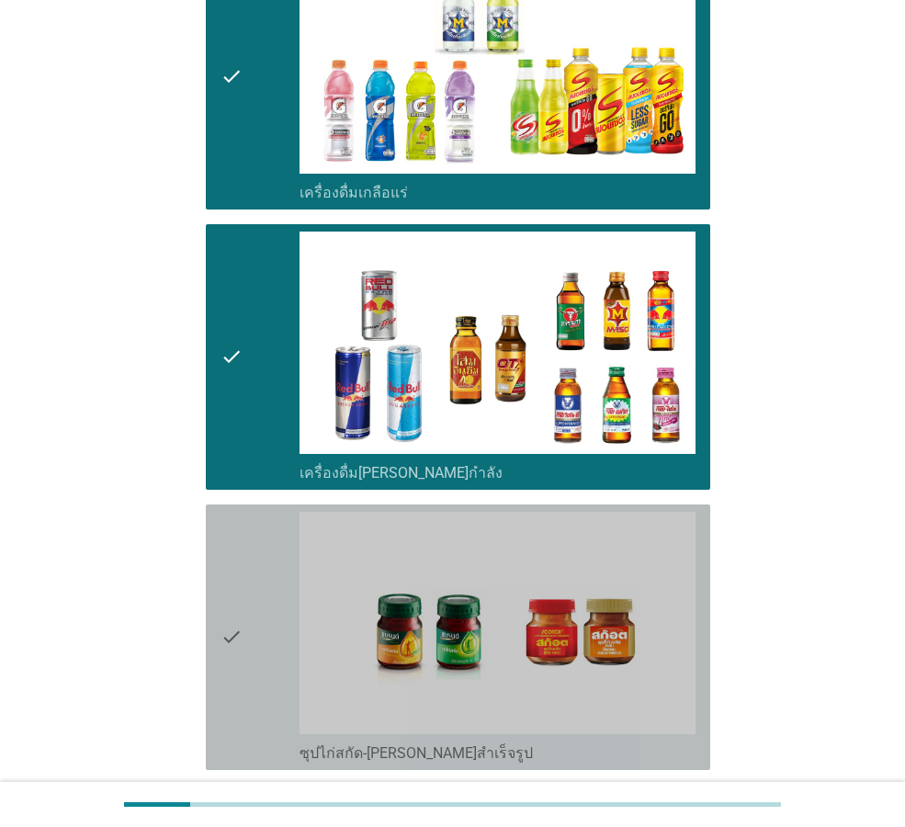
click at [619, 741] on div "check_box_outline_blank ซุปไก่สกัด-[PERSON_NAME]สำเร็จรูป" at bounding box center [498, 752] width 396 height 22
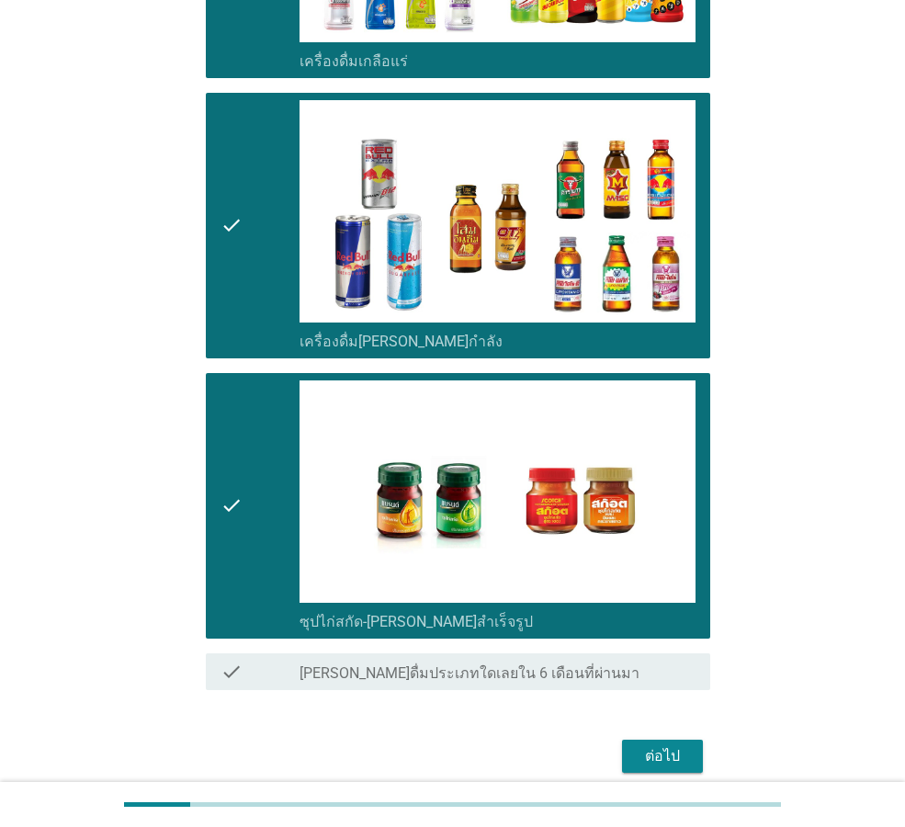
scroll to position [3571, 0]
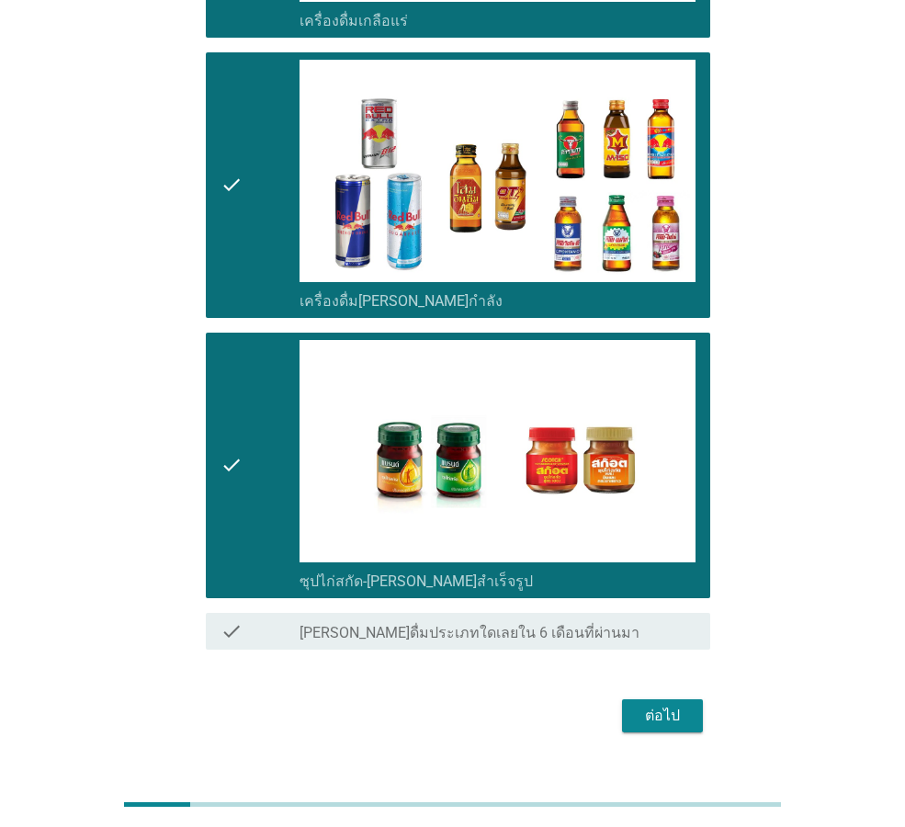
click at [660, 705] on div "ต่อไป" at bounding box center [662, 716] width 51 height 22
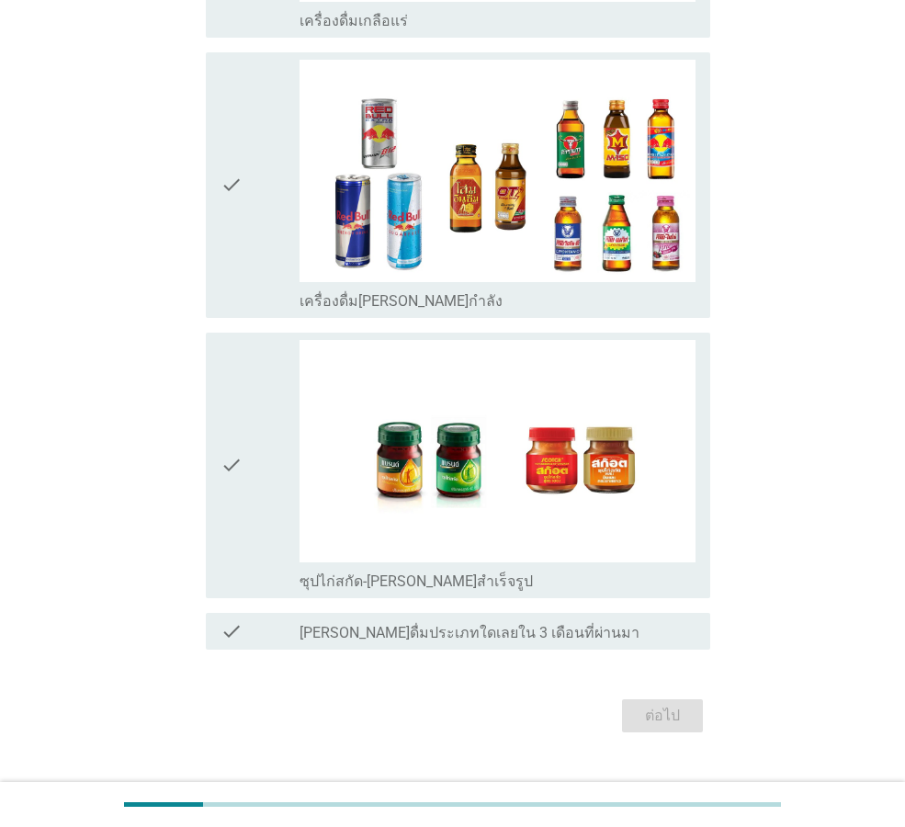
scroll to position [0, 0]
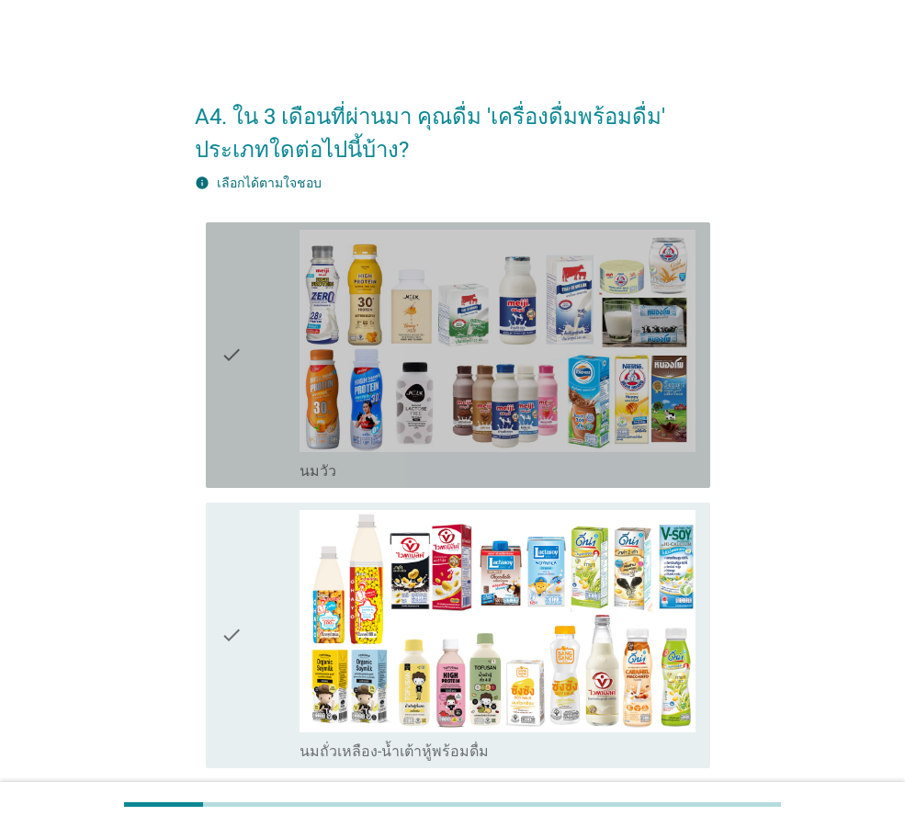
click at [598, 479] on div "check_box_outline_blank [PERSON_NAME]" at bounding box center [498, 469] width 396 height 22
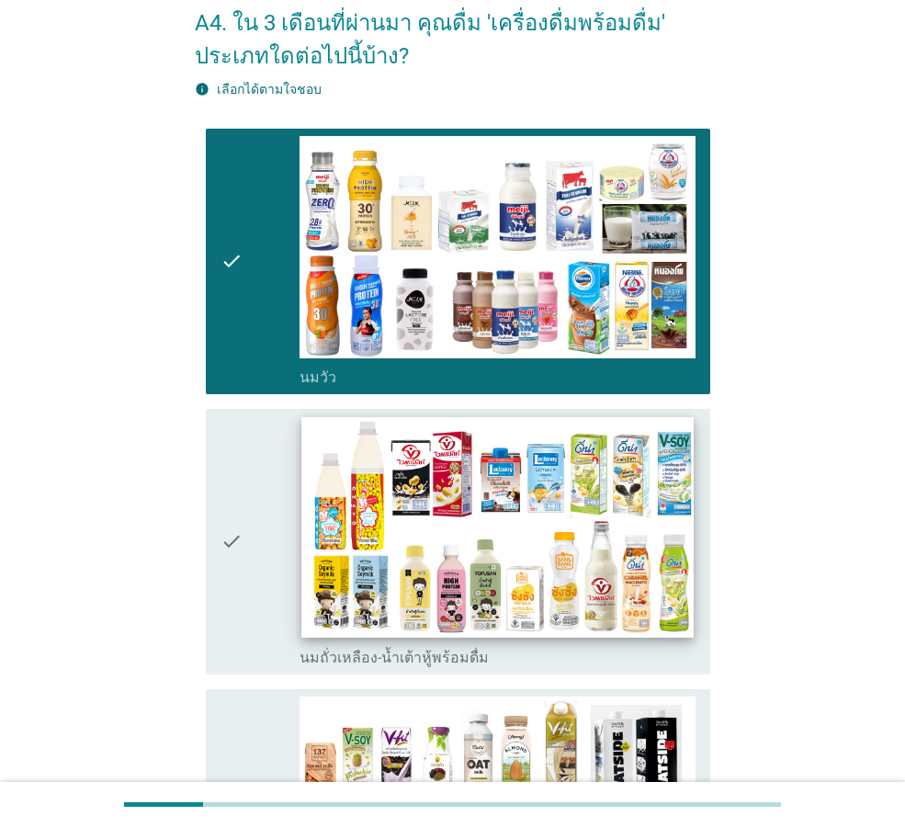
scroll to position [184, 0]
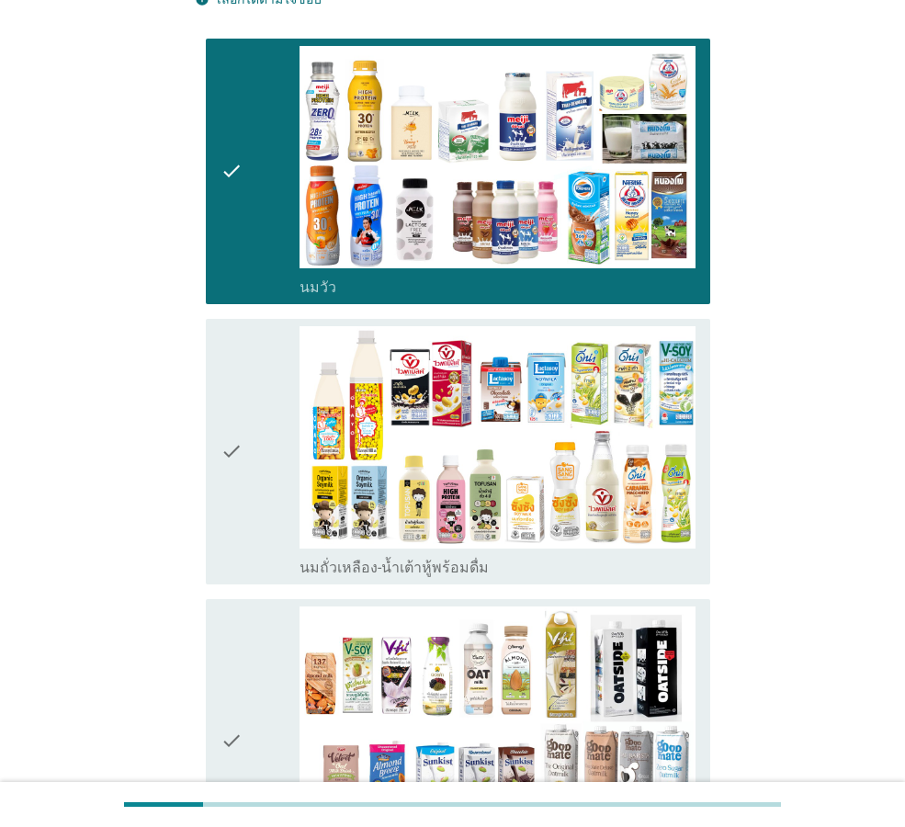
click at [607, 560] on div "check_box_outline_blank นมถั่วเหลือง-น้ำเต้าหู้พร้อมดื่ม" at bounding box center [498, 566] width 396 height 22
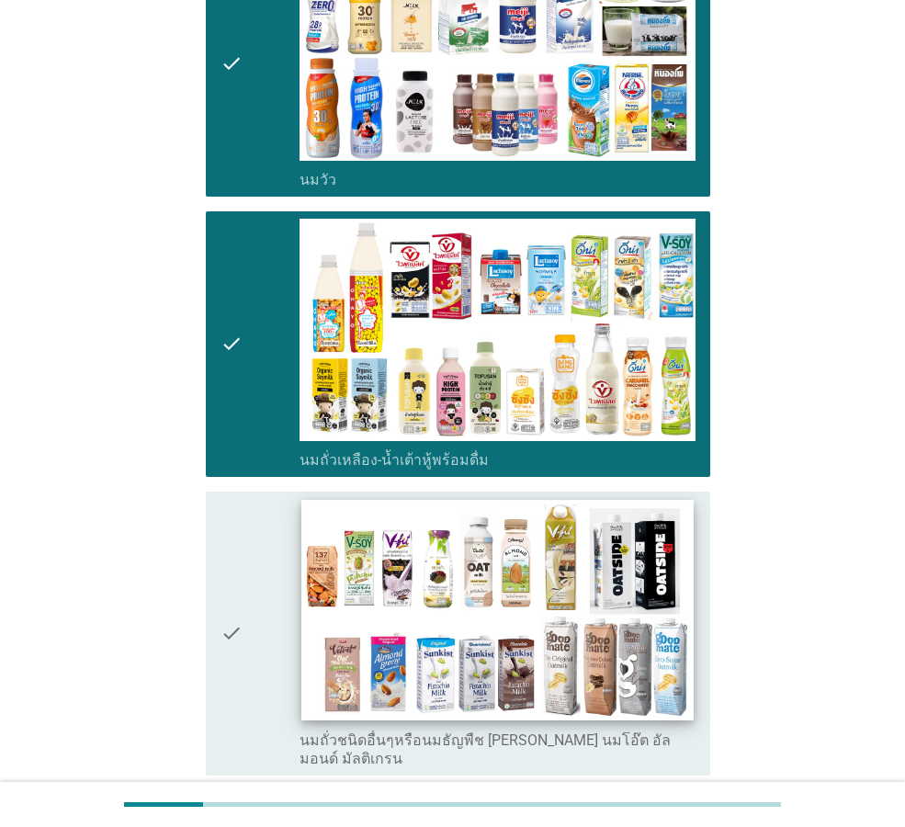
scroll to position [459, 0]
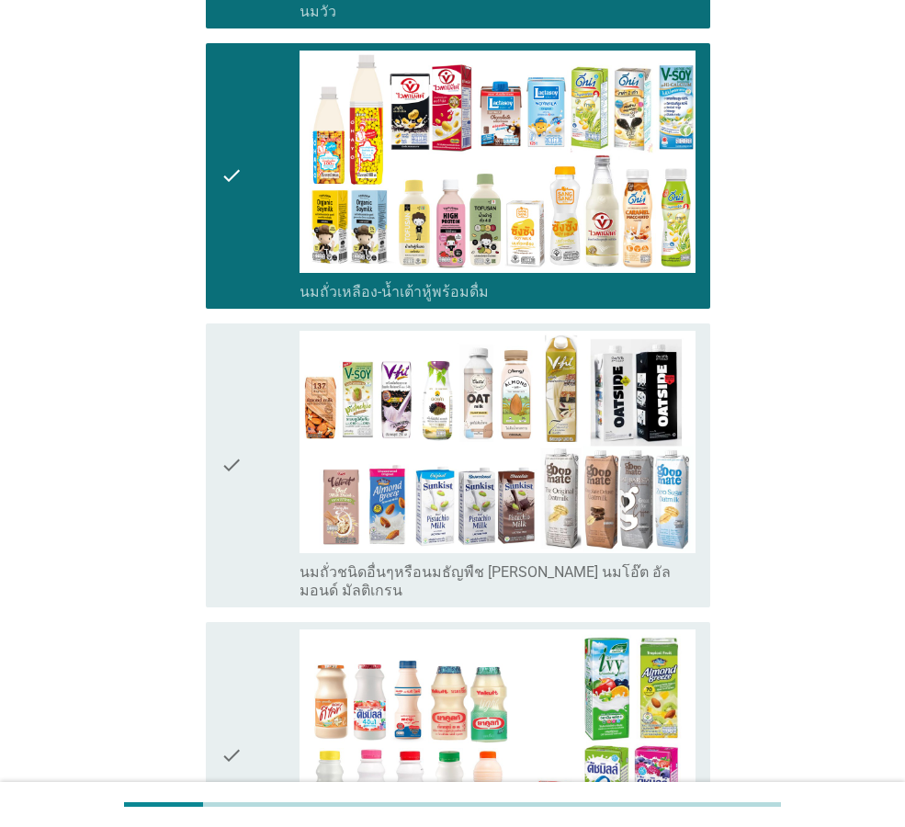
click at [637, 594] on div "check check_box_outline_blank นมถั่วชนิดอื่นๆหรือนมธัญพืช [PERSON_NAME] นมโอ๊ต …" at bounding box center [452, 465] width 515 height 299
click at [631, 565] on label "นมถั่วชนิดอื่นๆหรือนมธัญพืช [PERSON_NAME] นมโอ๊ต อัลมอนด์ มัลติเกรน" at bounding box center [498, 581] width 396 height 37
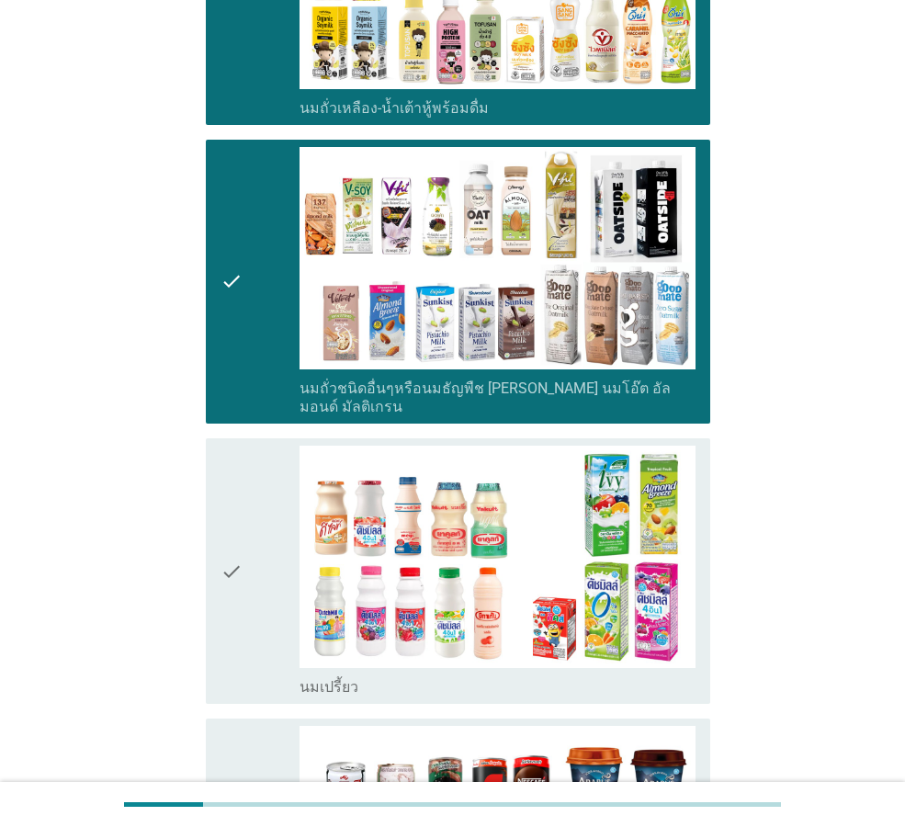
click at [649, 675] on div "check_box_outline_blank นมเปรี้ยว" at bounding box center [498, 685] width 396 height 22
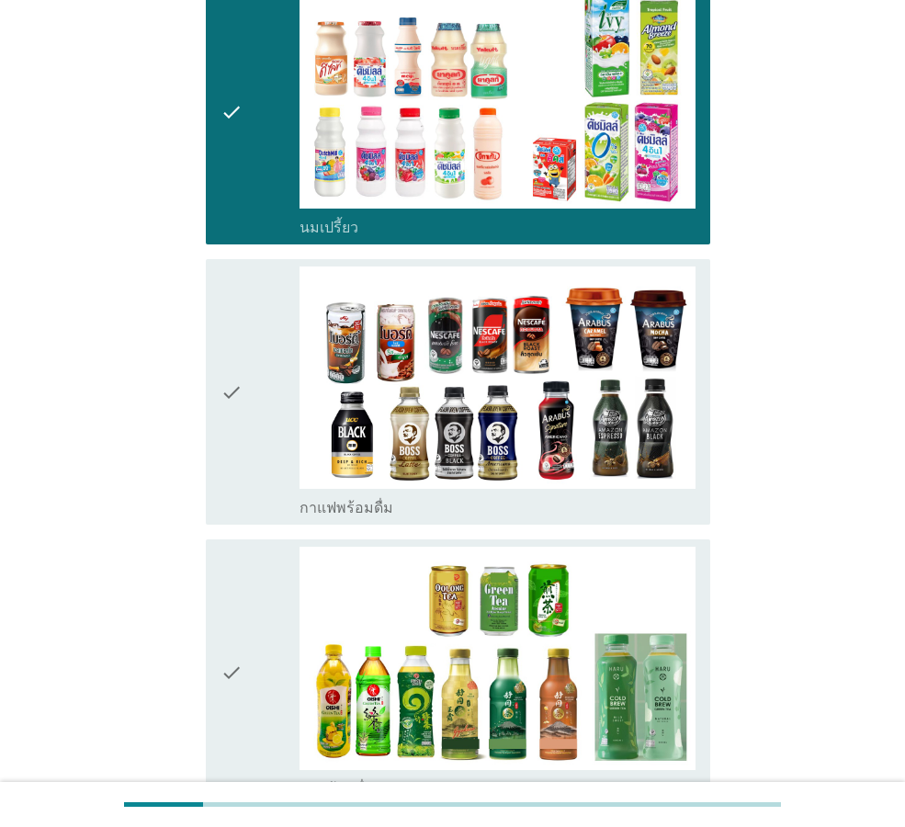
click at [662, 495] on div "check_box_outline_blank กาแฟพร้อมดื่ม" at bounding box center [498, 506] width 396 height 22
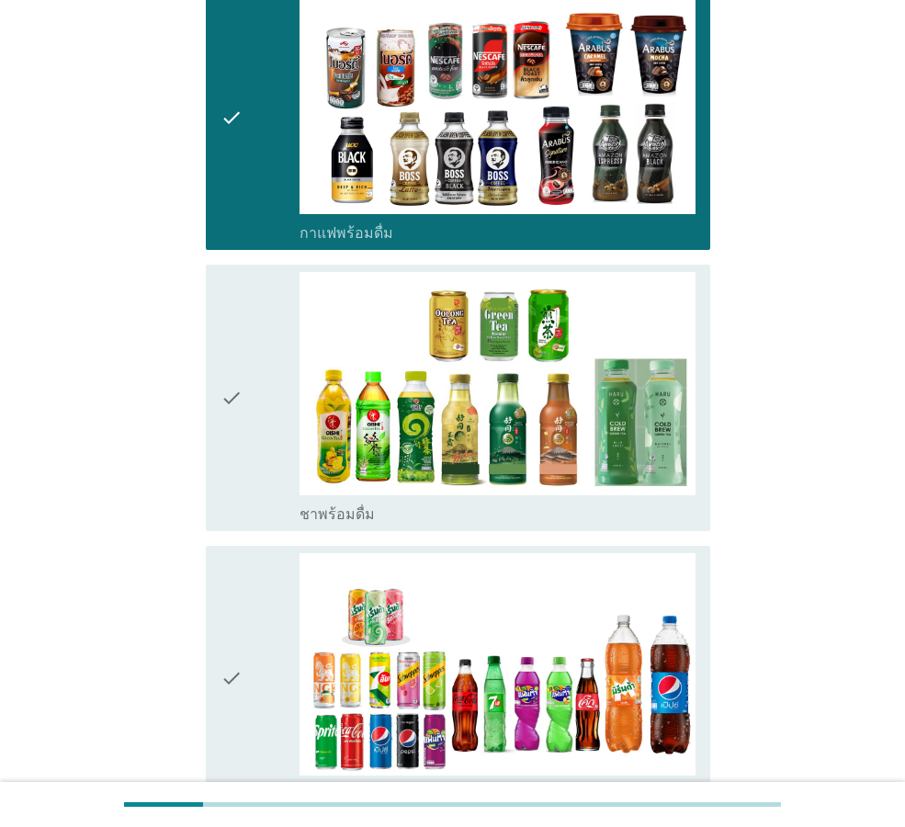
scroll to position [1378, 0]
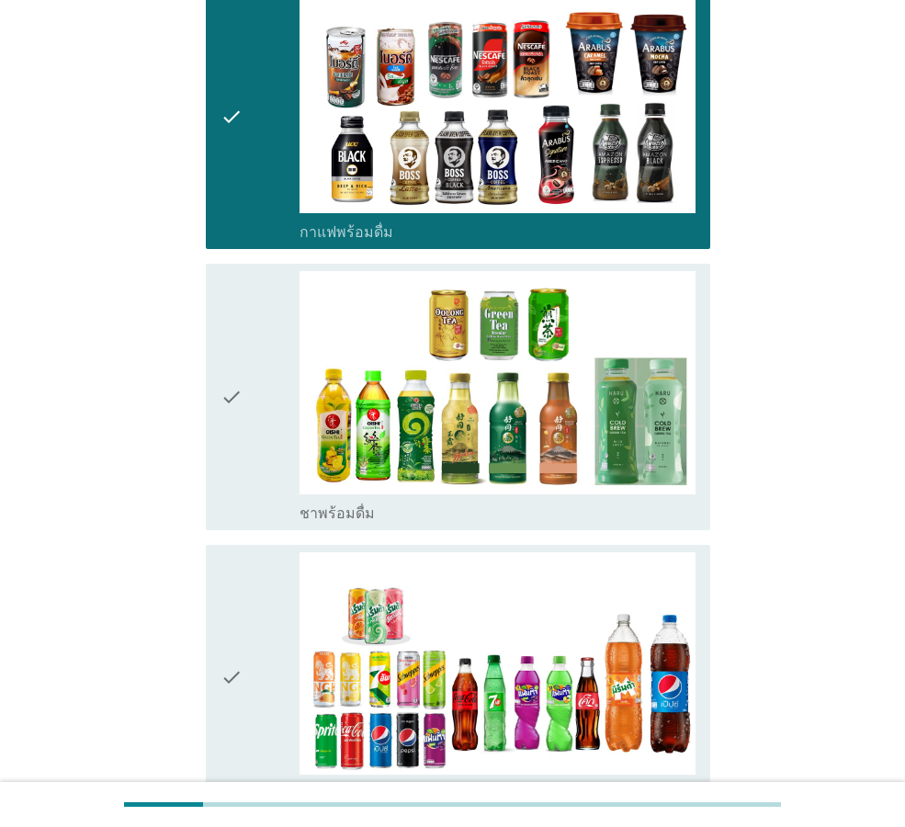
click at [639, 476] on div "check_box_outline_blank ชาพร้อมดื่ม" at bounding box center [498, 396] width 396 height 251
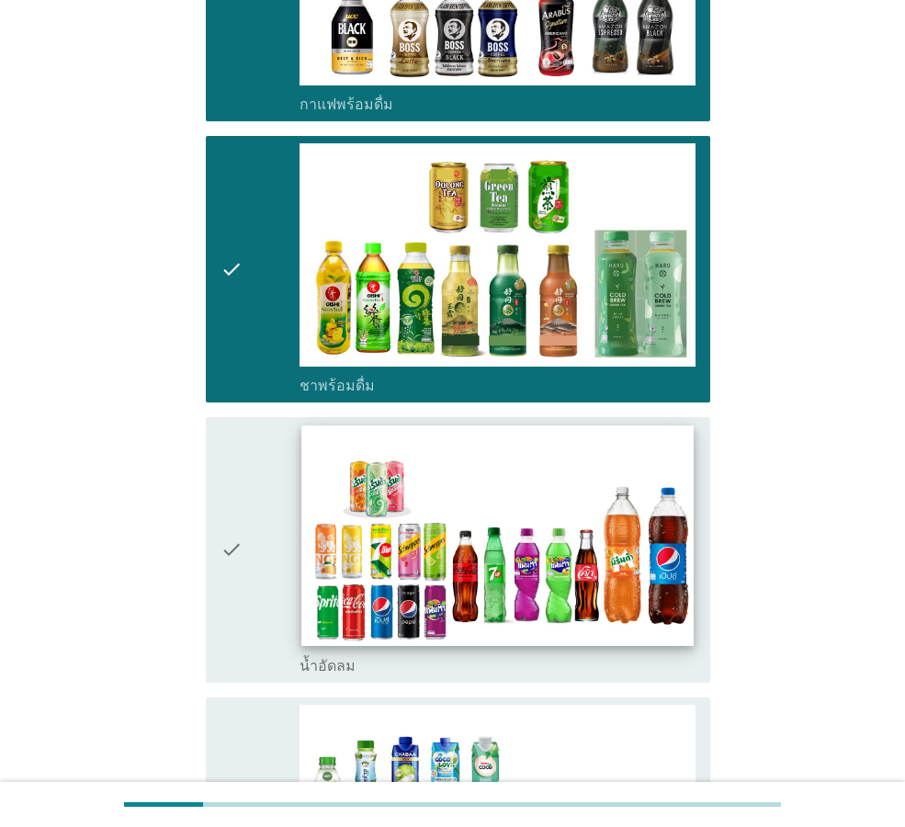
scroll to position [1746, 0]
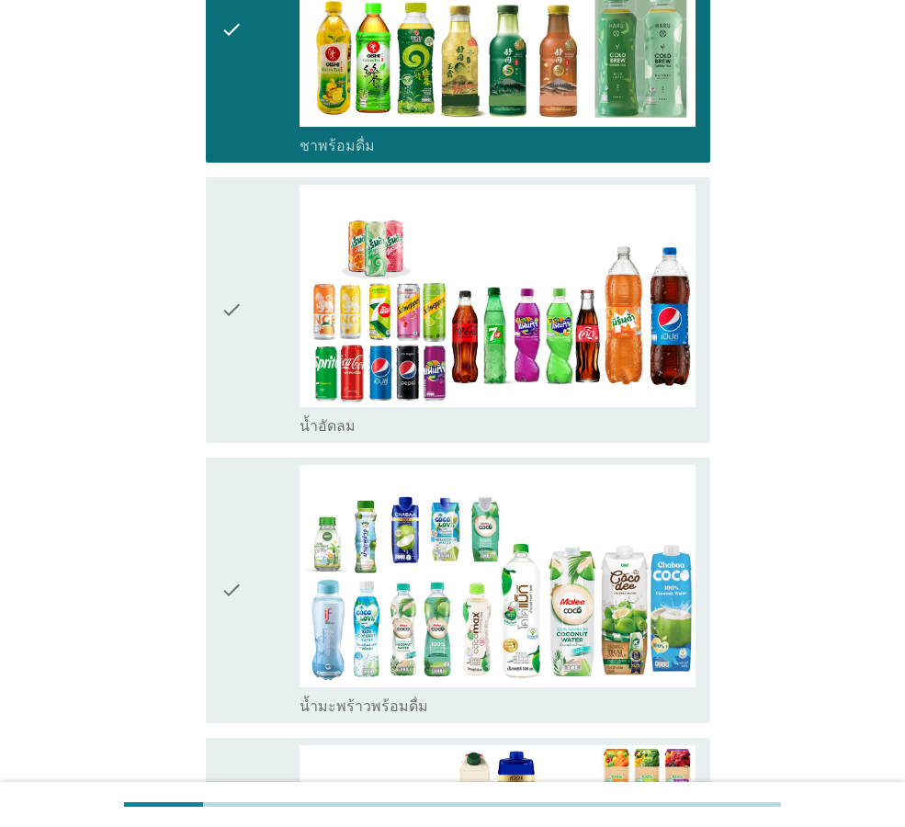
click at [658, 413] on div "check_box_outline_blank น้ำอัดลม" at bounding box center [498, 424] width 396 height 22
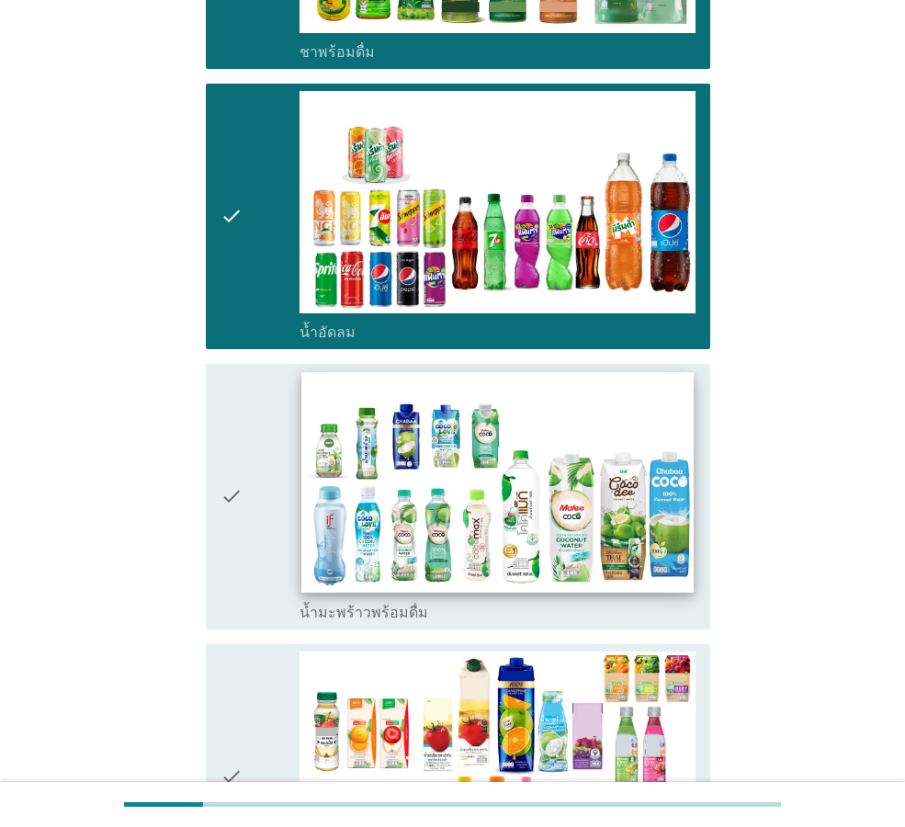
scroll to position [1929, 0]
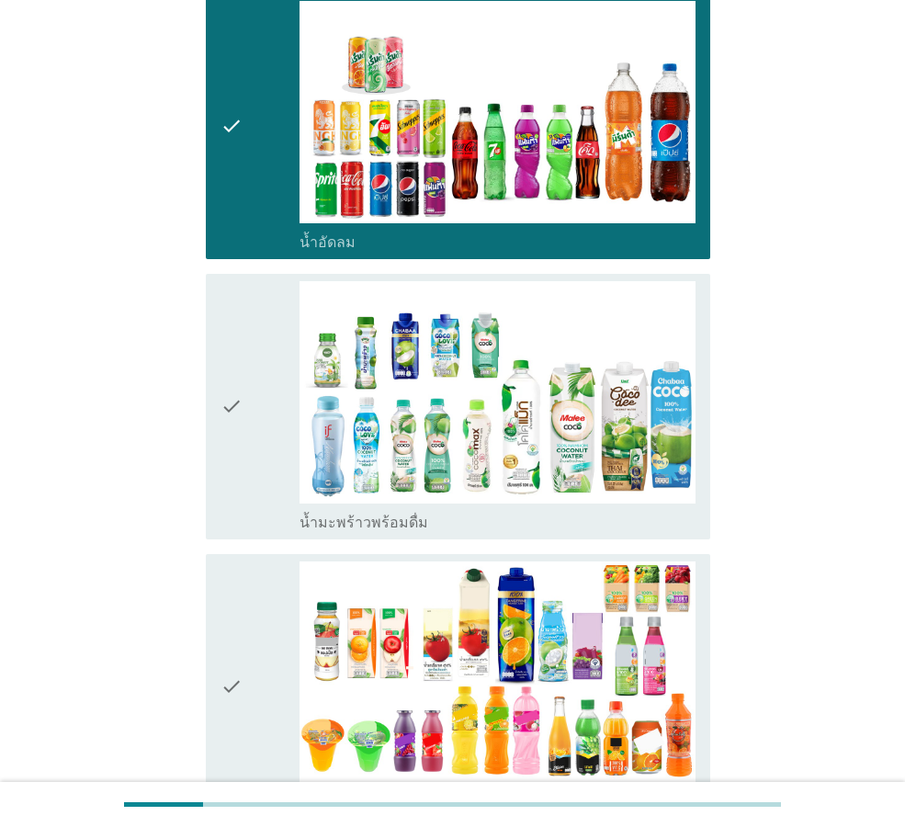
click at [637, 510] on div "check_box_outline_blank น้ำมะพร้าวพร้อมดื่ม" at bounding box center [498, 521] width 396 height 22
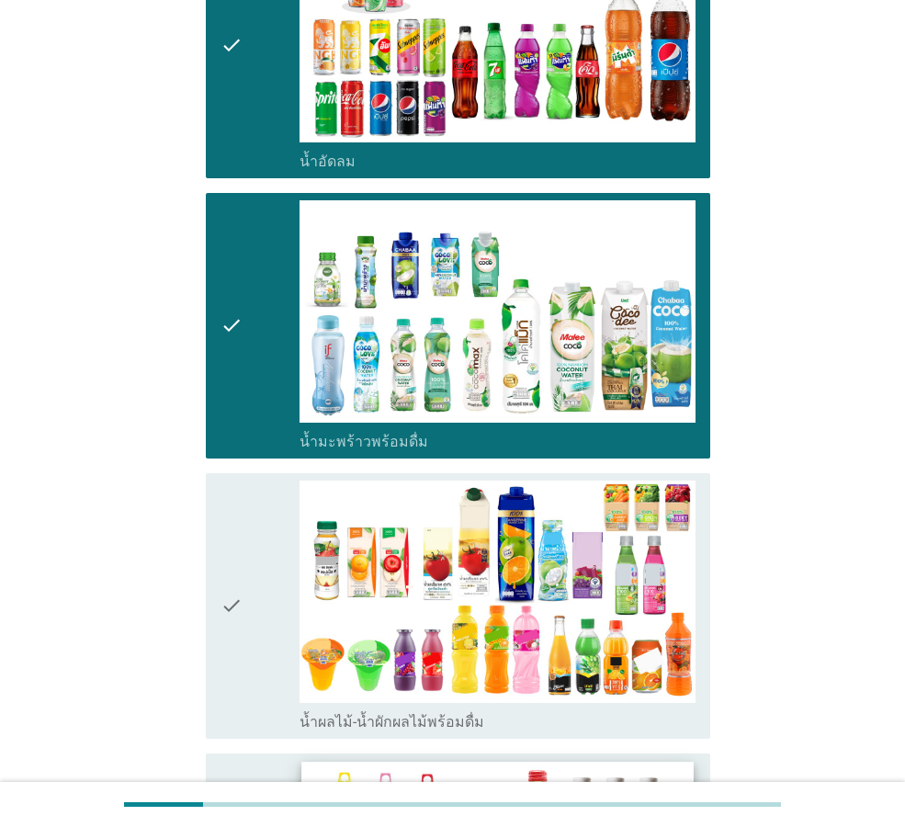
scroll to position [2113, 0]
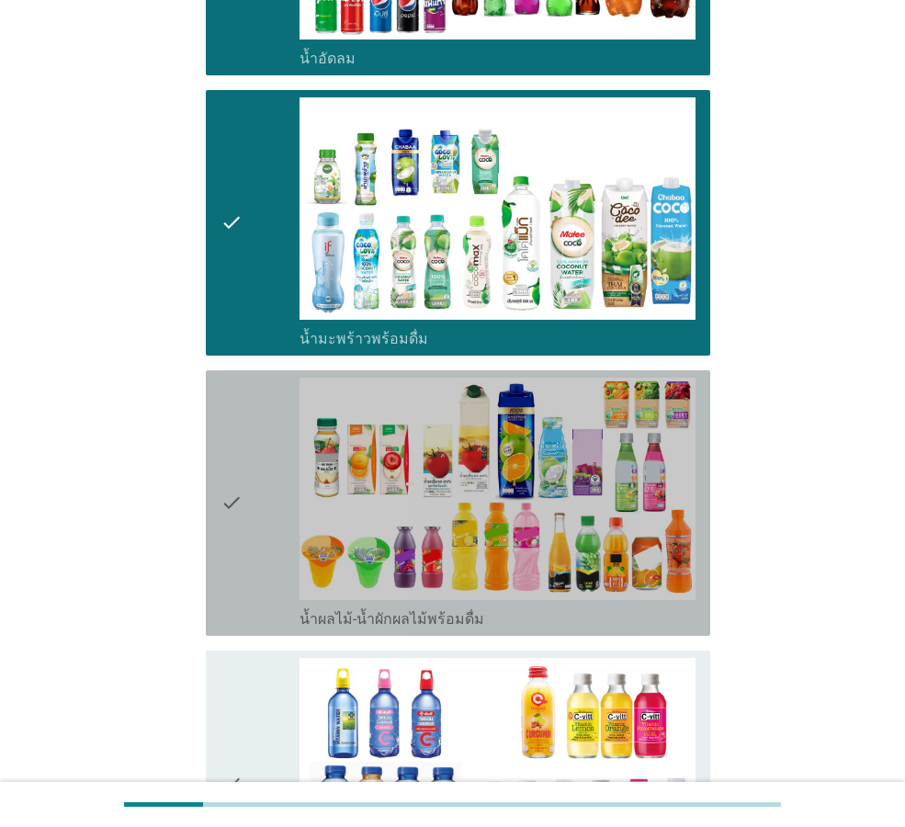
click at [640, 606] on div "check_box_outline_blank น้ำผลไม้-น้ำผักผลไม้พร้อมดื่ม" at bounding box center [498, 617] width 396 height 22
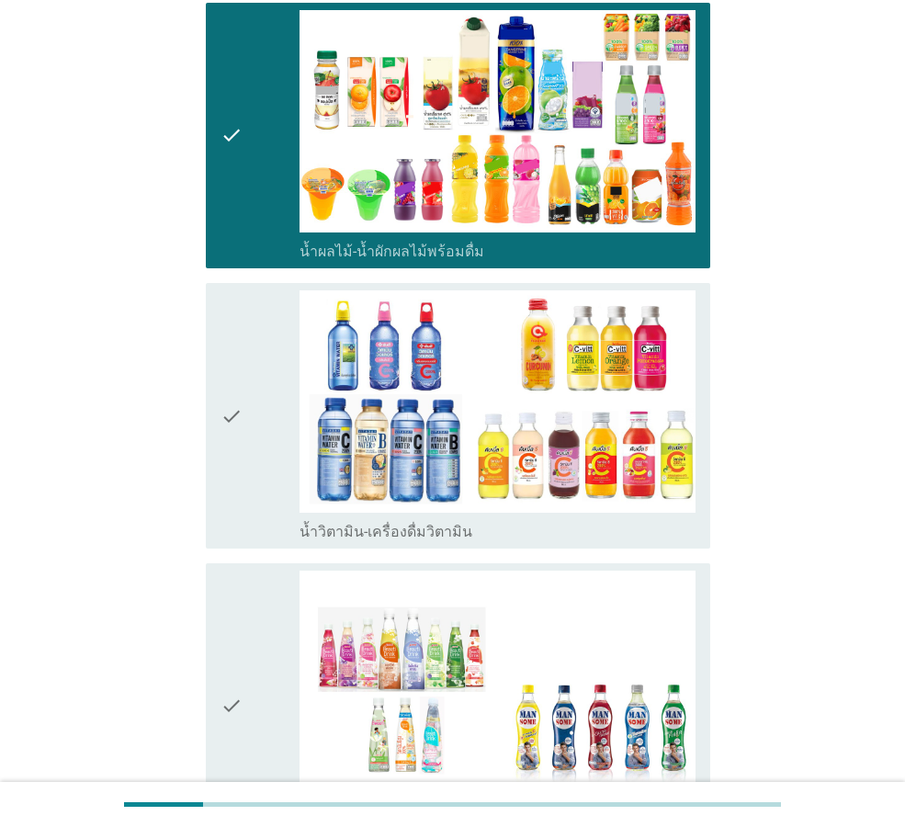
click at [648, 526] on div "check check_box_outline_blank น้ำวิตามิน-เครื่องดื่มวิตามิน" at bounding box center [458, 416] width 504 height 266
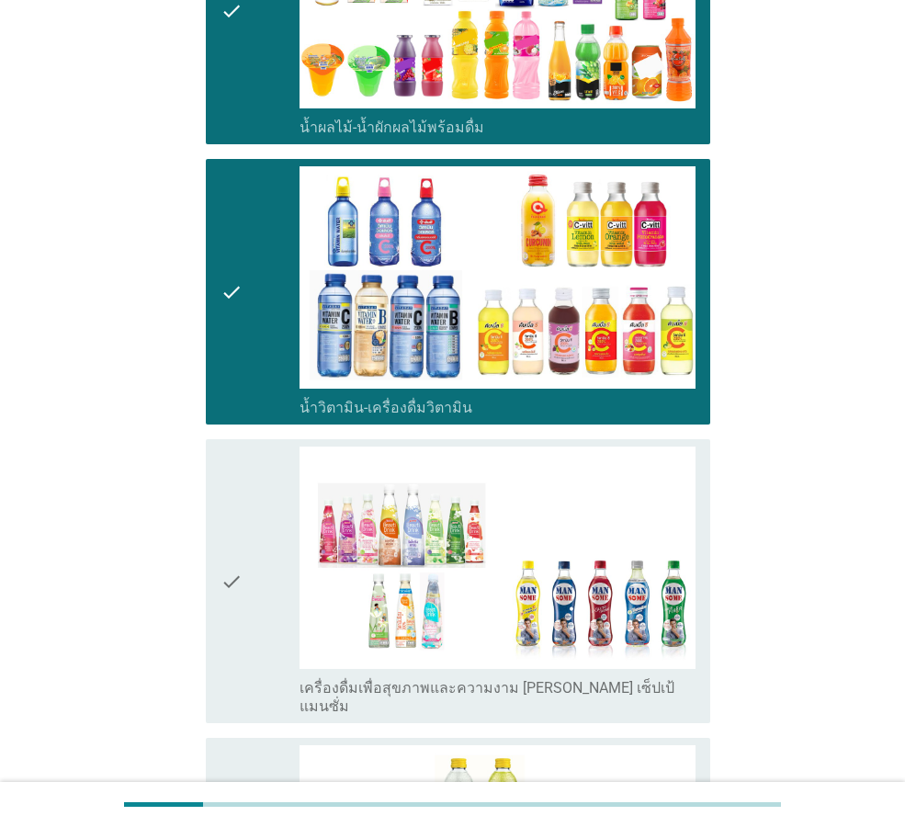
scroll to position [2756, 0]
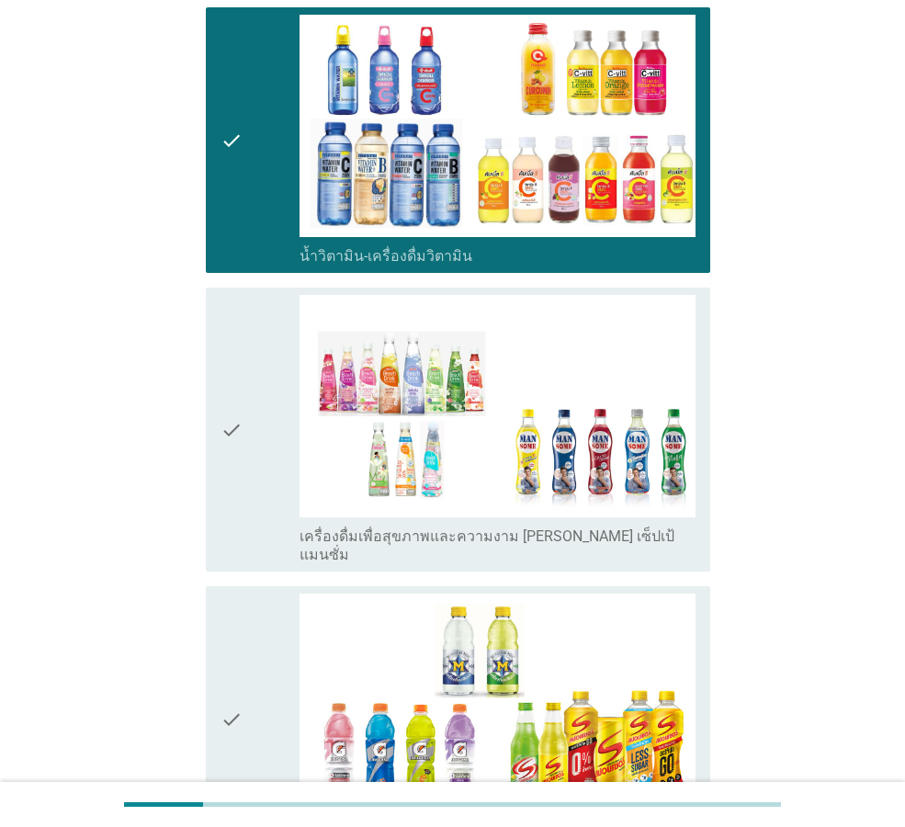
click at [679, 536] on div "check check_box_outline_blank เครื่องดื่มเพื่อสุขภาพและความงาม [PERSON_NAME] เซ…" at bounding box center [452, 429] width 515 height 299
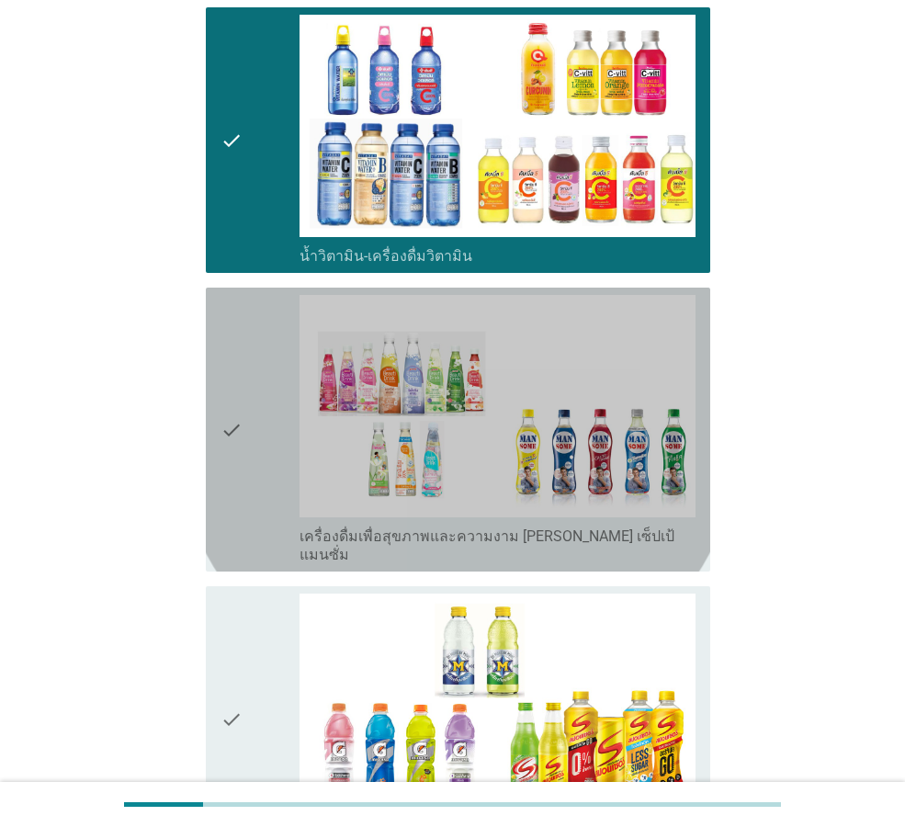
click at [677, 528] on div "check check_box_outline_blank เครื่องดื่มเพื่อสุขภาพและความงาม [PERSON_NAME] เซ…" at bounding box center [458, 430] width 504 height 284
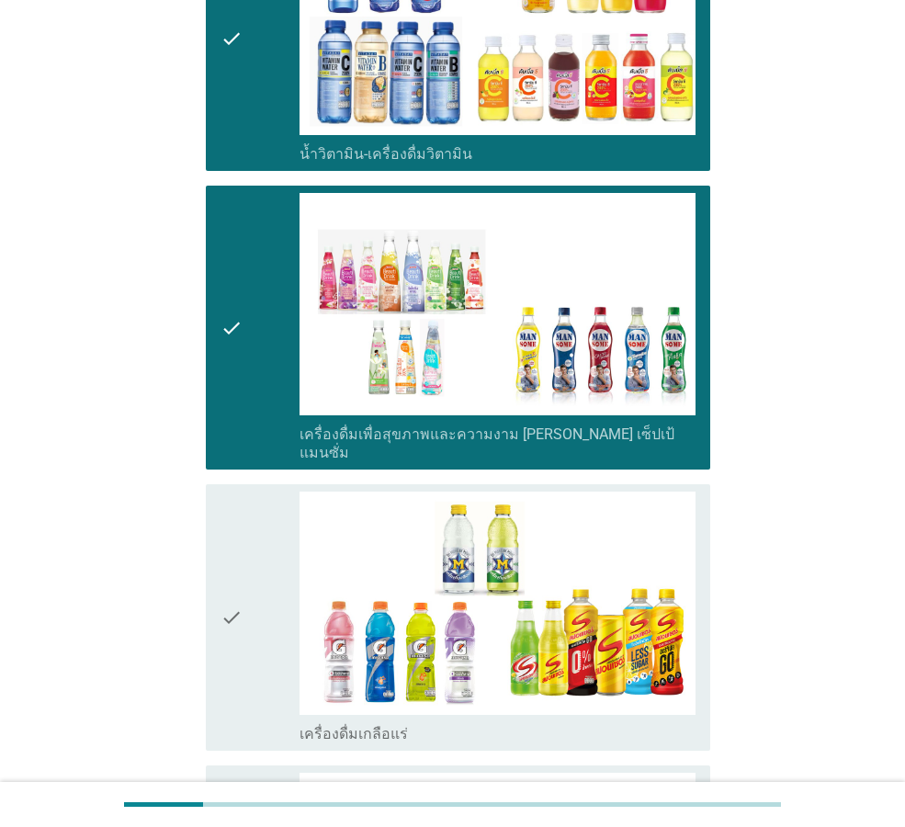
scroll to position [2940, 0]
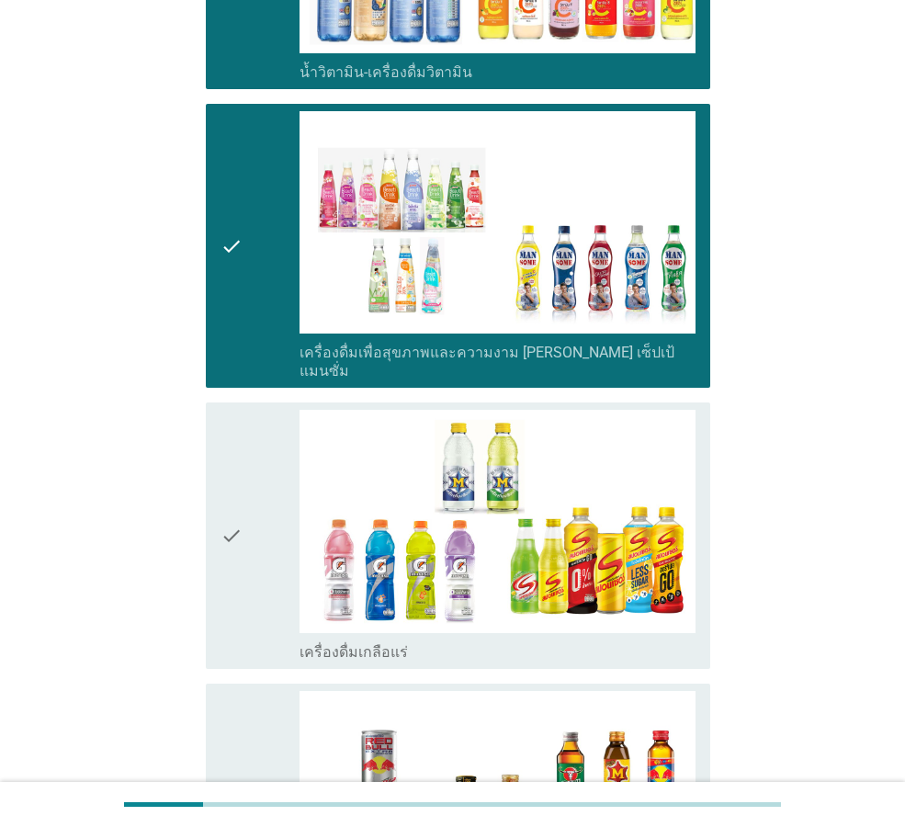
click at [655, 639] on div "check_box_outline_blank เครื่องดื่มเกลือแร่" at bounding box center [498, 650] width 396 height 22
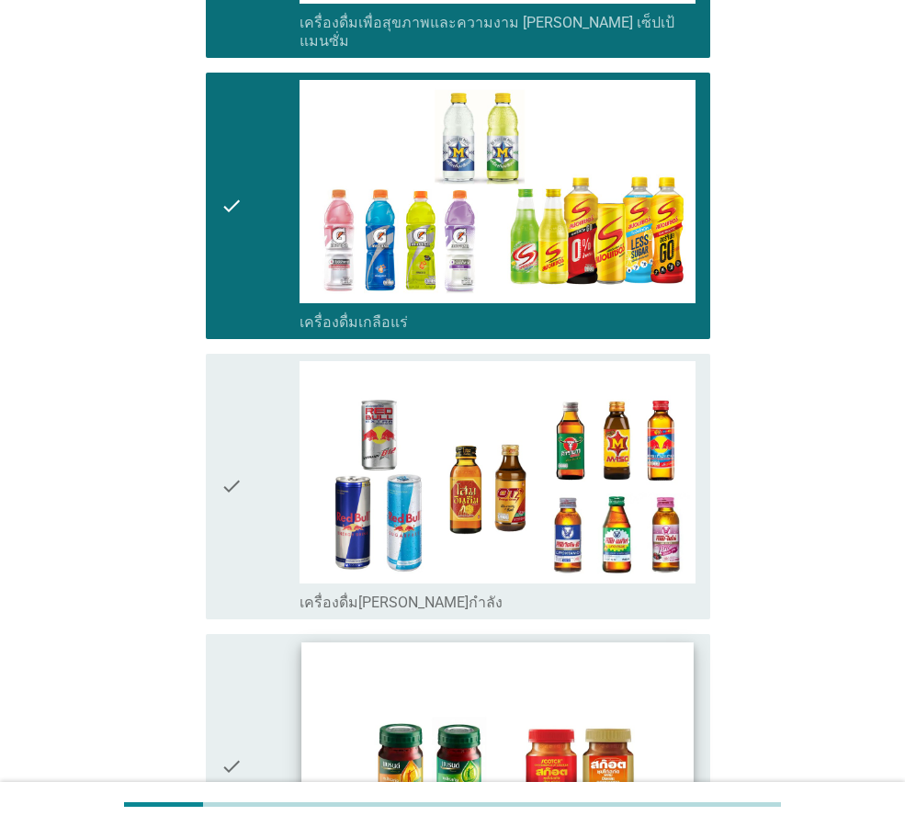
scroll to position [3308, 0]
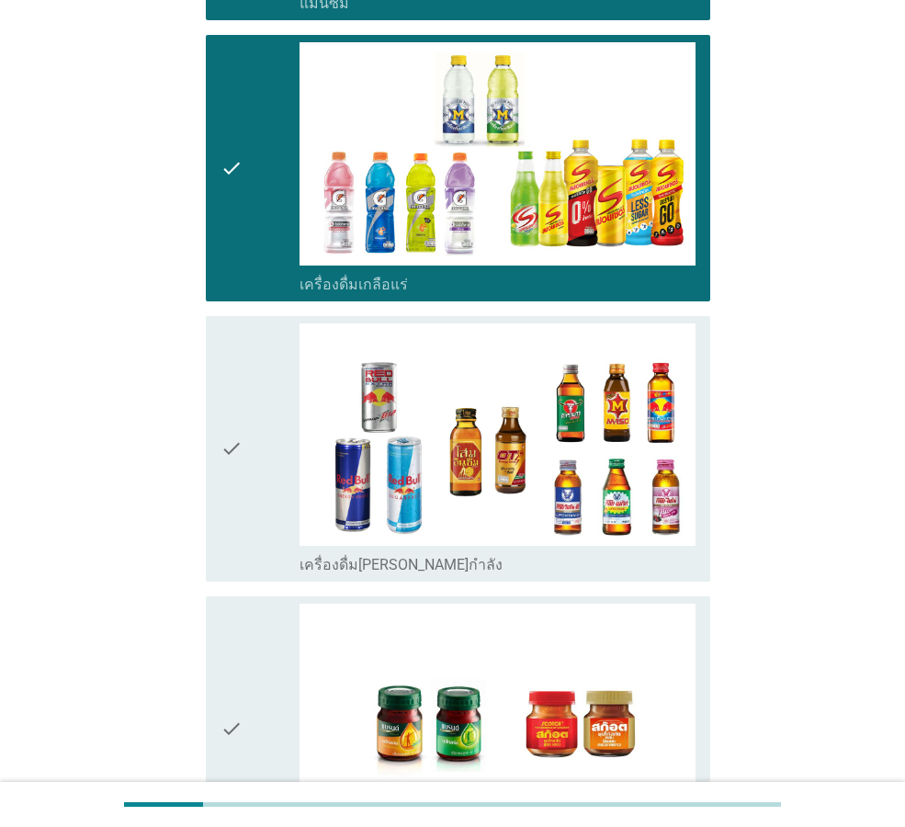
click at [639, 552] on div "check_box_outline_blank เครื่องดื่ม[PERSON_NAME]กำลัง" at bounding box center [498, 563] width 396 height 22
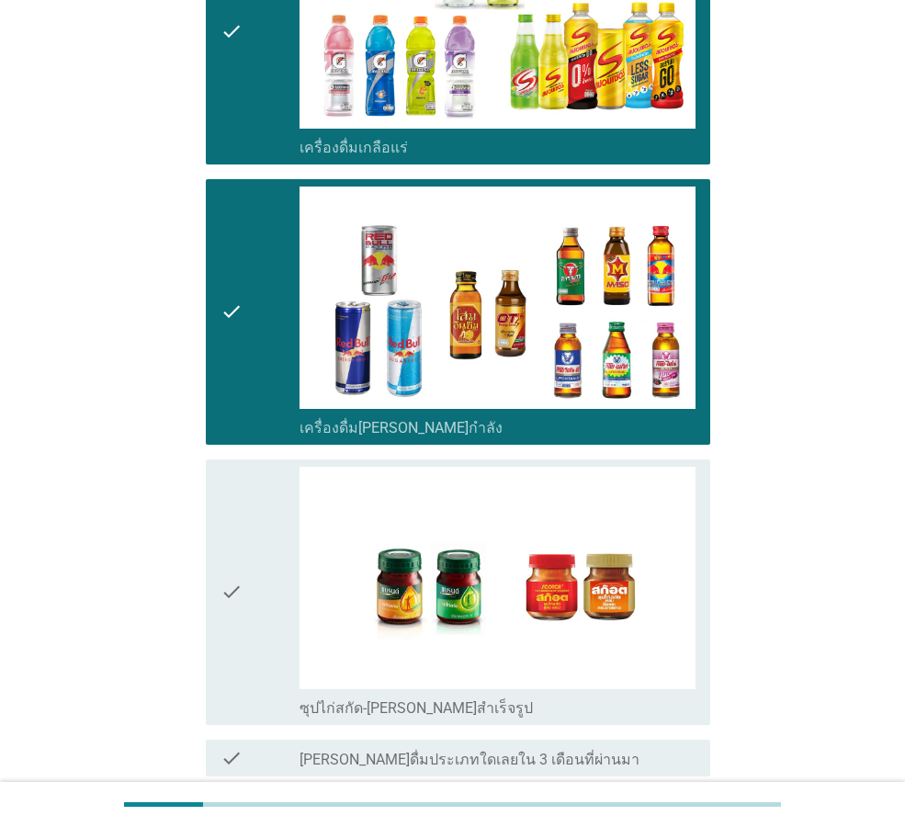
scroll to position [3571, 0]
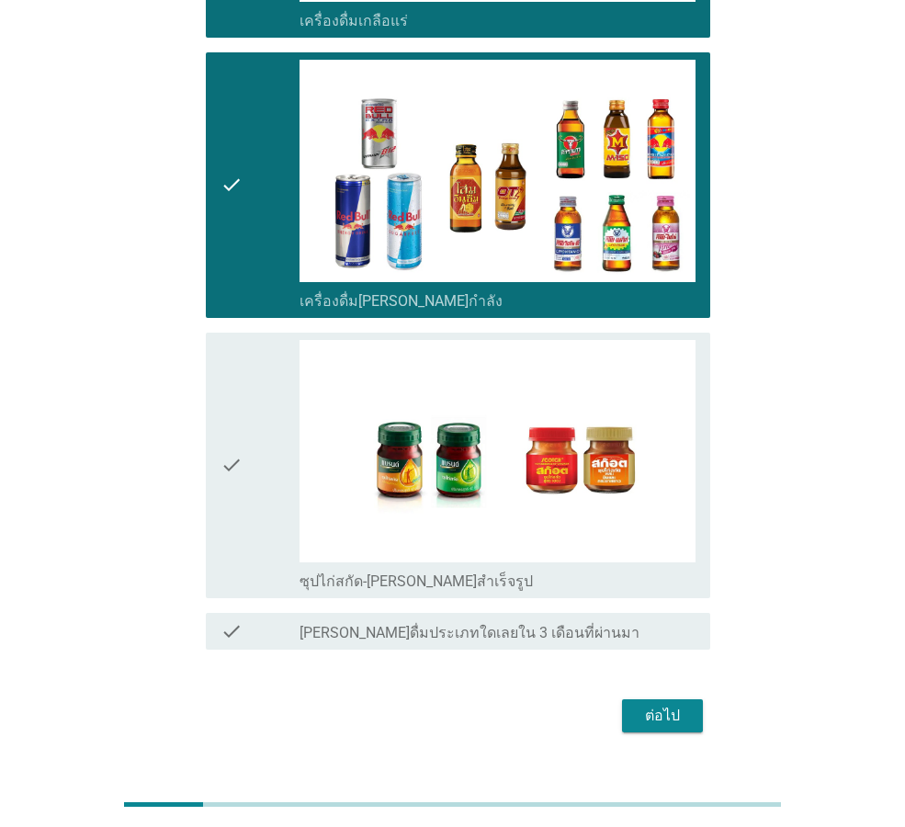
click at [684, 569] on div "check_box_outline_blank ซุปไก่สกัด-[PERSON_NAME]สำเร็จรูป" at bounding box center [498, 580] width 396 height 22
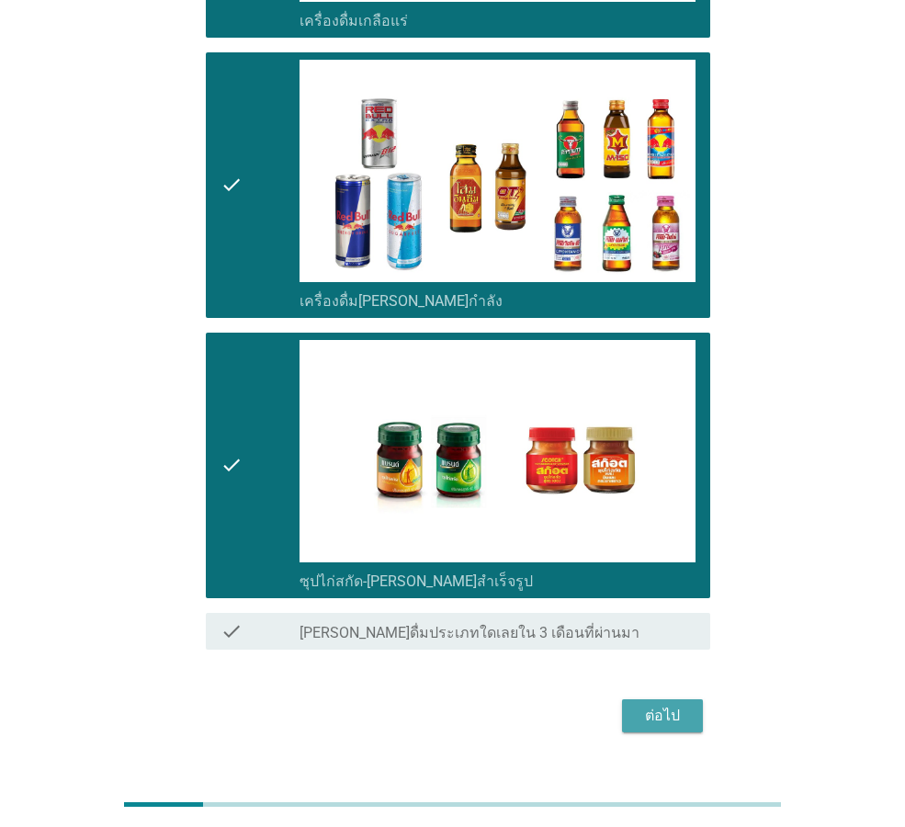
click at [675, 705] on div "ต่อไป" at bounding box center [662, 716] width 51 height 22
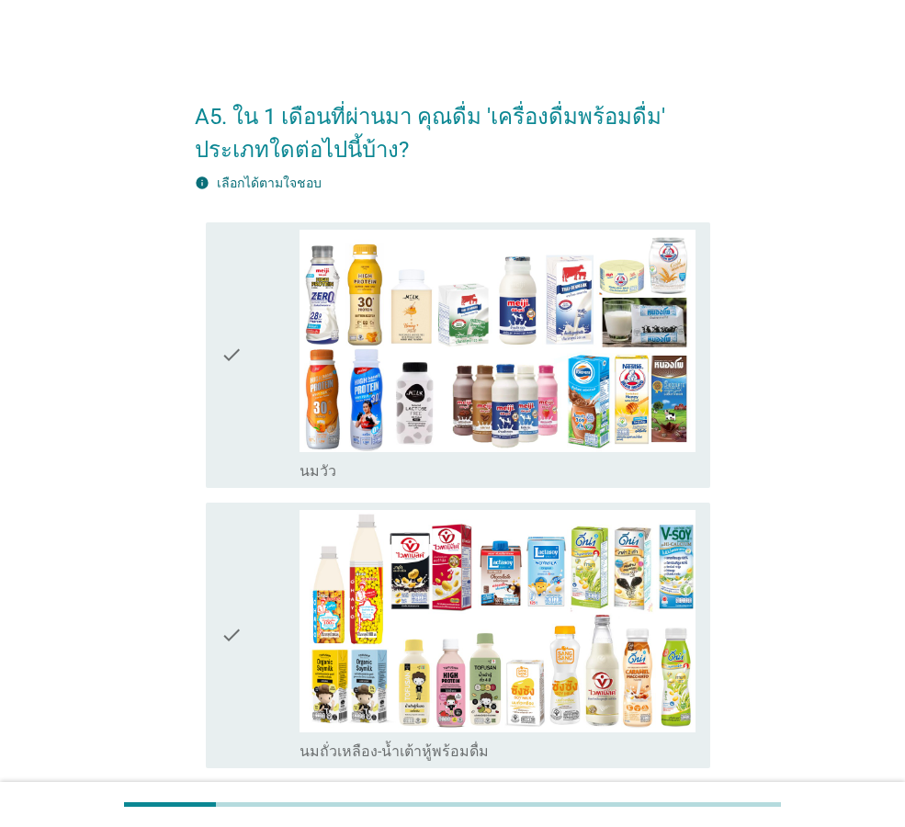
click at [675, 473] on div "check_box_outline_blank [PERSON_NAME]" at bounding box center [498, 469] width 396 height 22
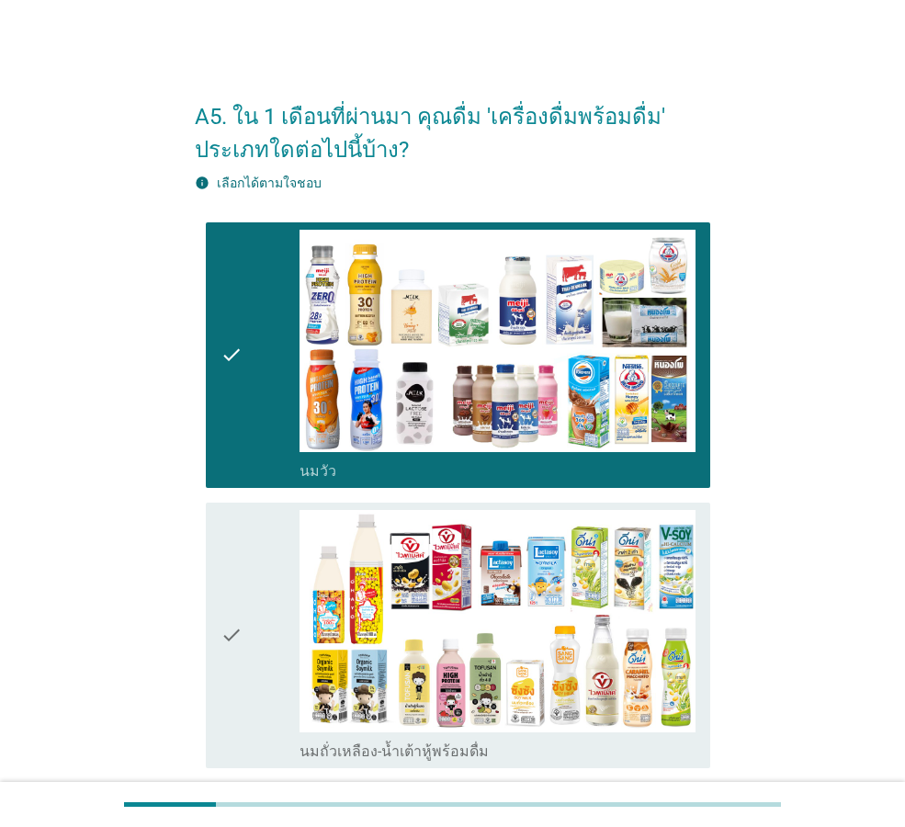
click at [674, 741] on div "check_box_outline_blank นมถั่วเหลือง-น้ำเต้าหู้พร้อมดื่ม" at bounding box center [498, 750] width 396 height 22
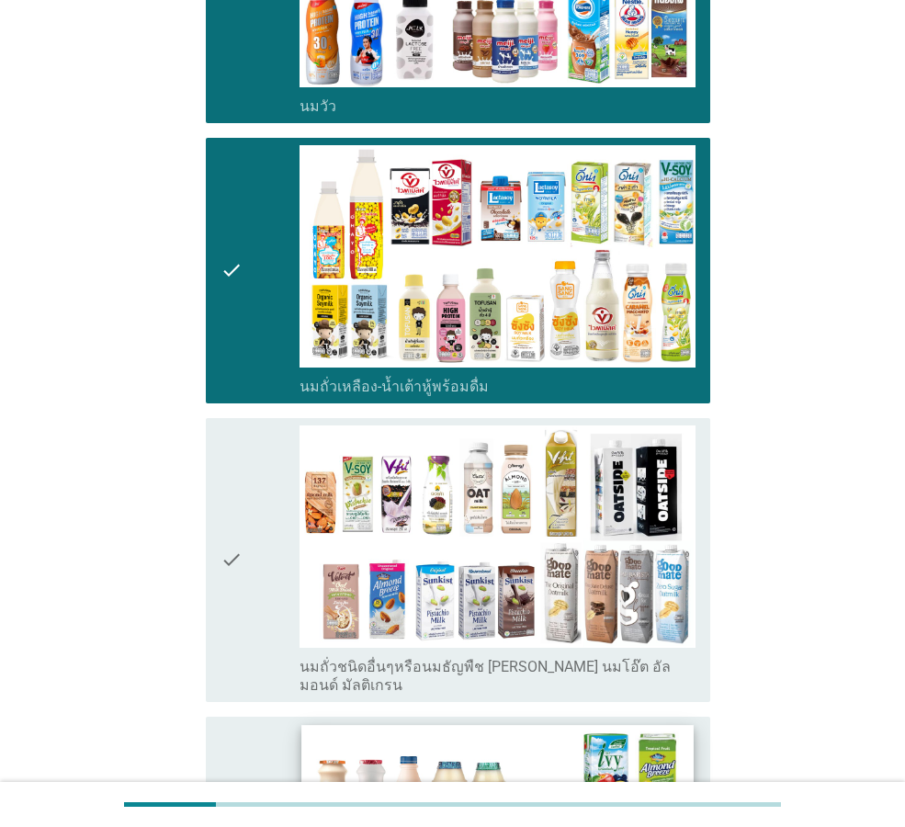
scroll to position [368, 0]
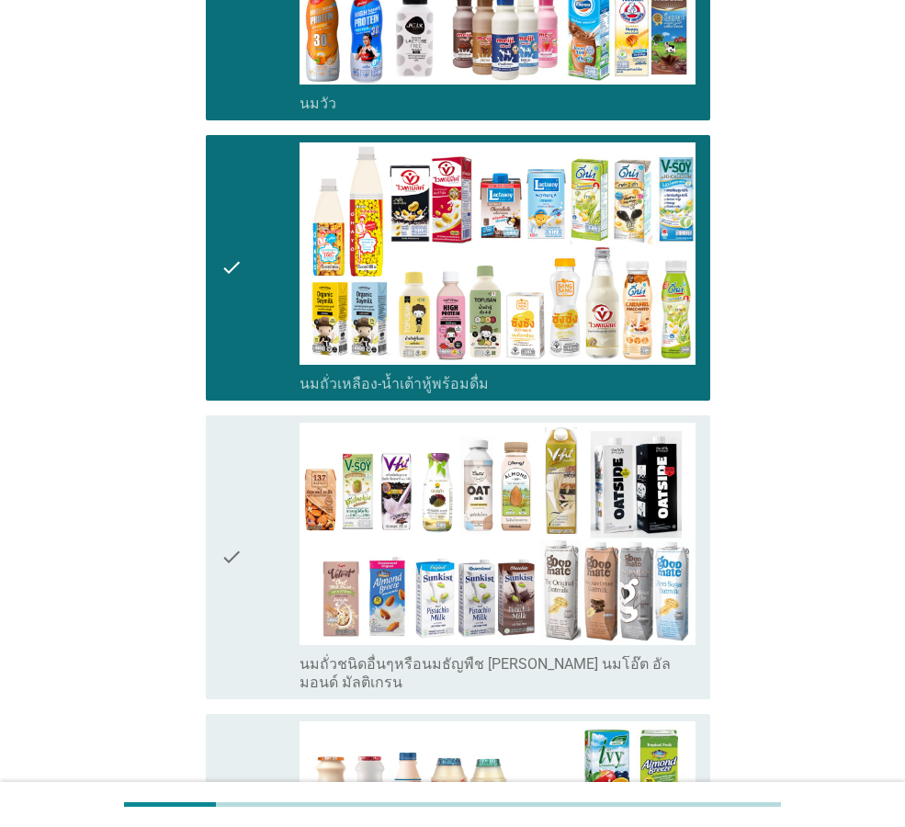
click at [673, 651] on div "check_box นมถั่วชนิดอื่นๆหรือนมธัญพืช [PERSON_NAME] นมโอ๊ต อัลมอนด์ มัลติเกรน" at bounding box center [498, 557] width 396 height 269
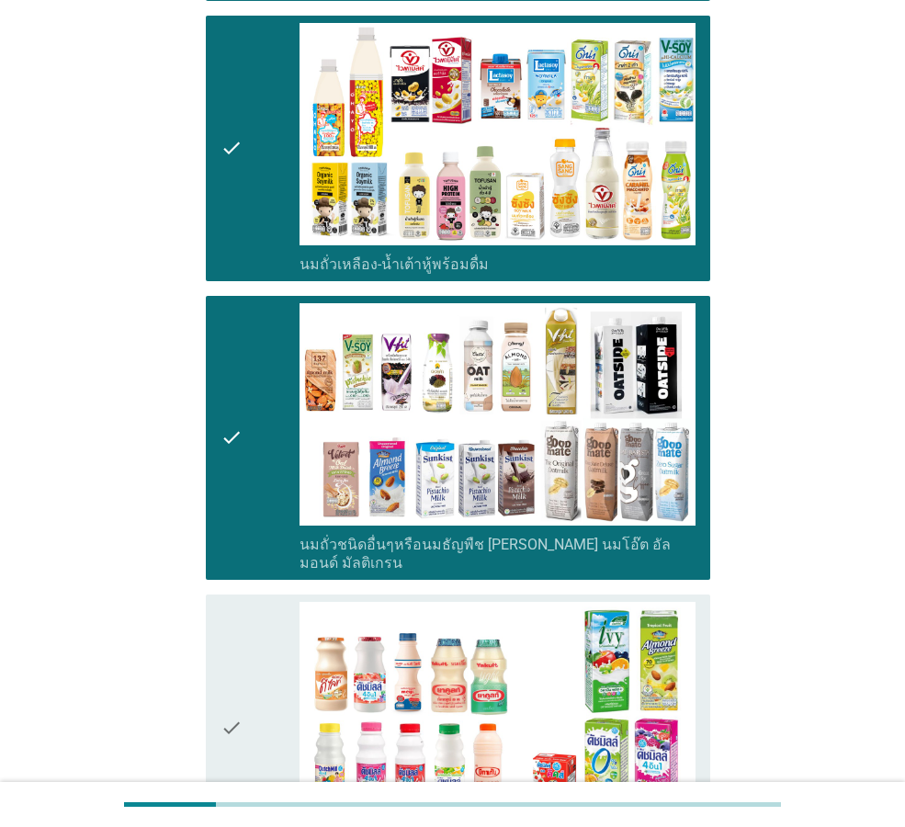
scroll to position [643, 0]
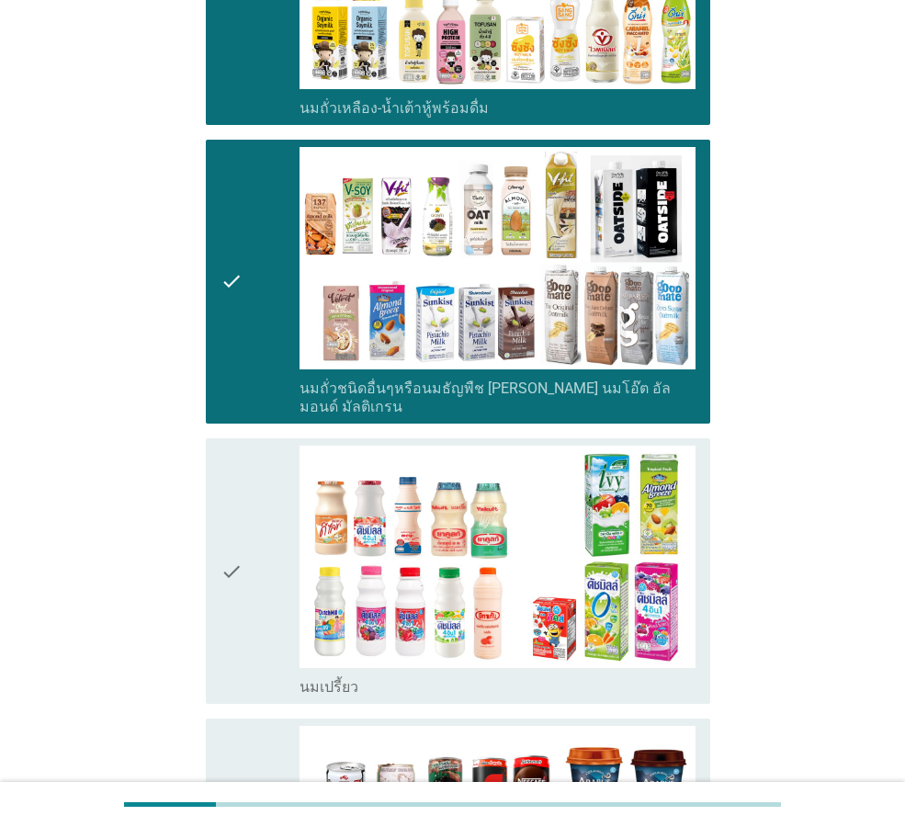
click at [690, 674] on div "check_box_outline_blank นมเปรี้ยว" at bounding box center [498, 685] width 396 height 22
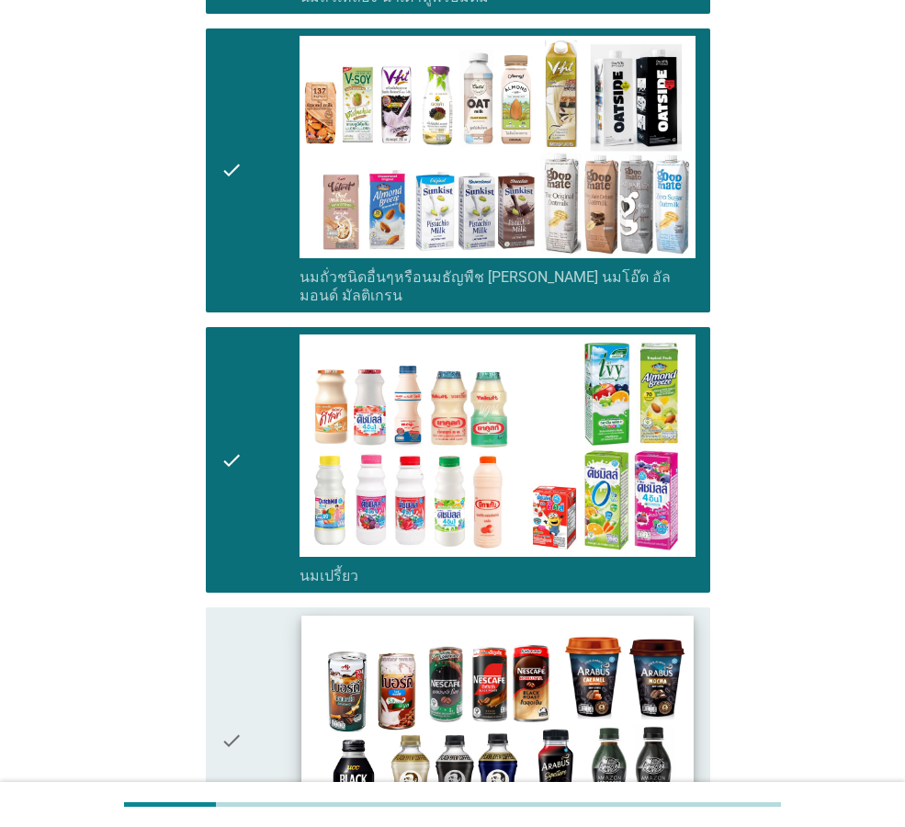
scroll to position [919, 0]
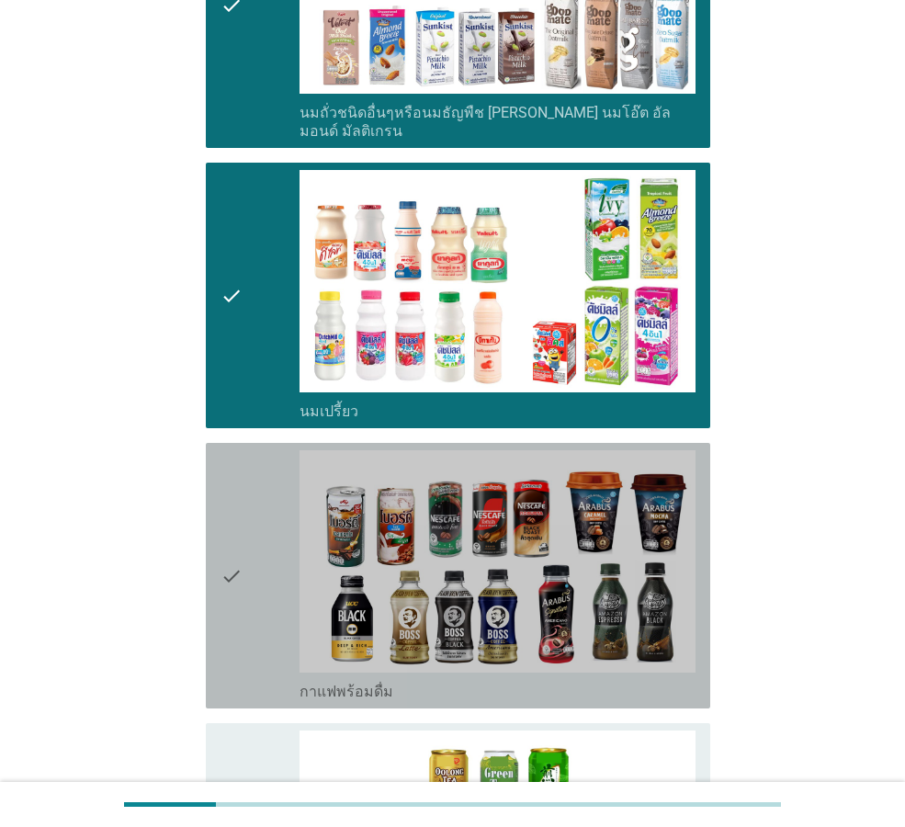
click at [681, 679] on div "check_box_outline_blank กาแฟพร้อมดื่ม" at bounding box center [498, 690] width 396 height 22
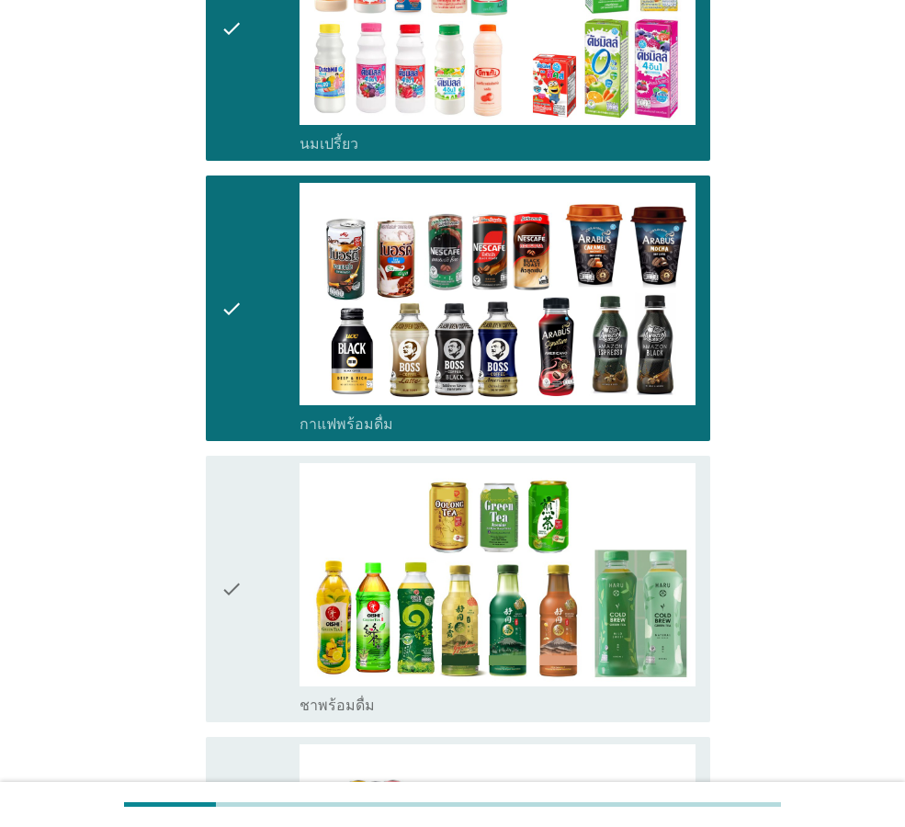
scroll to position [1286, 0]
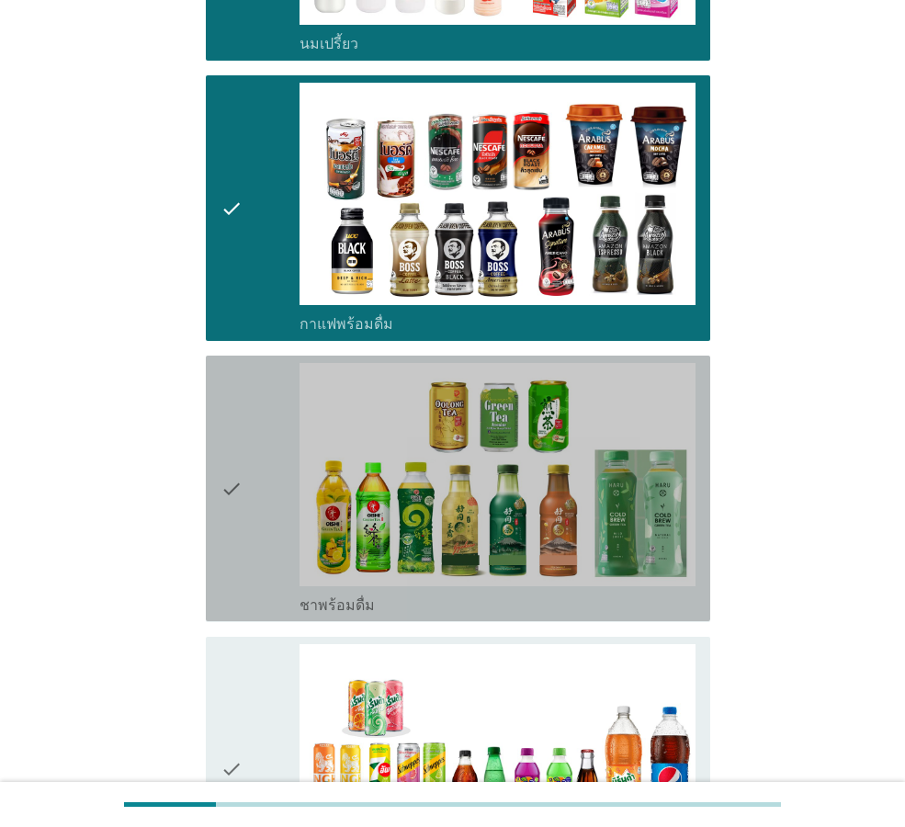
click at [639, 597] on div "check check_box_outline_blank ชาพร้อมดื่ม" at bounding box center [458, 489] width 504 height 266
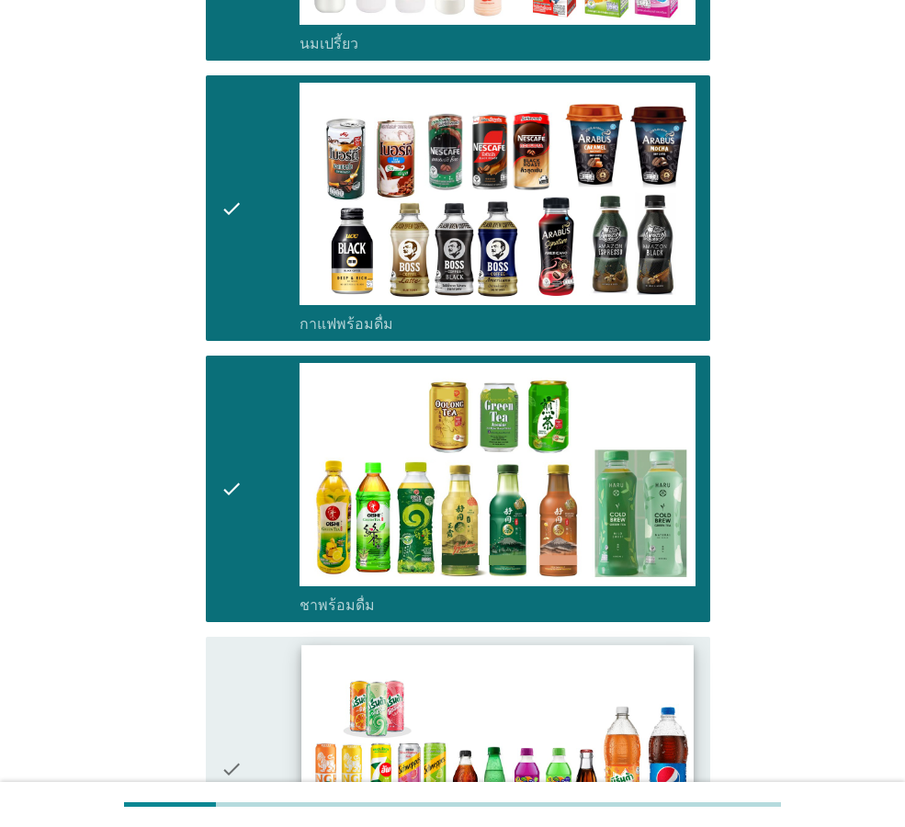
scroll to position [1470, 0]
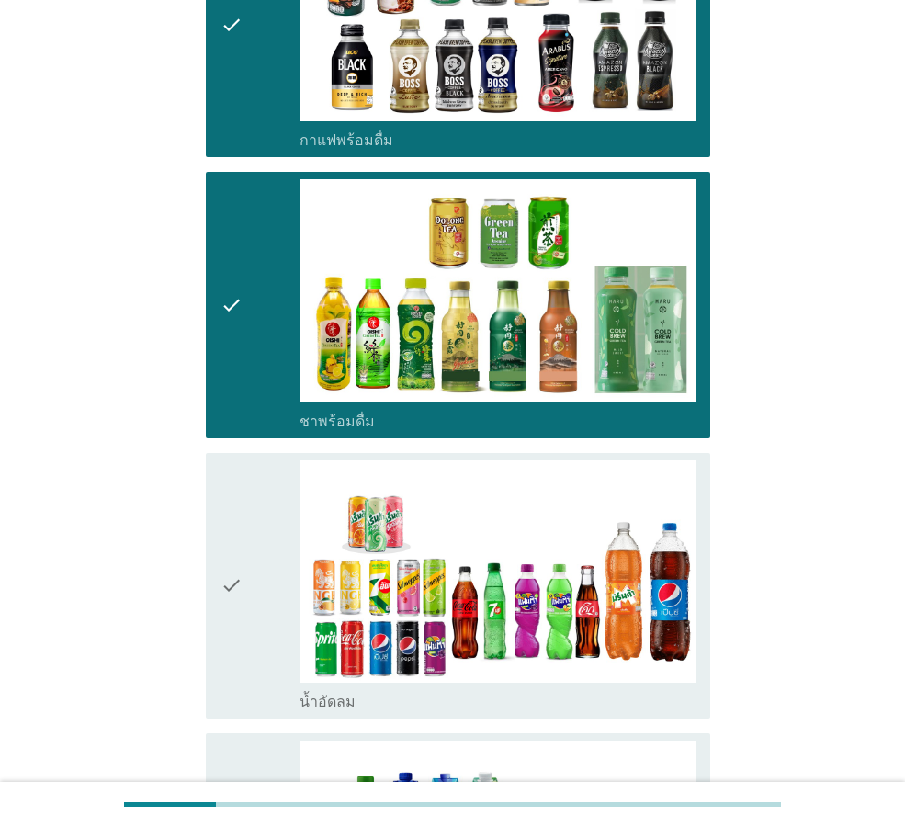
click at [663, 689] on div "check_box_outline_blank น้ำอัดลม" at bounding box center [498, 700] width 396 height 22
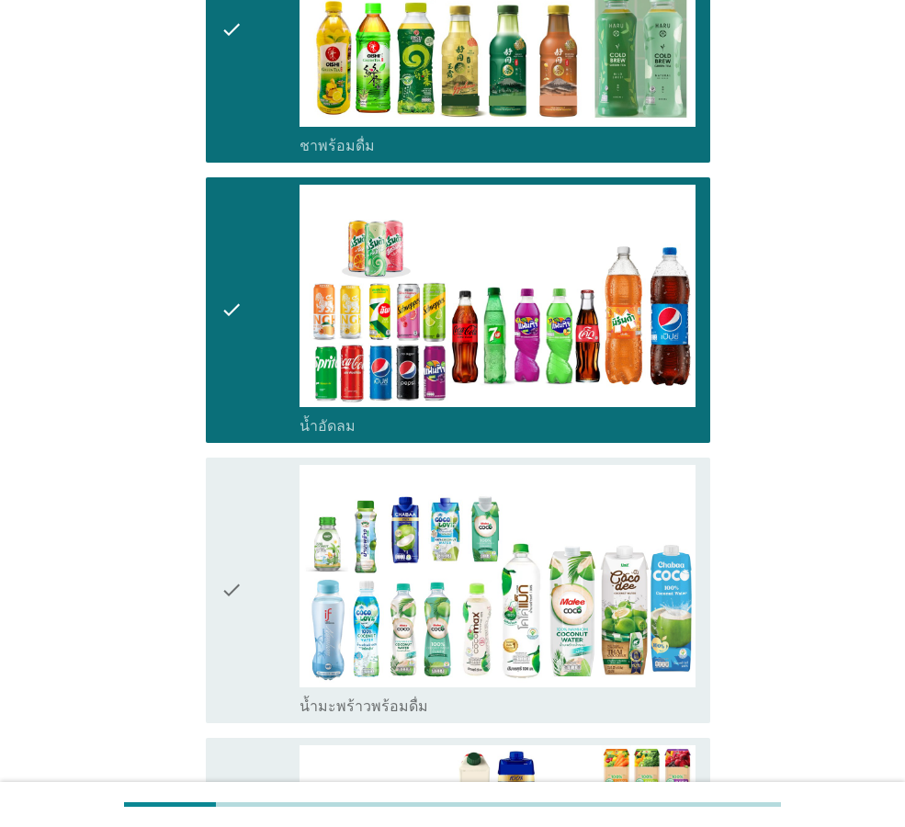
click at [675, 694] on div "check_box_outline_blank น้ำมะพร้าวพร้อมดื่ม" at bounding box center [498, 705] width 396 height 22
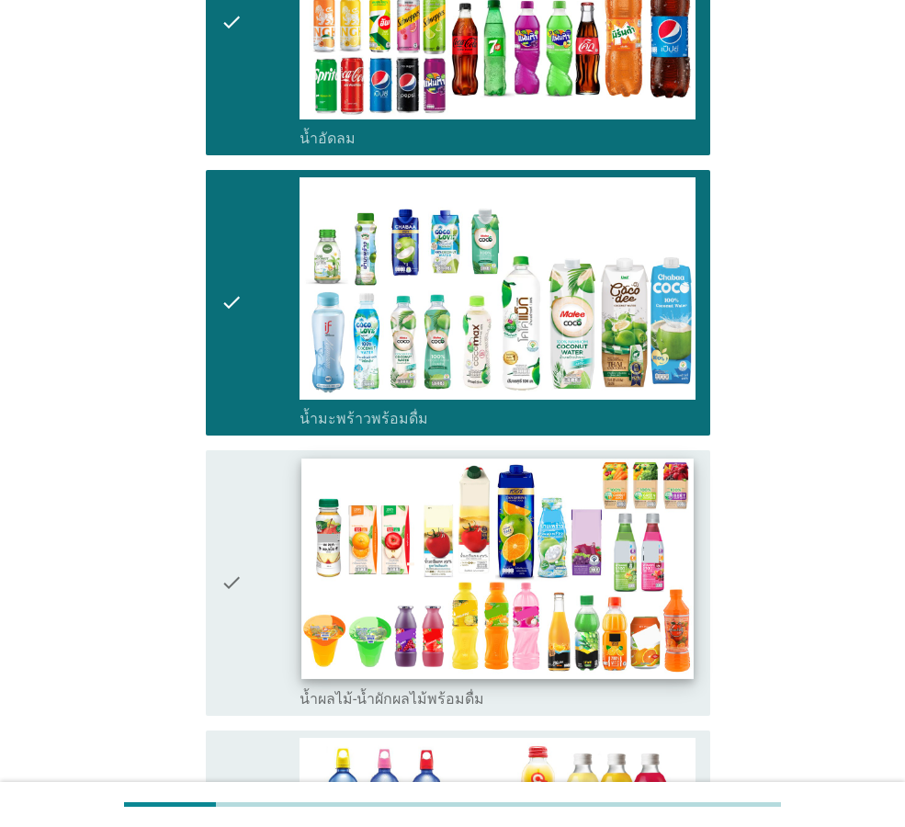
scroll to position [2113, 0]
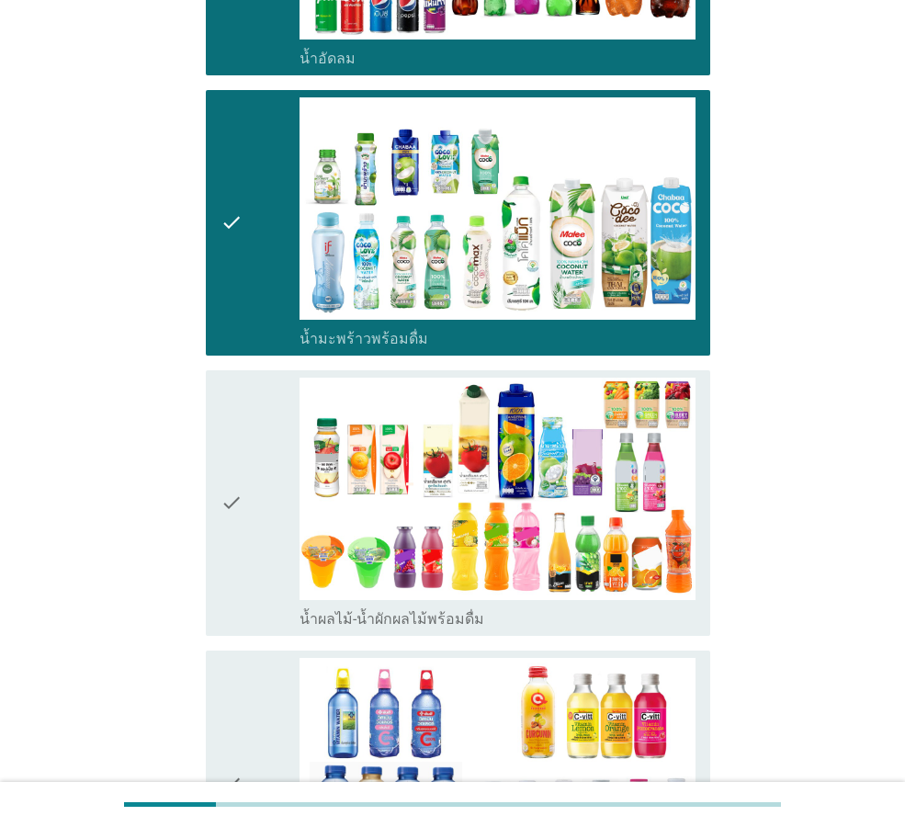
click at [643, 611] on div "check check_box_outline_blank น้ำผลไม้-น้ำผักผลไม้พร้อมดื่ม" at bounding box center [458, 503] width 504 height 266
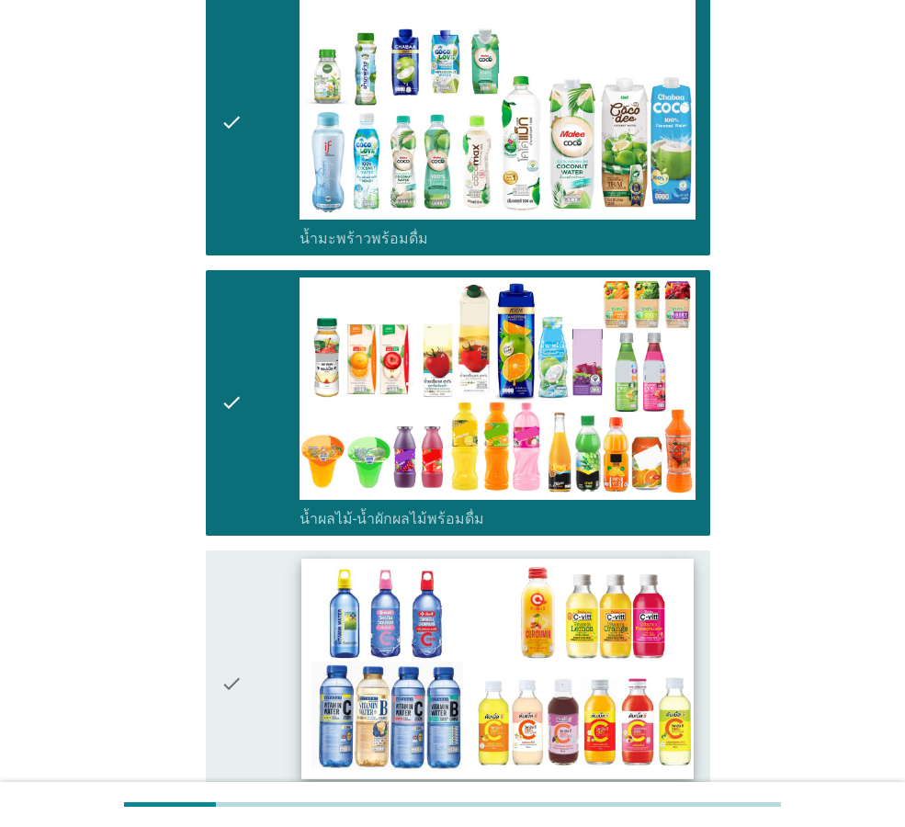
scroll to position [0, 0]
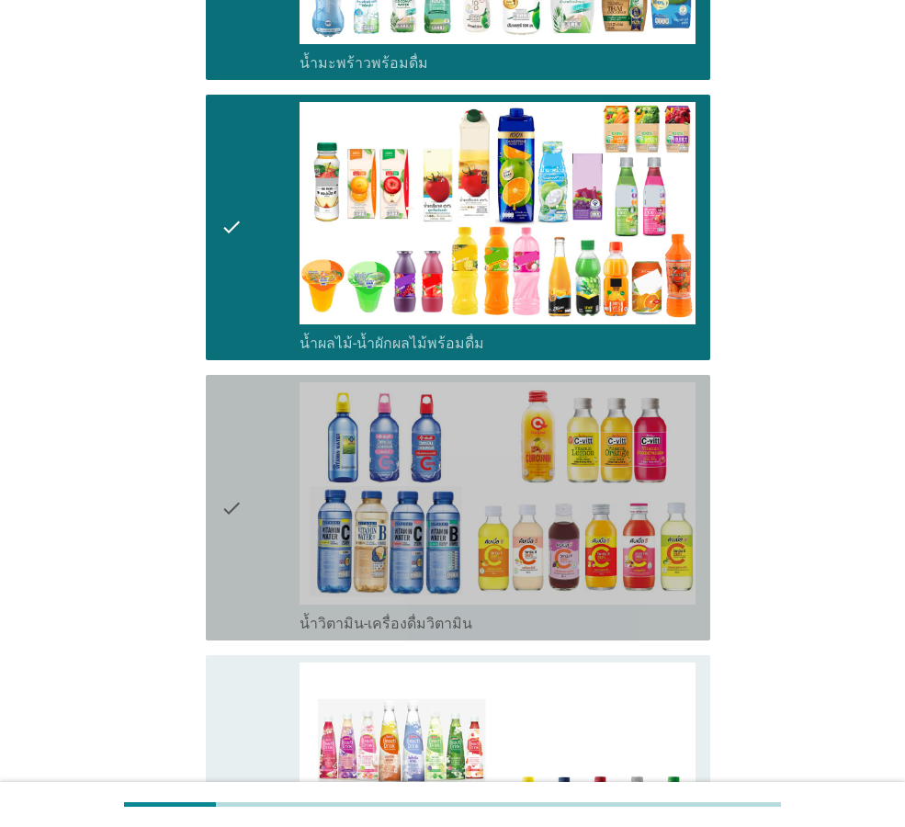
click at [656, 618] on div "check check_box_outline_blank น้ำวิตามิน-เครื่องดื่มวิตามิน" at bounding box center [458, 508] width 504 height 266
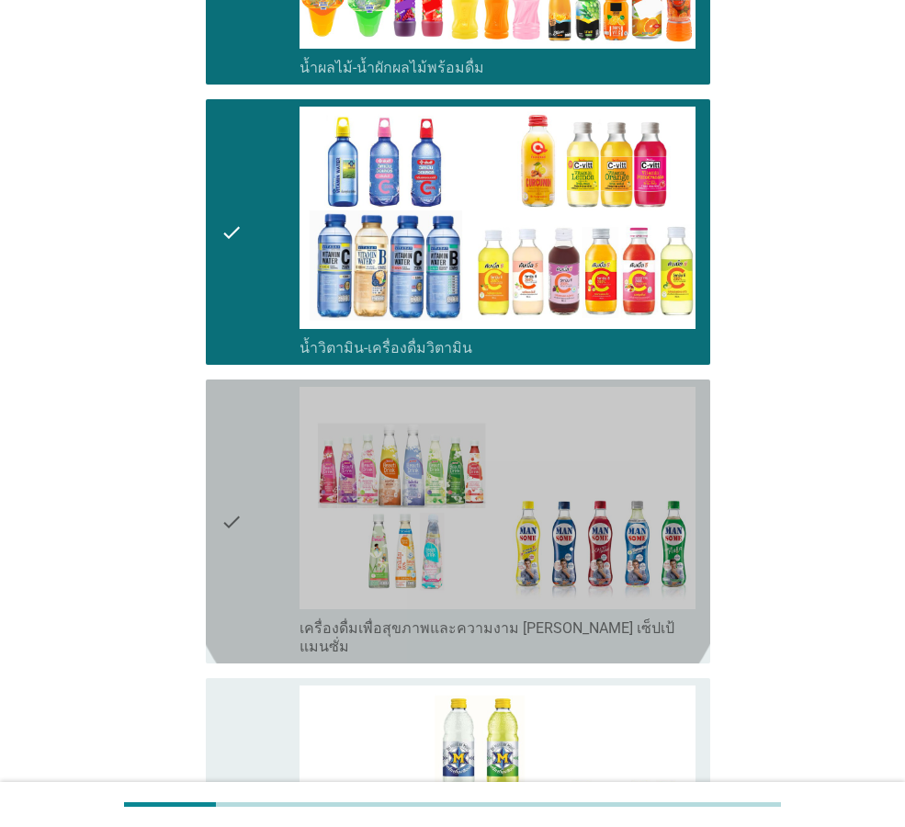
click at [651, 617] on div "check_box_outline_blank เครื่องดื่มเพื่อสุขภาพและความงาม [PERSON_NAME] เซ็ปเป้ …" at bounding box center [498, 636] width 396 height 40
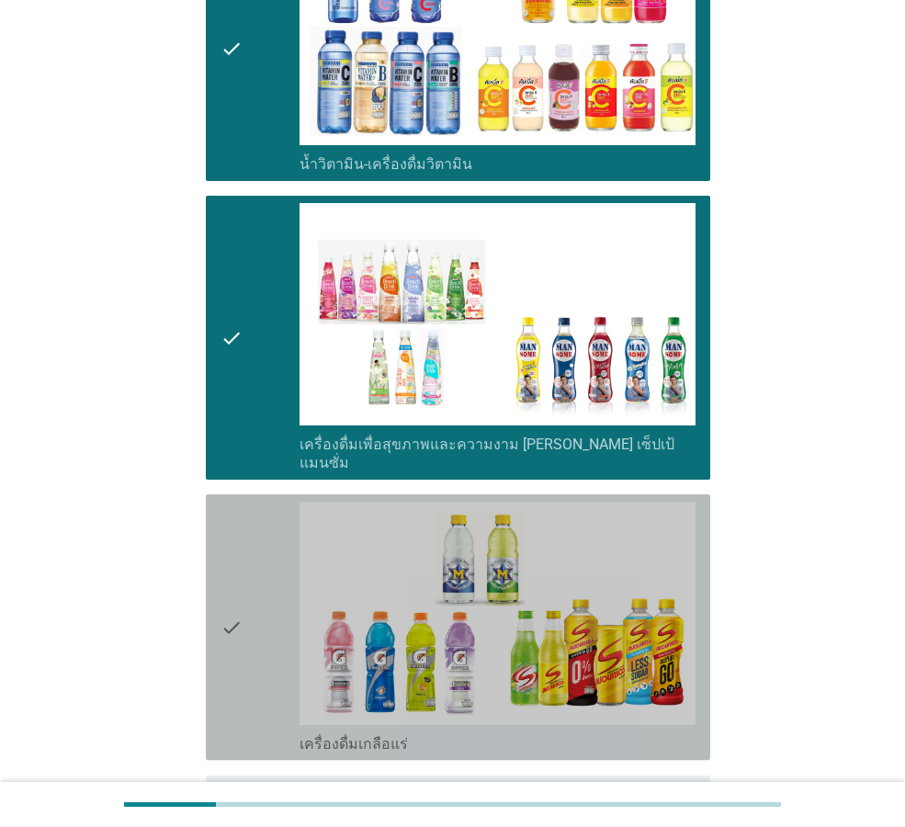
click at [657, 731] on div "check_box_outline_blank เครื่องดื่มเกลือแร่" at bounding box center [498, 742] width 396 height 22
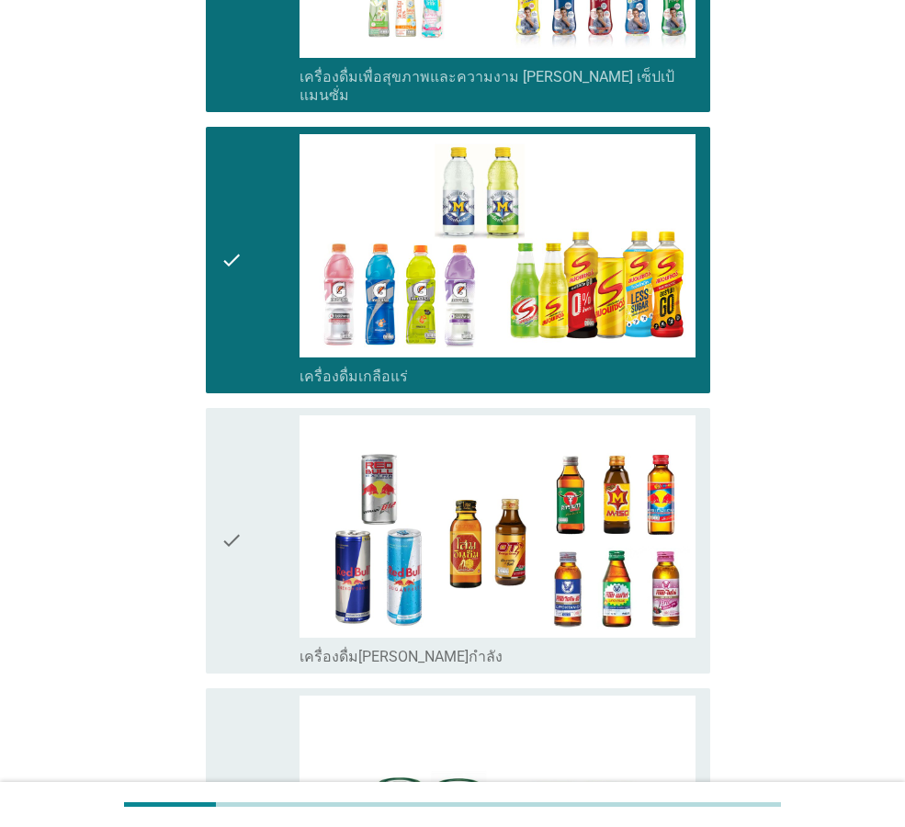
click at [662, 632] on div "check check_box_outline_blank เครื่องดื่ม[PERSON_NAME]กำลัง" at bounding box center [458, 541] width 504 height 266
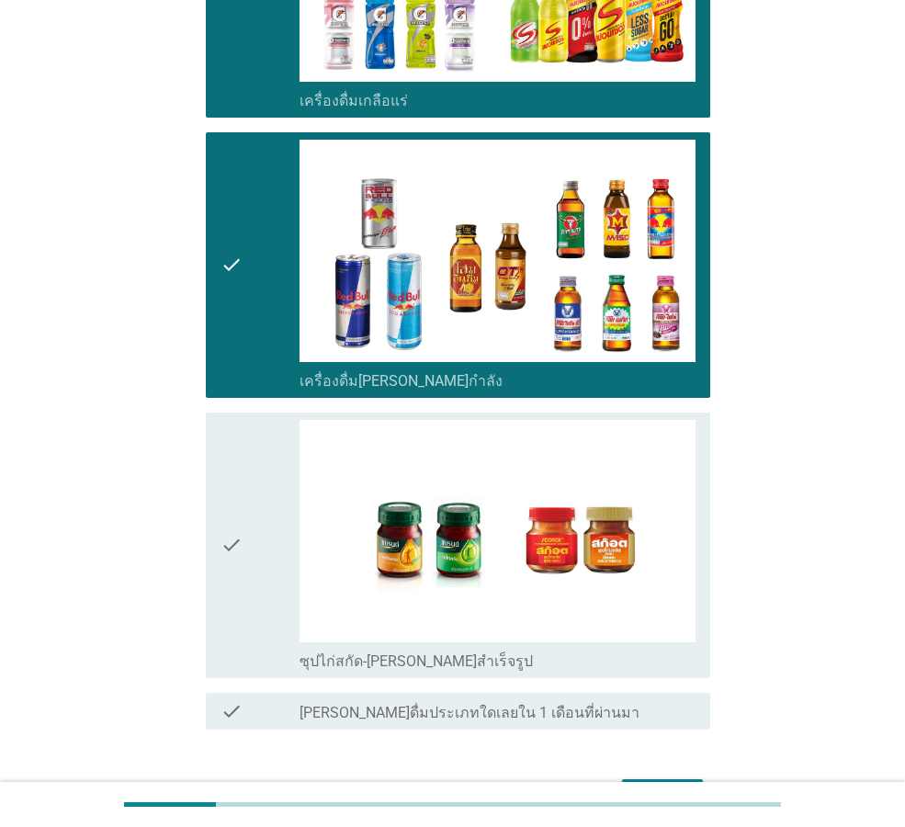
click at [658, 635] on div "check check_box_outline_blank ซุปไก่สกัด-[PERSON_NAME]สำเร็จรูป" at bounding box center [458, 546] width 504 height 266
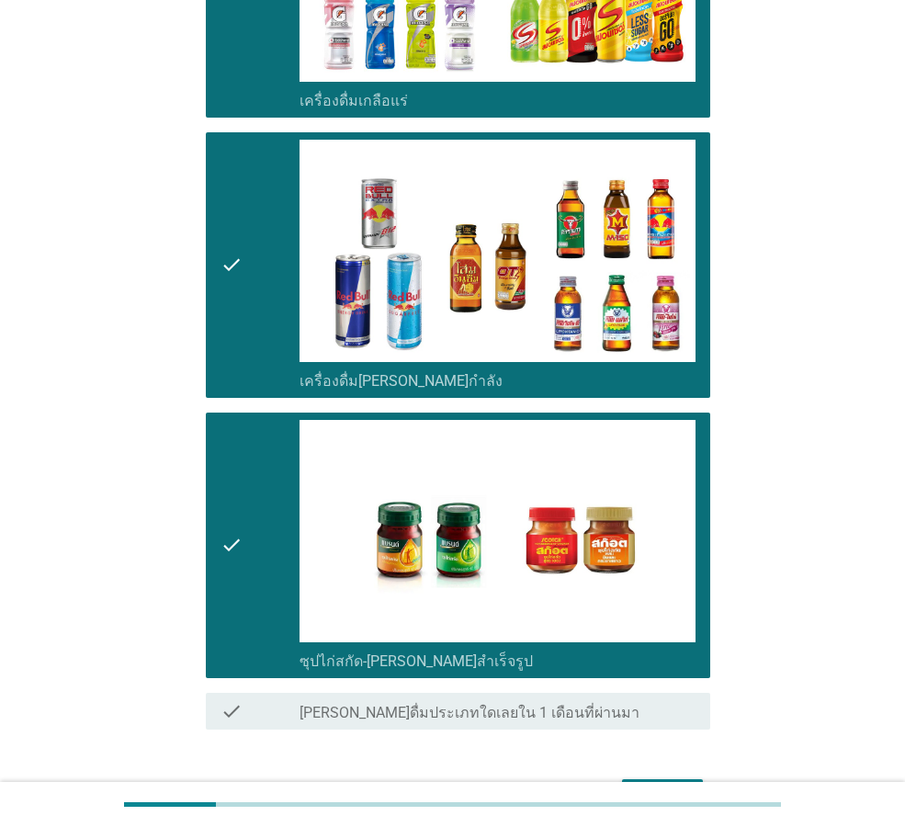
click at [668, 785] on div "ต่อไป" at bounding box center [662, 796] width 51 height 22
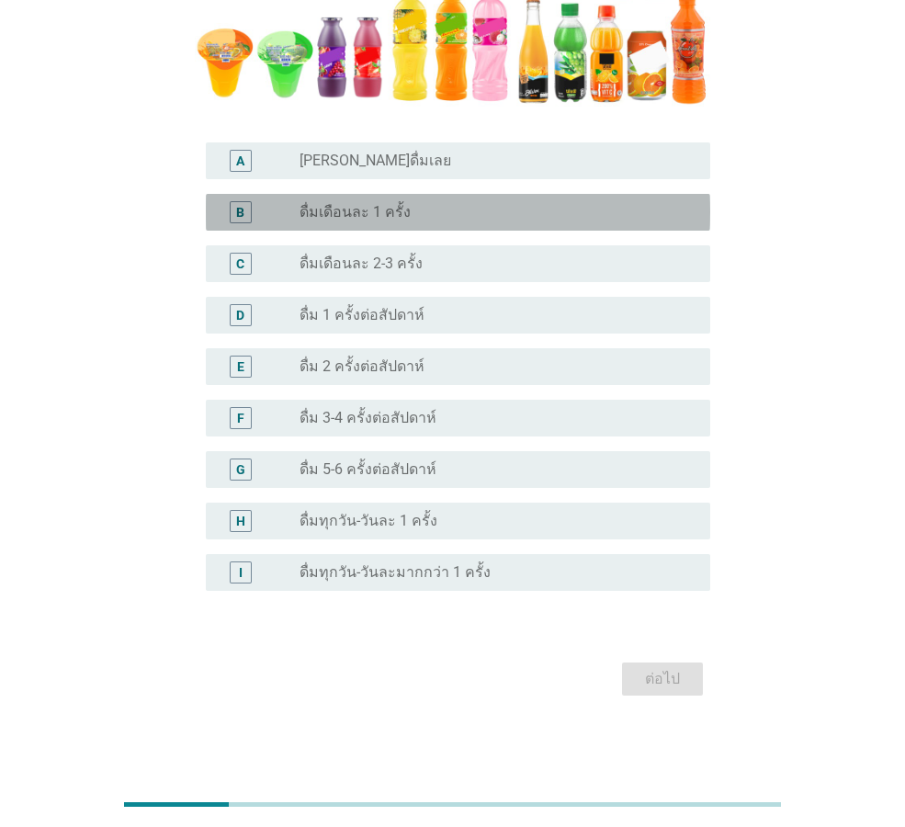
click at [526, 211] on div "radio_button_unchecked ดื่มเดือนละ 1 ครั้ง" at bounding box center [490, 212] width 381 height 18
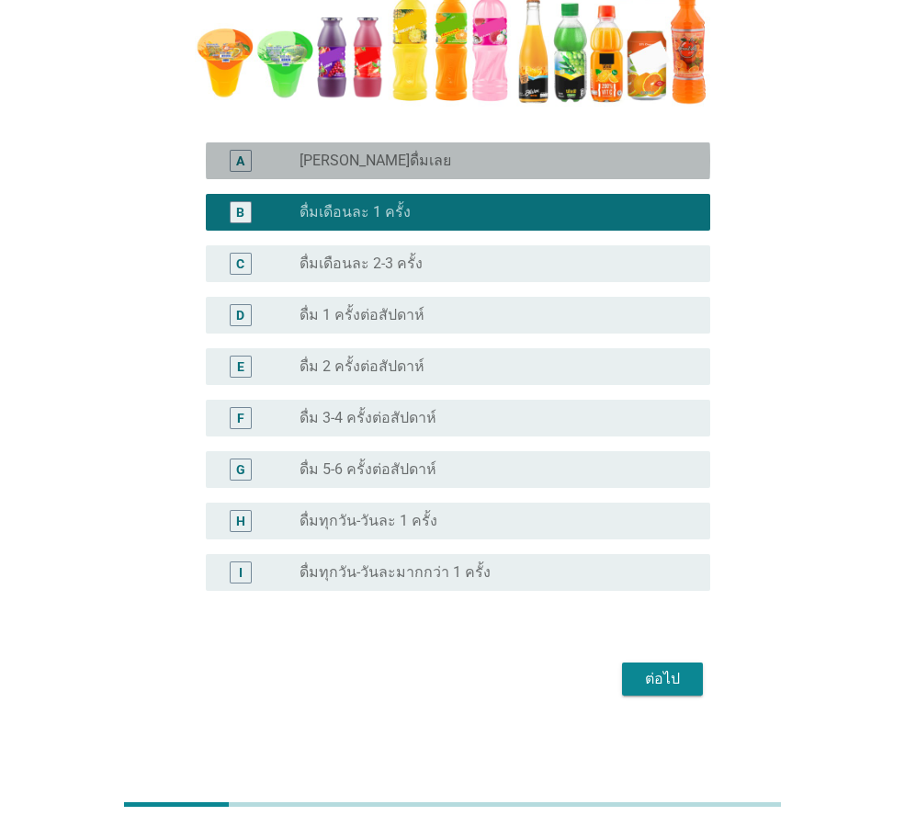
click at [584, 156] on div "radio_button_unchecked [PERSON_NAME]ดื่มเลย" at bounding box center [490, 161] width 381 height 18
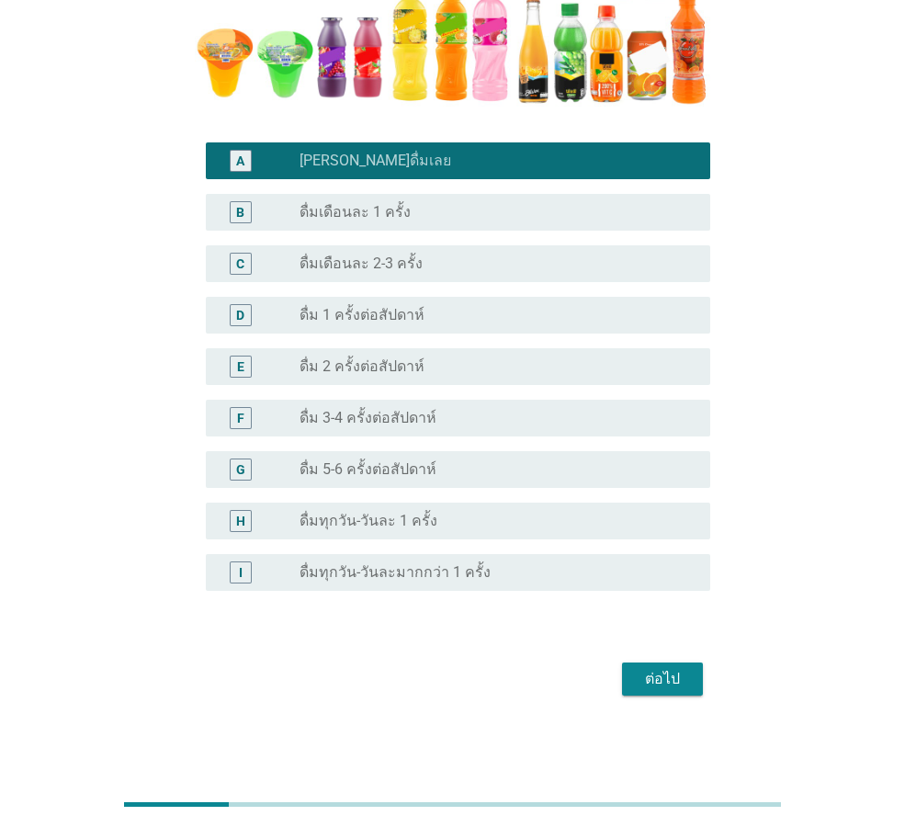
click at [671, 671] on div "ต่อไป" at bounding box center [662, 679] width 51 height 22
